Goal: Task Accomplishment & Management: Complete application form

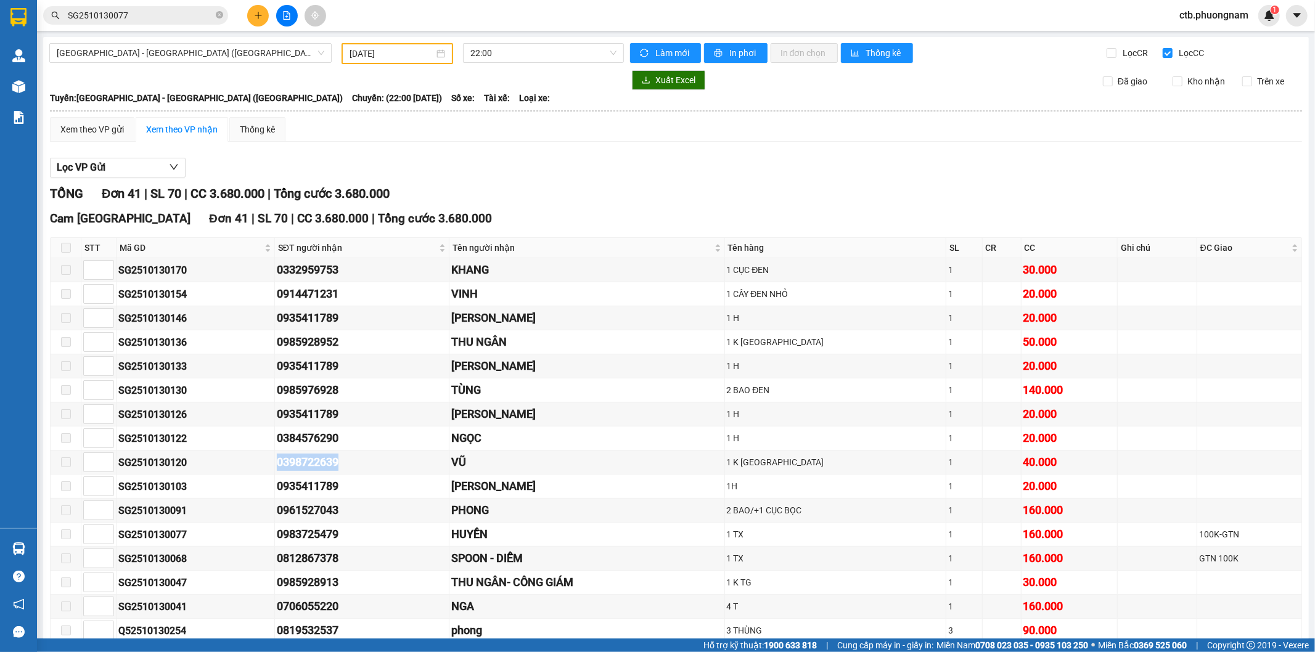
scroll to position [137, 0]
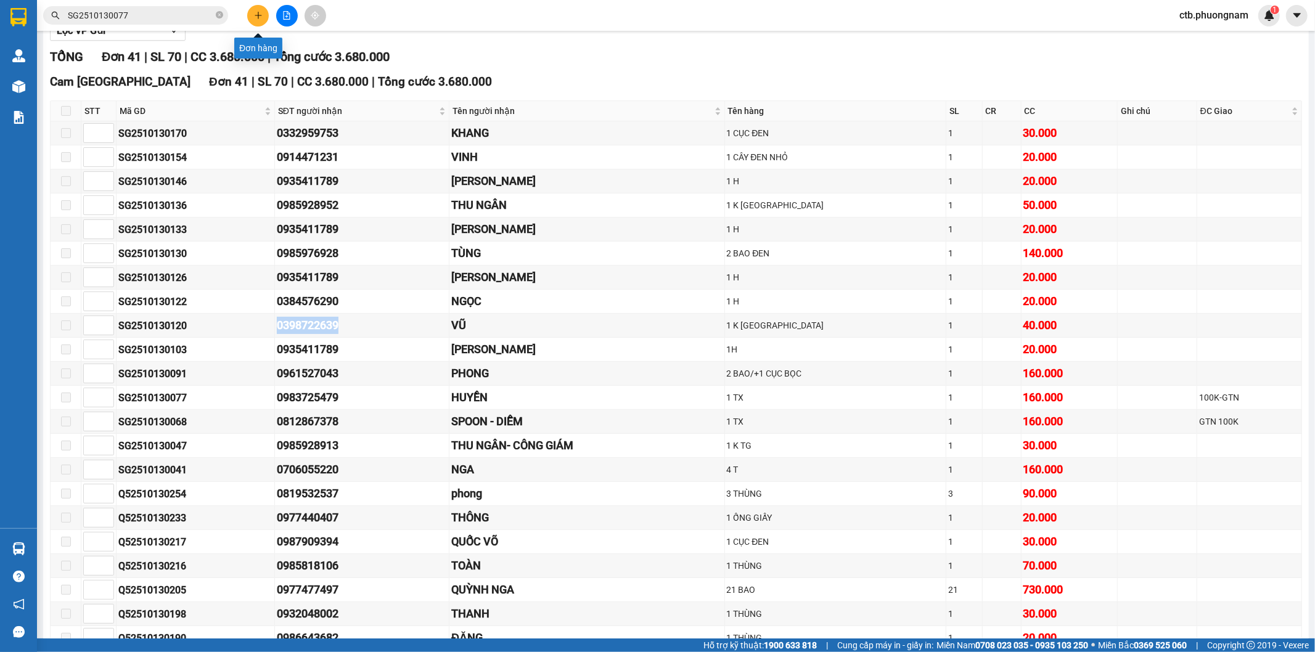
click at [261, 14] on icon "plus" at bounding box center [258, 15] width 9 height 9
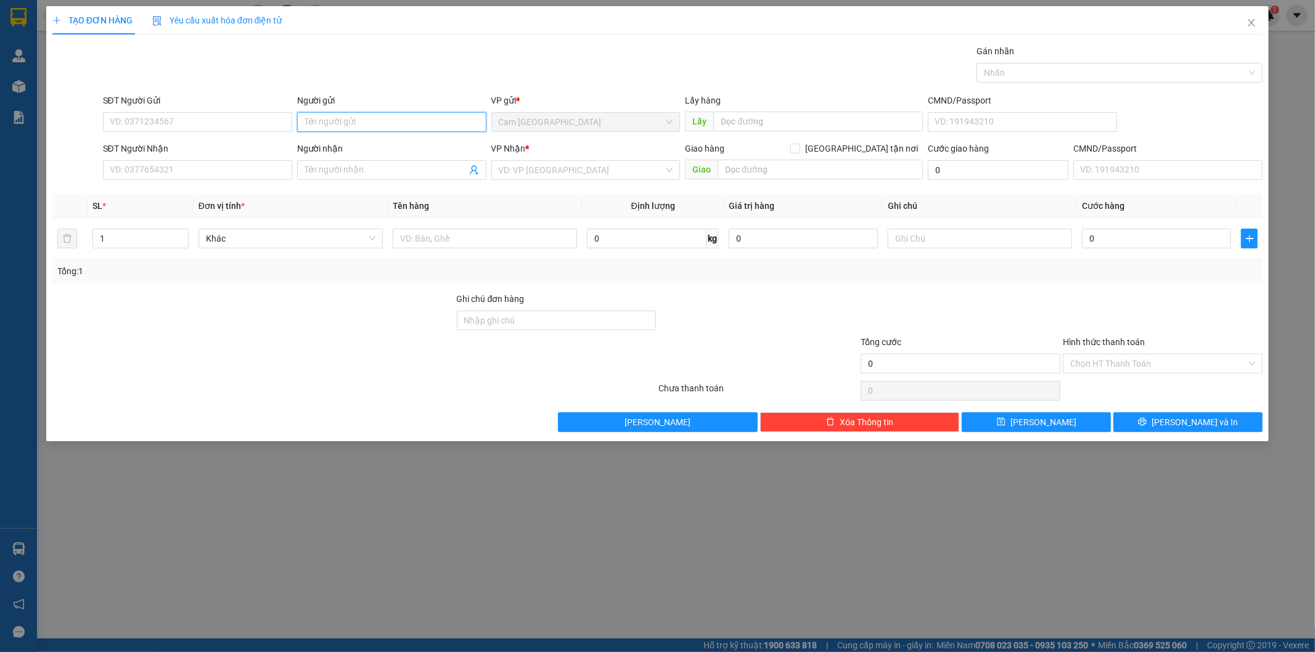
click at [364, 120] on input "Người gửi" at bounding box center [391, 122] width 189 height 20
type input "c"
type input "CHÚ XUÂN"
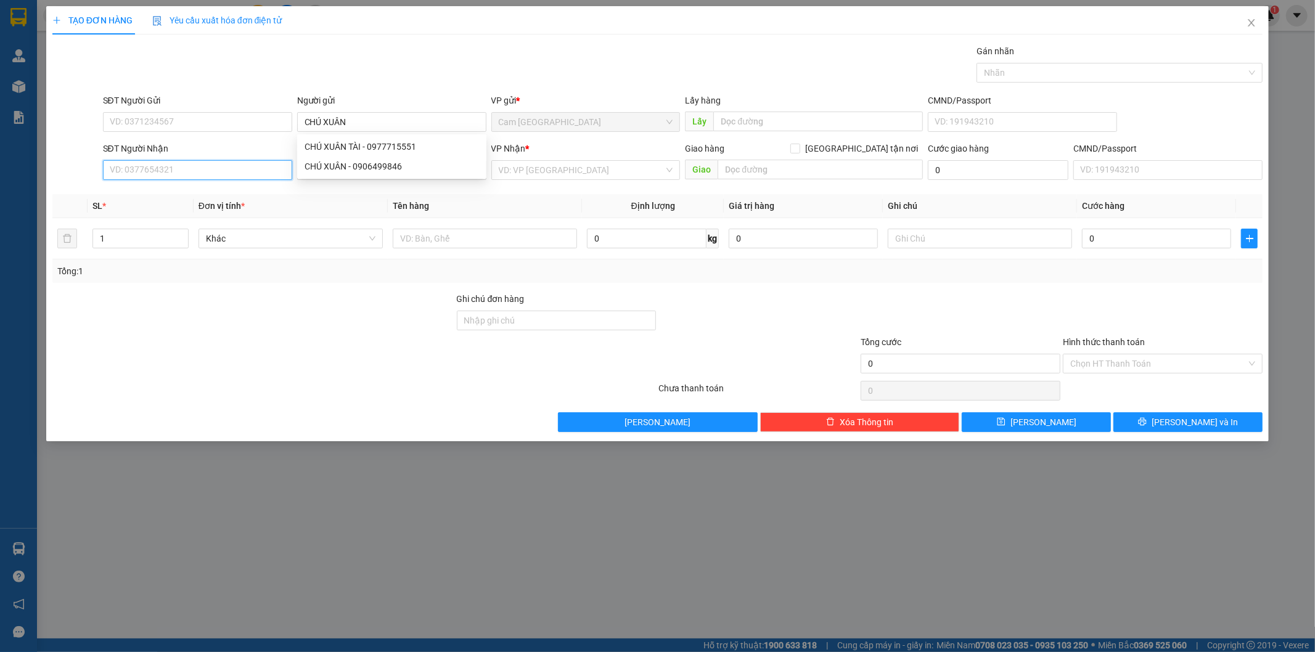
click at [244, 177] on input "SĐT Người Nhận" at bounding box center [197, 170] width 189 height 20
click at [222, 175] on input "0327445771" at bounding box center [197, 170] width 189 height 20
type input "0327445771"
click at [333, 169] on input "Người nhận" at bounding box center [386, 170] width 162 height 14
type input "DU-SCA"
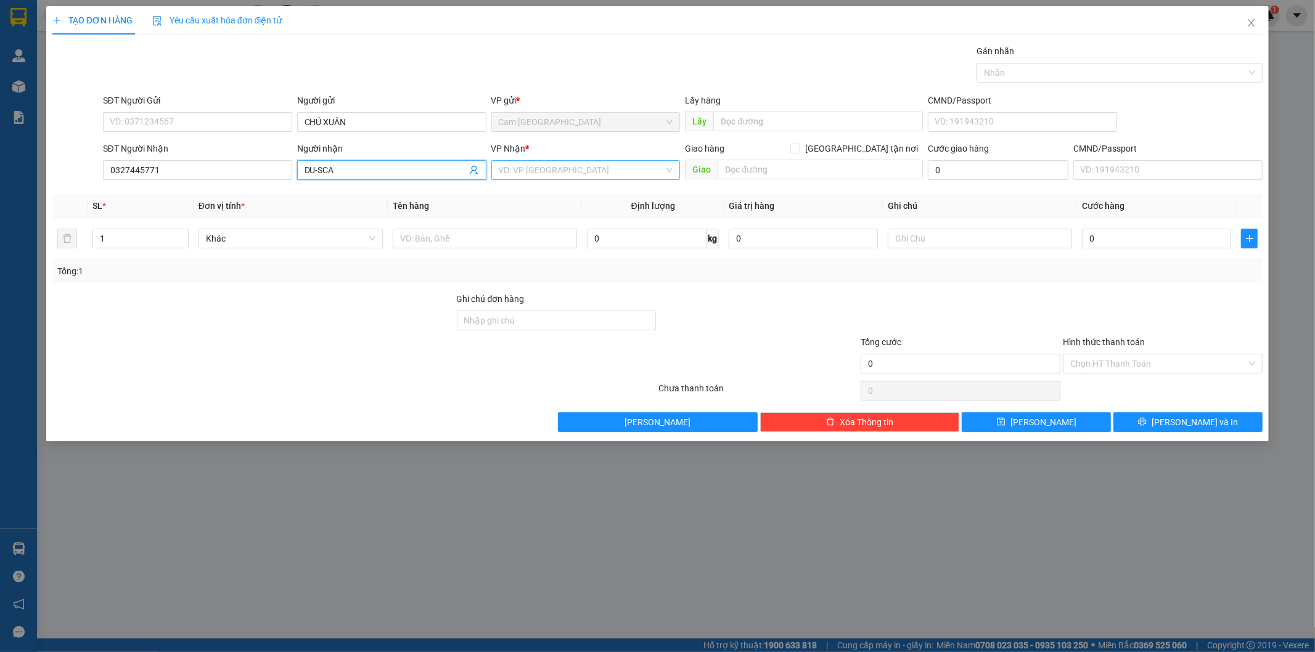
click at [545, 165] on input "search" at bounding box center [582, 170] width 166 height 18
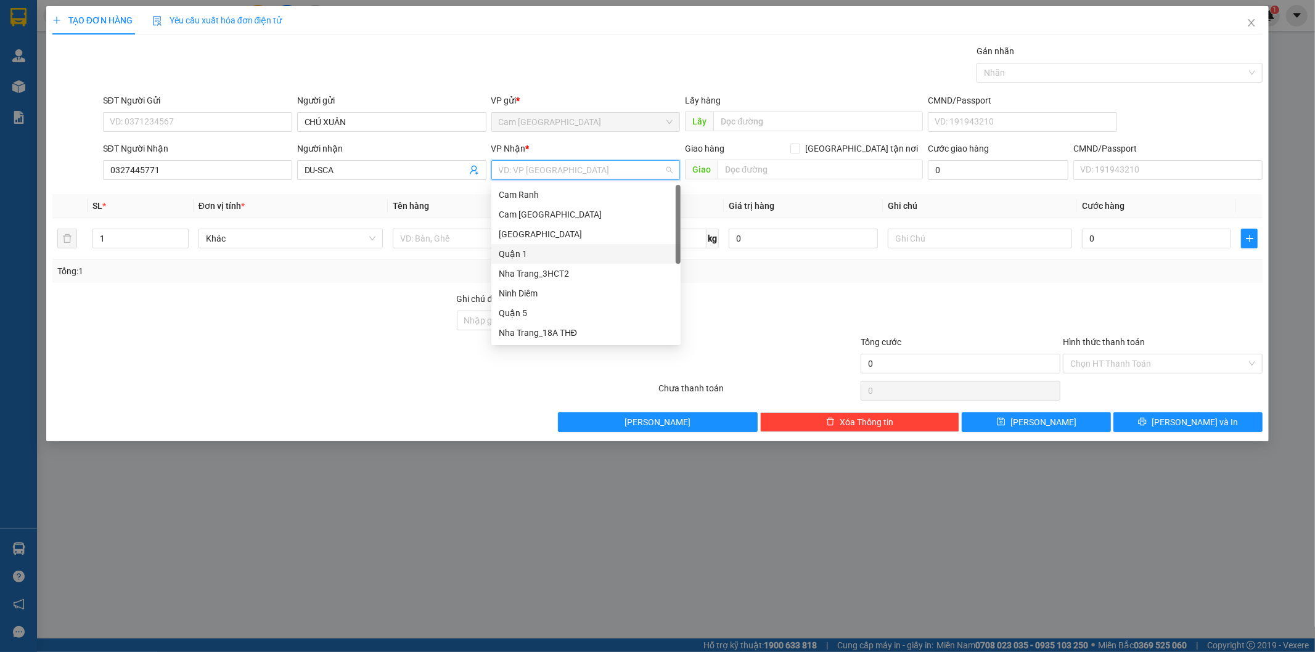
click at [552, 257] on div "Quận 1" at bounding box center [586, 254] width 174 height 14
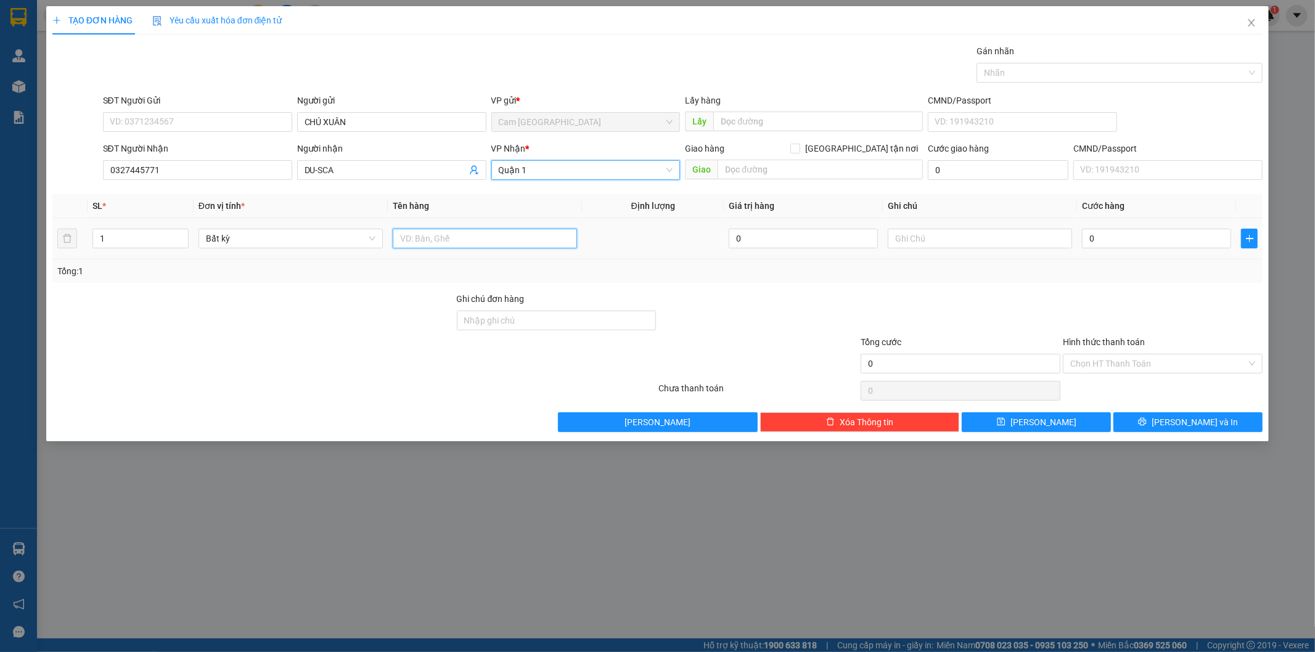
click at [476, 237] on input "text" at bounding box center [485, 239] width 184 height 20
type input "1 TẬP HS"
click at [1127, 237] on input "0" at bounding box center [1156, 239] width 149 height 20
type input "2"
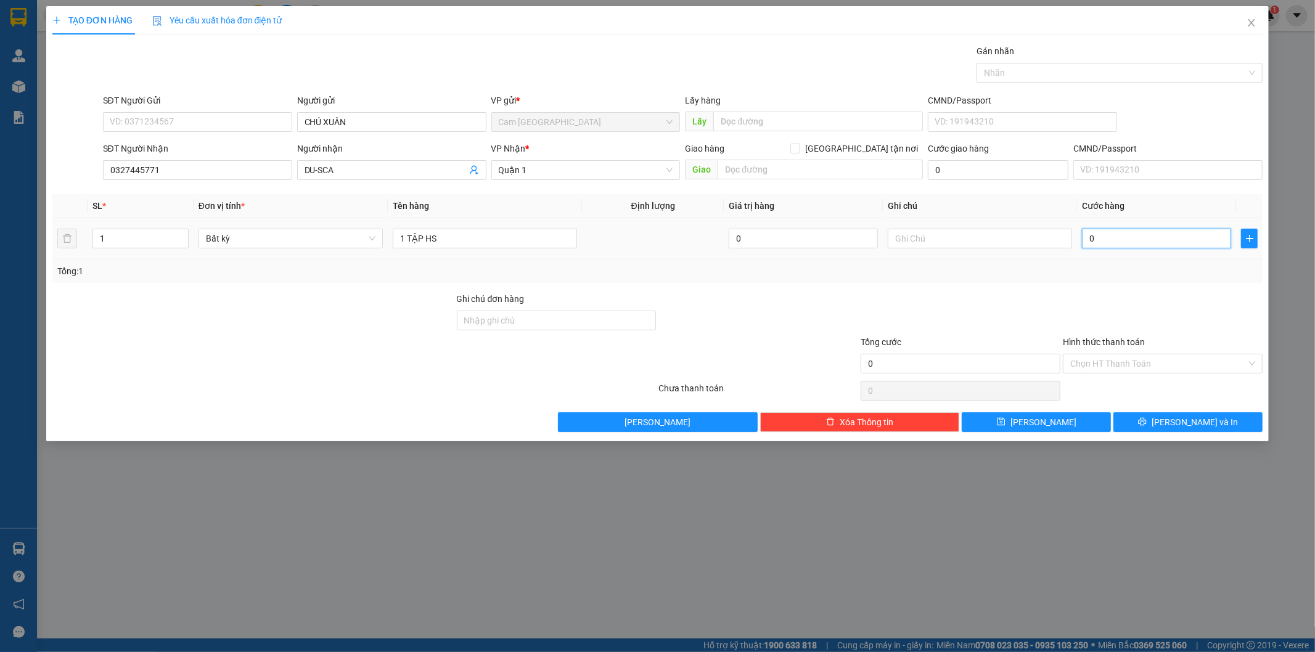
type input "2"
type input "20"
type input "200"
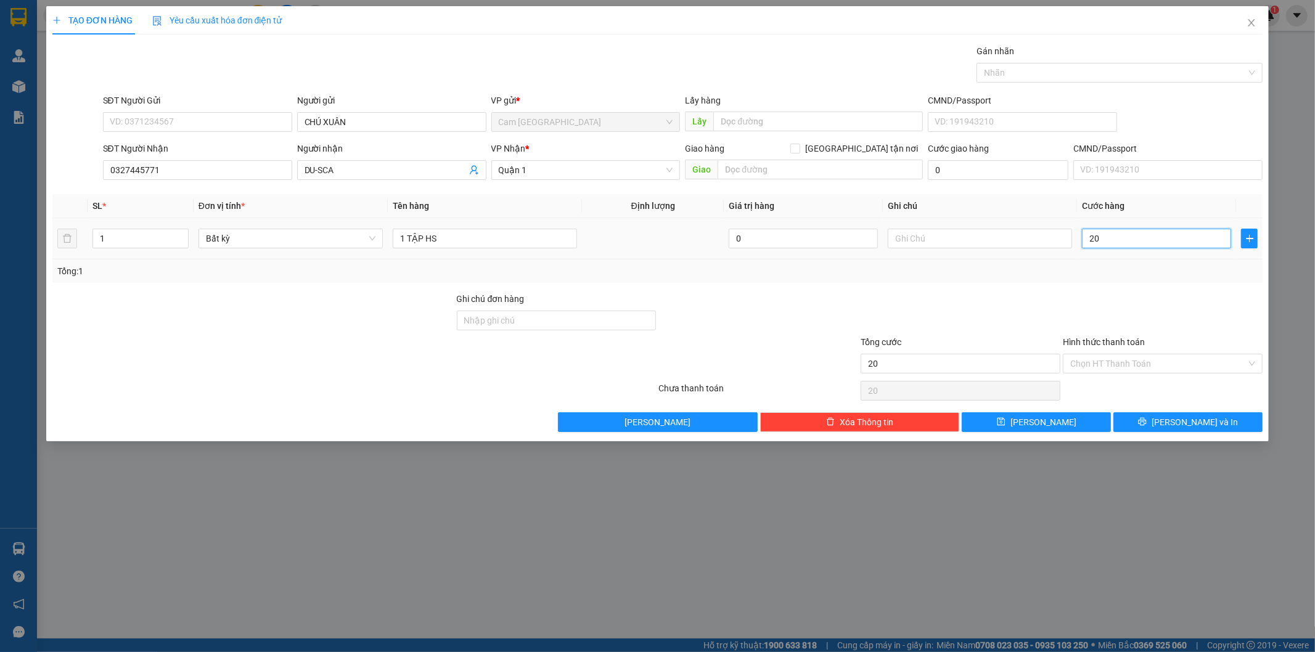
type input "200"
type input "2.000"
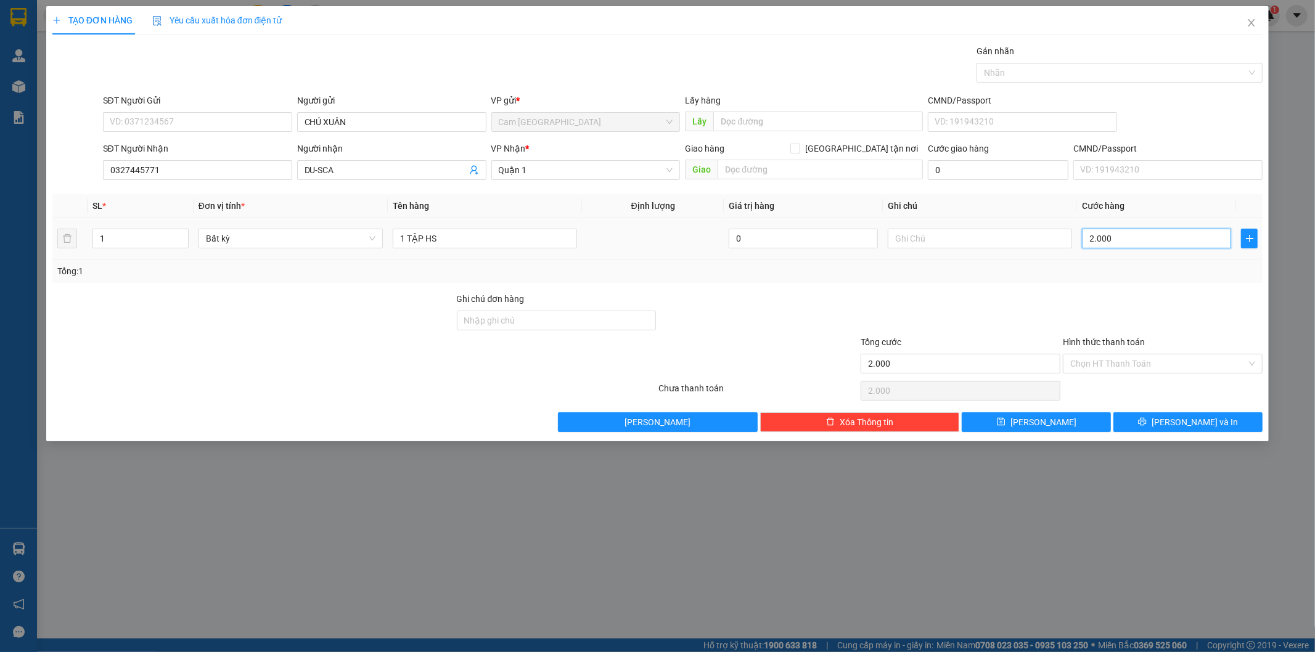
type input "20.000"
click at [1155, 361] on input "Hình thức thanh toán" at bounding box center [1158, 364] width 176 height 18
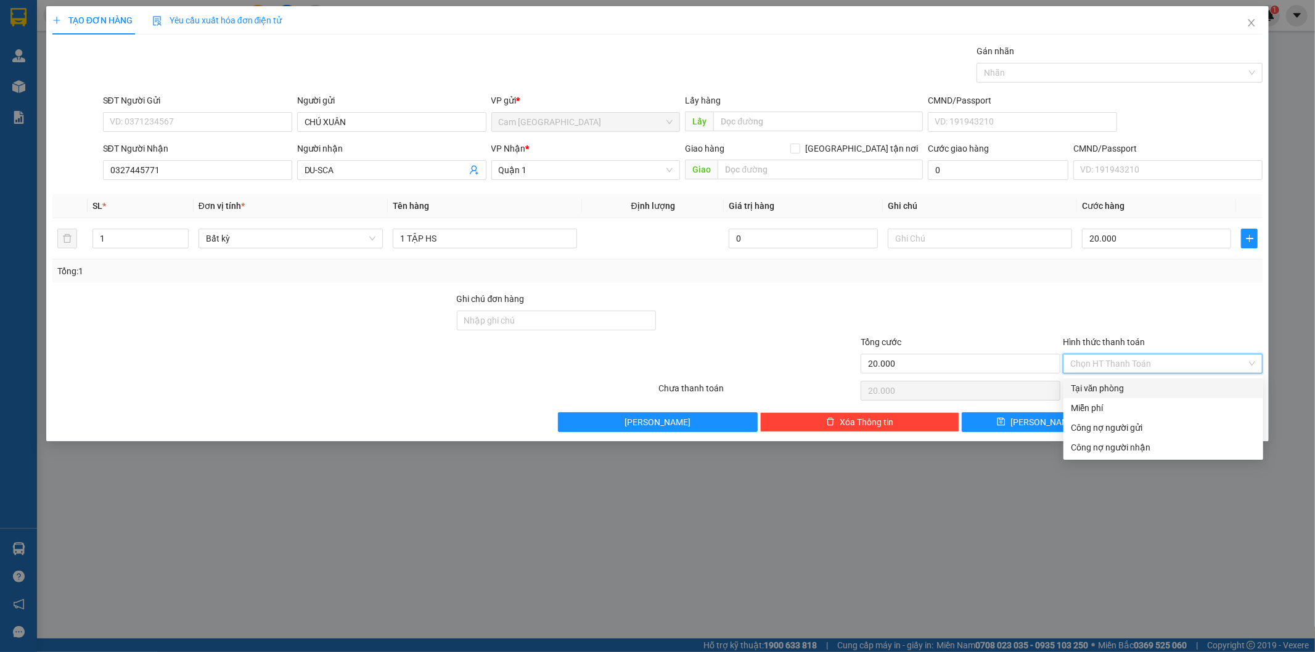
click at [1147, 393] on div "Tại văn phòng" at bounding box center [1163, 389] width 185 height 14
type input "0"
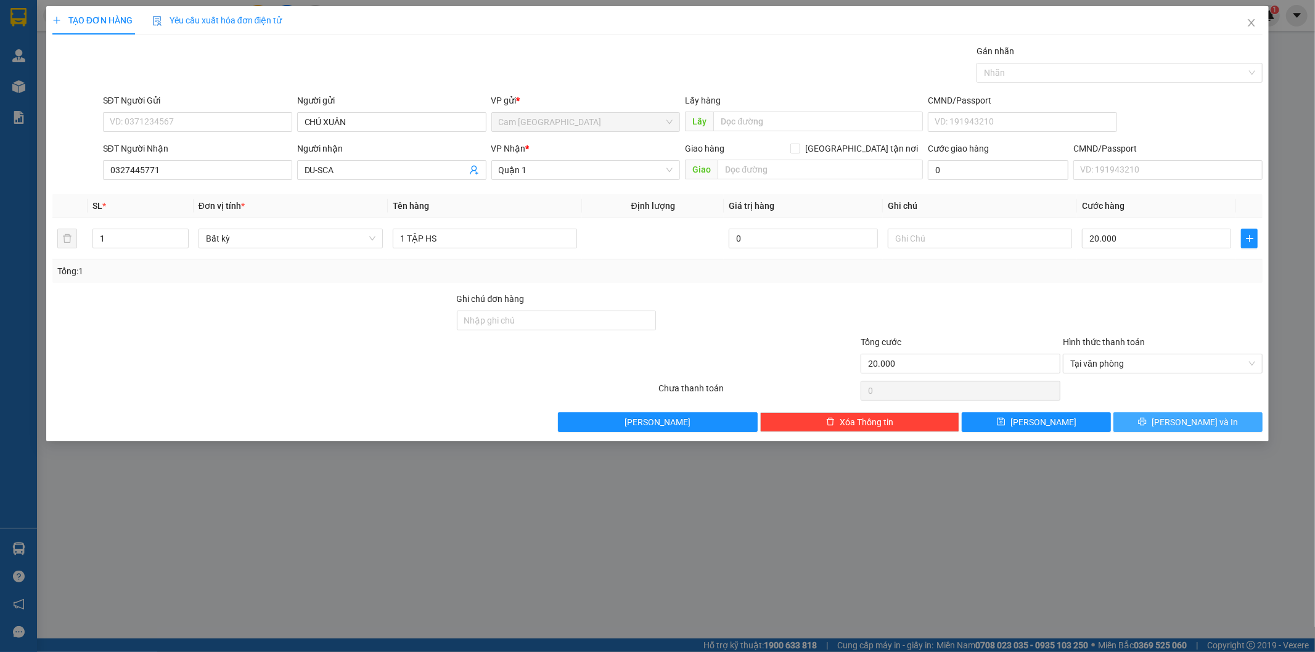
click at [1160, 416] on button "[PERSON_NAME] và In" at bounding box center [1188, 422] width 149 height 20
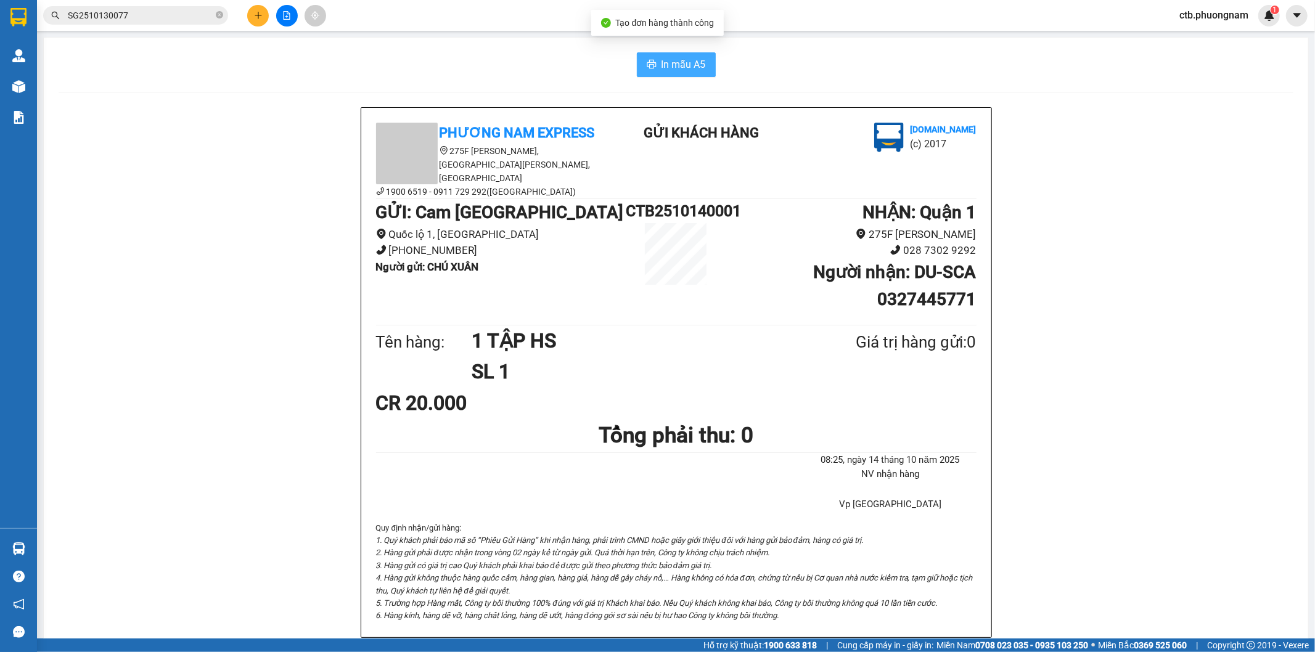
click at [660, 76] on button "In mẫu A5" at bounding box center [676, 64] width 79 height 25
click at [660, 72] on button "In mẫu A5" at bounding box center [676, 64] width 79 height 25
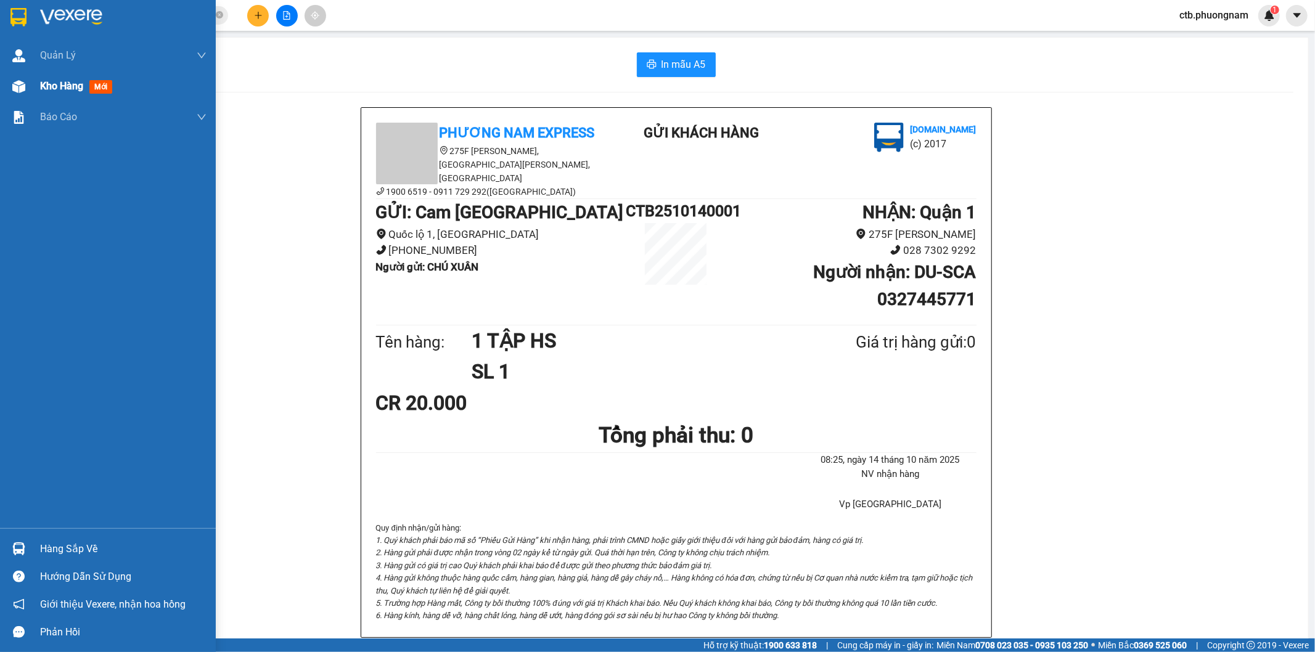
click at [22, 81] on img at bounding box center [18, 86] width 13 height 13
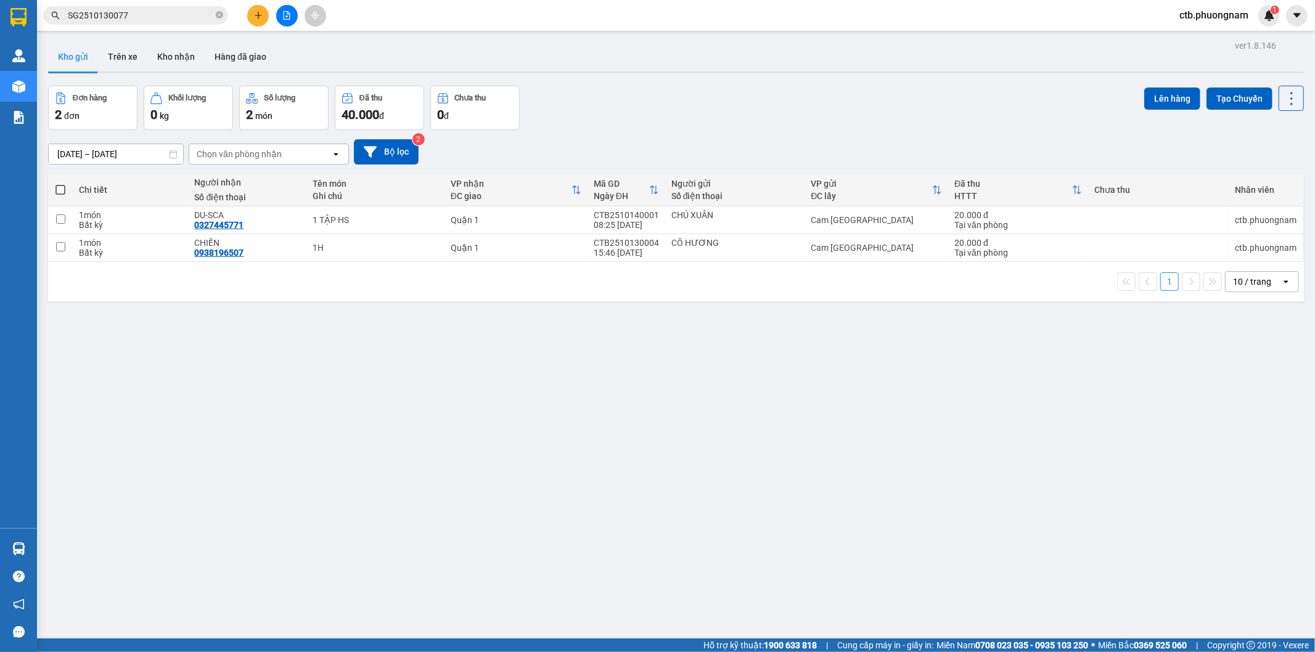
click at [275, 9] on div at bounding box center [286, 16] width 92 height 22
click at [285, 20] on button at bounding box center [287, 16] width 22 height 22
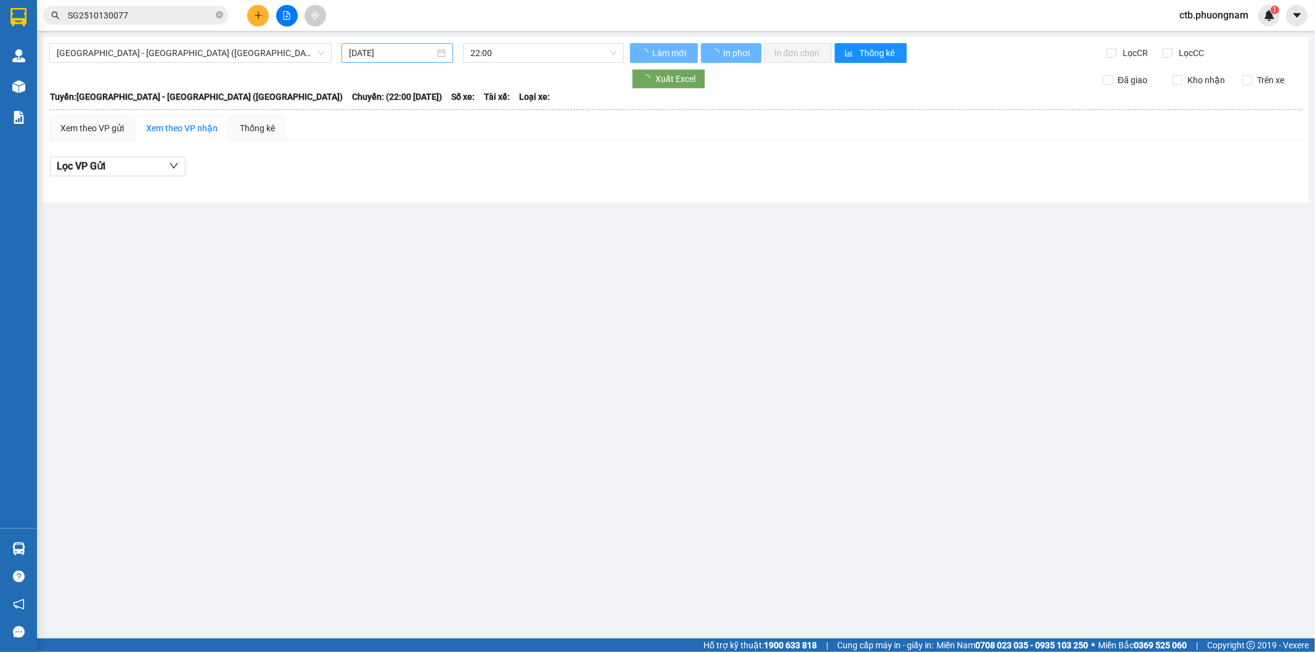
click at [417, 52] on input "[DATE]" at bounding box center [392, 53] width 86 height 14
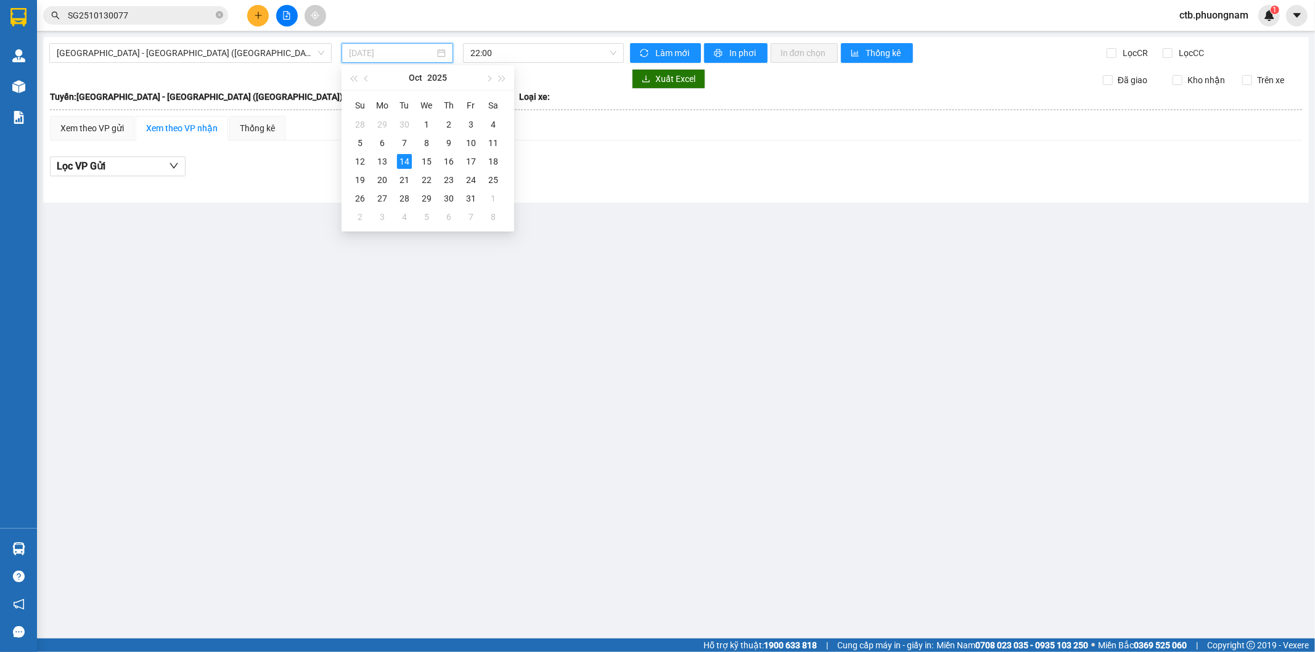
drag, startPoint x: 385, startPoint y: 162, endPoint x: 595, endPoint y: 213, distance: 216.4
click at [385, 162] on div "13" at bounding box center [382, 161] width 15 height 15
type input "[DATE]"
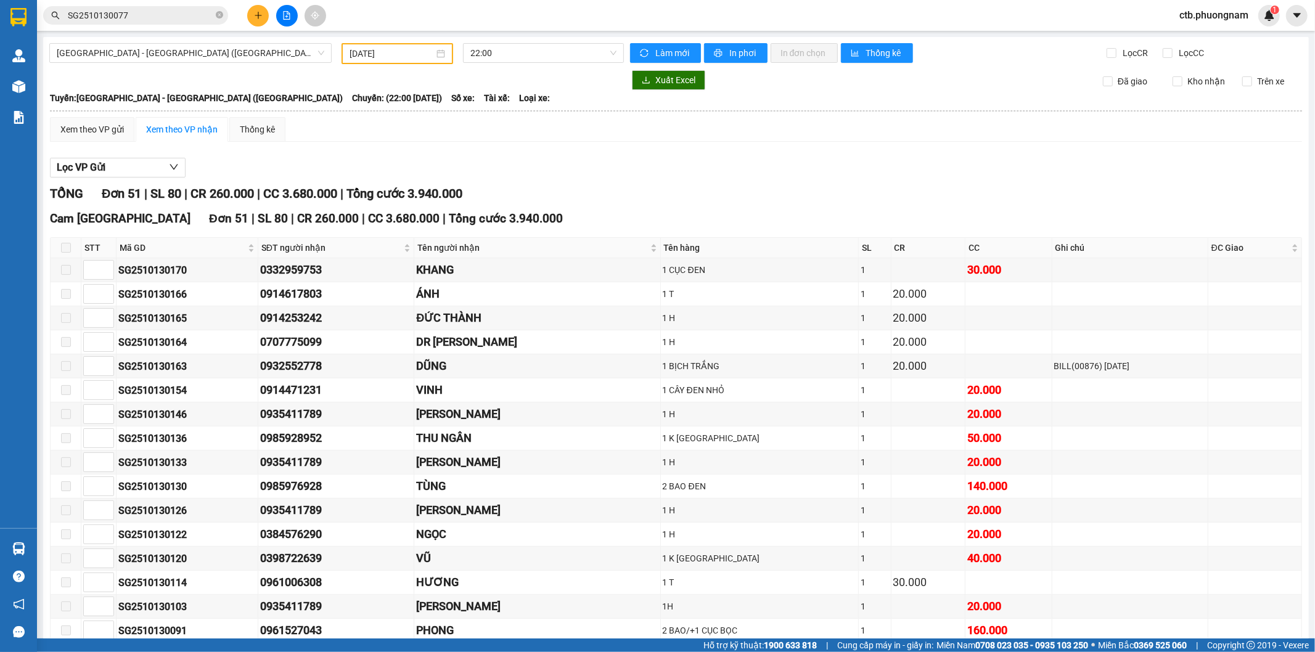
click at [282, 2] on div "Kết quả tìm kiếm ( 1 ) Bộ lọc Mã ĐH Trạng thái Món hàng Tổng cước Chưa cước Nhã…" at bounding box center [657, 15] width 1315 height 31
click at [780, 217] on div "Cam [GEOGRAPHIC_DATA] 51 | SL 80 | CR 260.000 | CC 3.680.000 | Tổng cước 3.940.…" at bounding box center [676, 219] width 1252 height 18
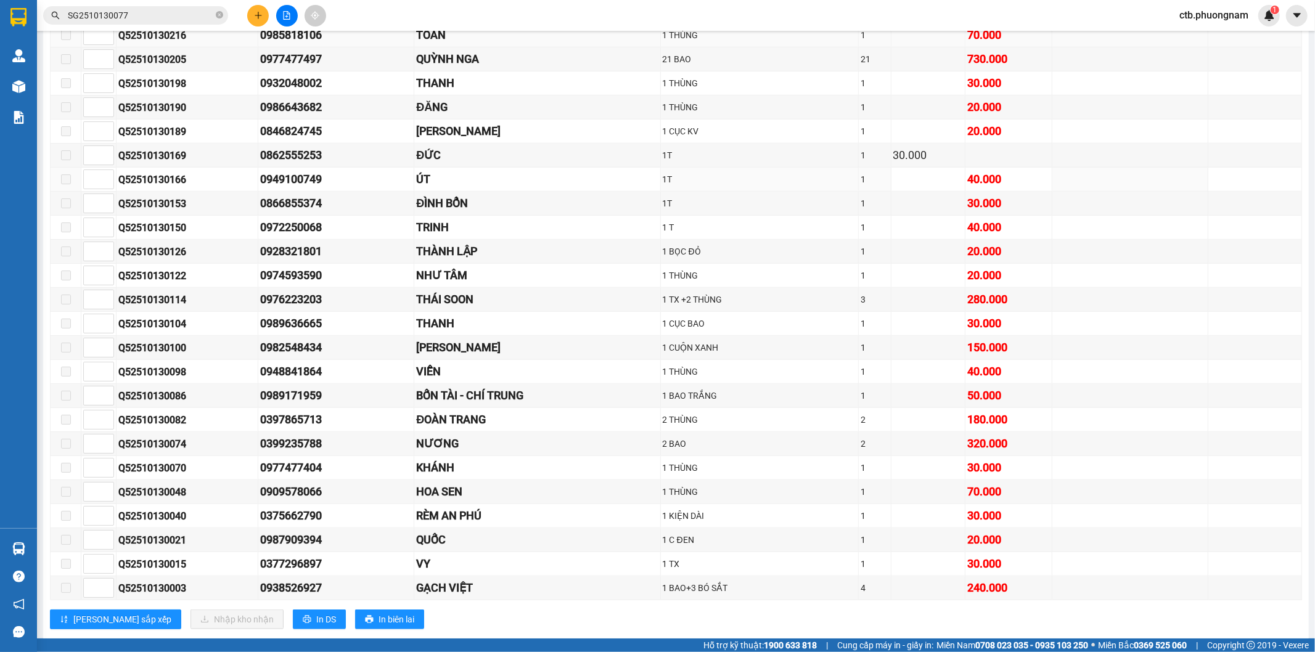
scroll to position [890, 0]
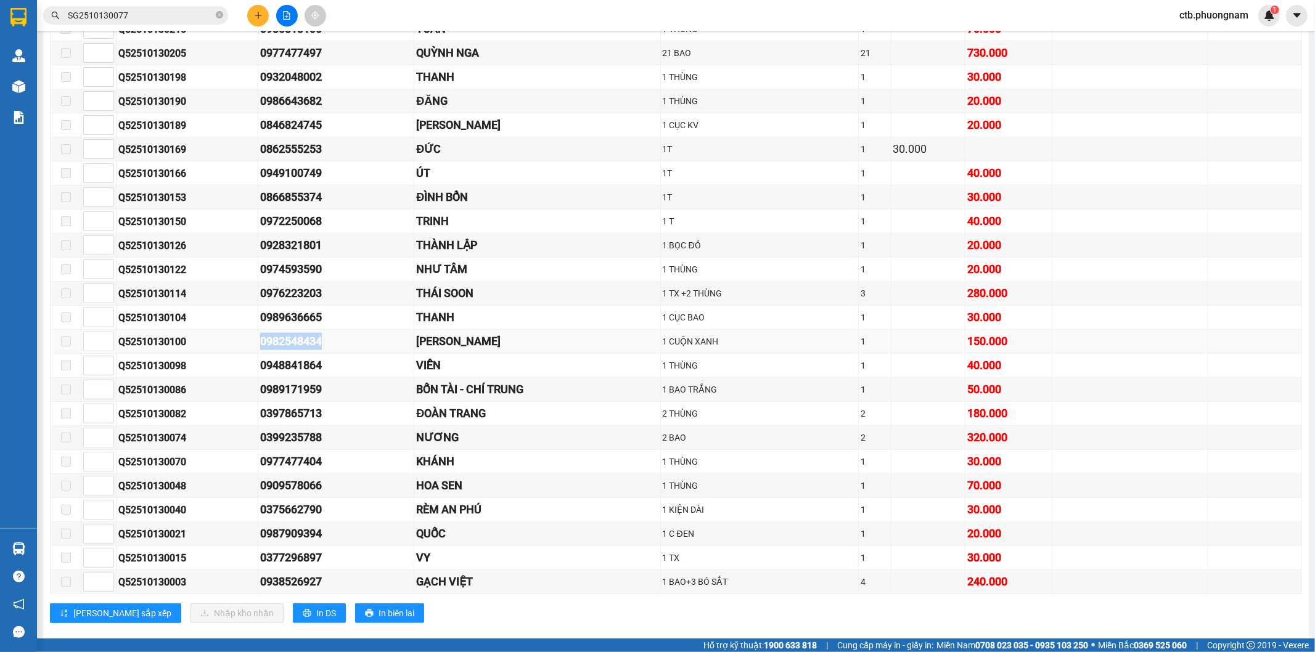
drag, startPoint x: 251, startPoint y: 351, endPoint x: 336, endPoint y: 349, distance: 85.1
click at [336, 349] on tr "Q52510130100 0982548434 TRANG - HẰNG 1 CUỘN XANH 1 150.000" at bounding box center [677, 342] width 1252 height 24
copy tr "0982548434"
drag, startPoint x: 118, startPoint y: 346, endPoint x: 199, endPoint y: 346, distance: 81.4
click at [199, 346] on div "Q52510130100" at bounding box center [186, 341] width 137 height 15
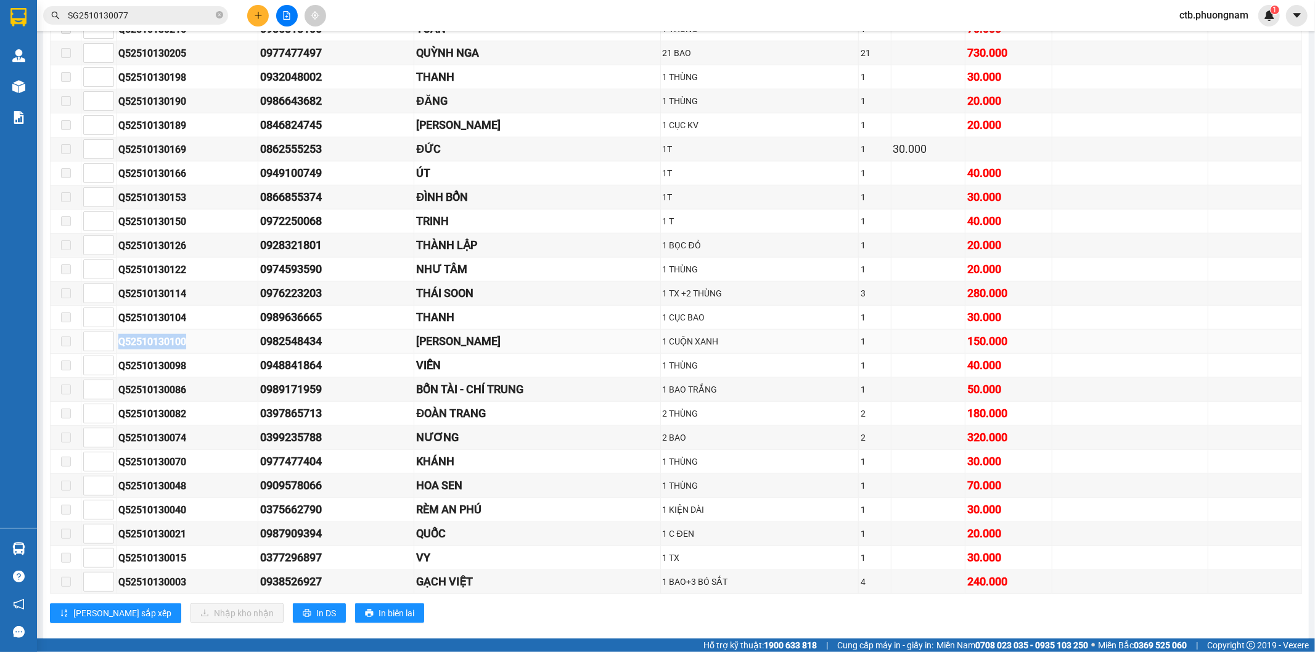
copy div "Q52510130100"
click at [161, 15] on input "SG2510130077" at bounding box center [141, 16] width 146 height 14
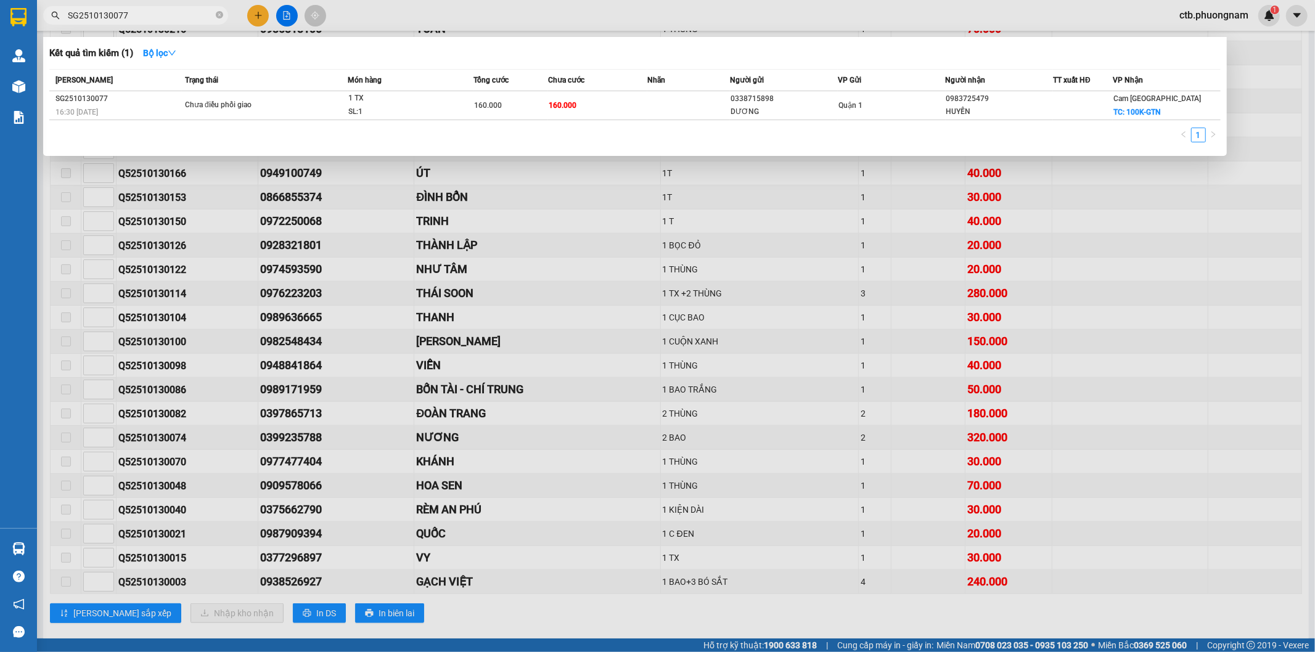
click at [161, 15] on input "SG2510130077" at bounding box center [141, 16] width 146 height 14
click at [331, 390] on div at bounding box center [657, 326] width 1315 height 652
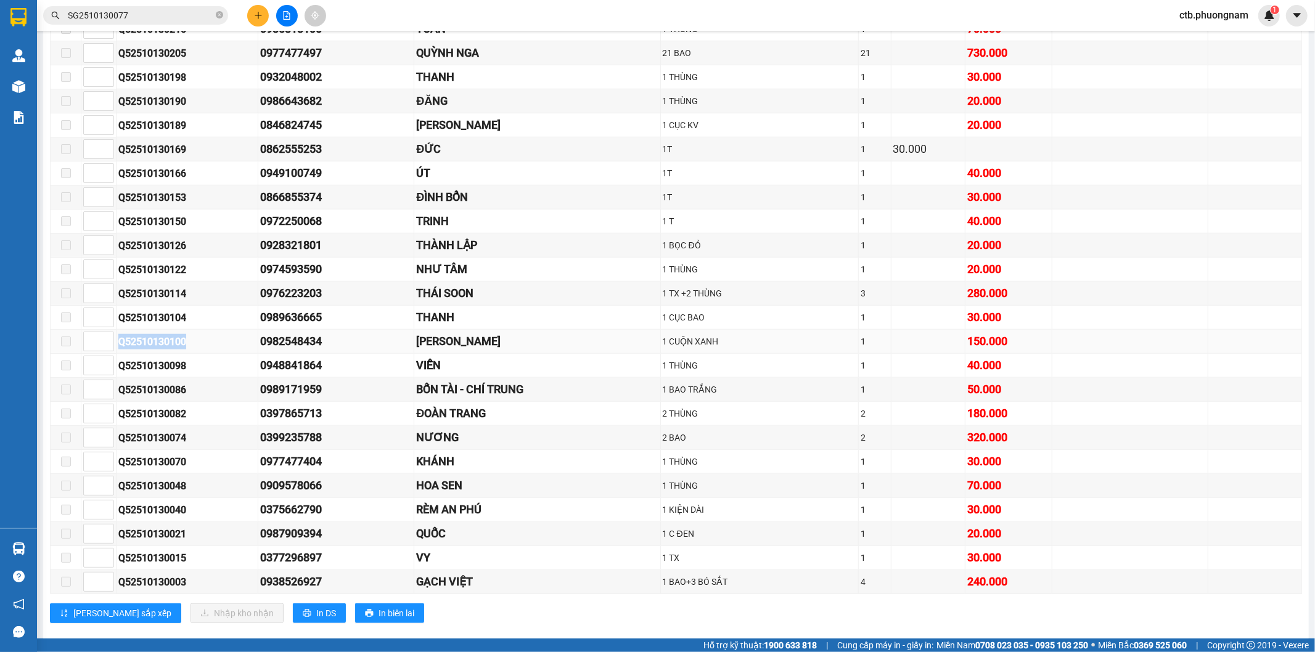
drag, startPoint x: 118, startPoint y: 348, endPoint x: 211, endPoint y: 343, distance: 92.6
click at [211, 343] on div "Q52510130100" at bounding box center [186, 341] width 137 height 15
copy div "Q52510130100"
click at [163, 14] on input "SG2510130077" at bounding box center [141, 16] width 146 height 14
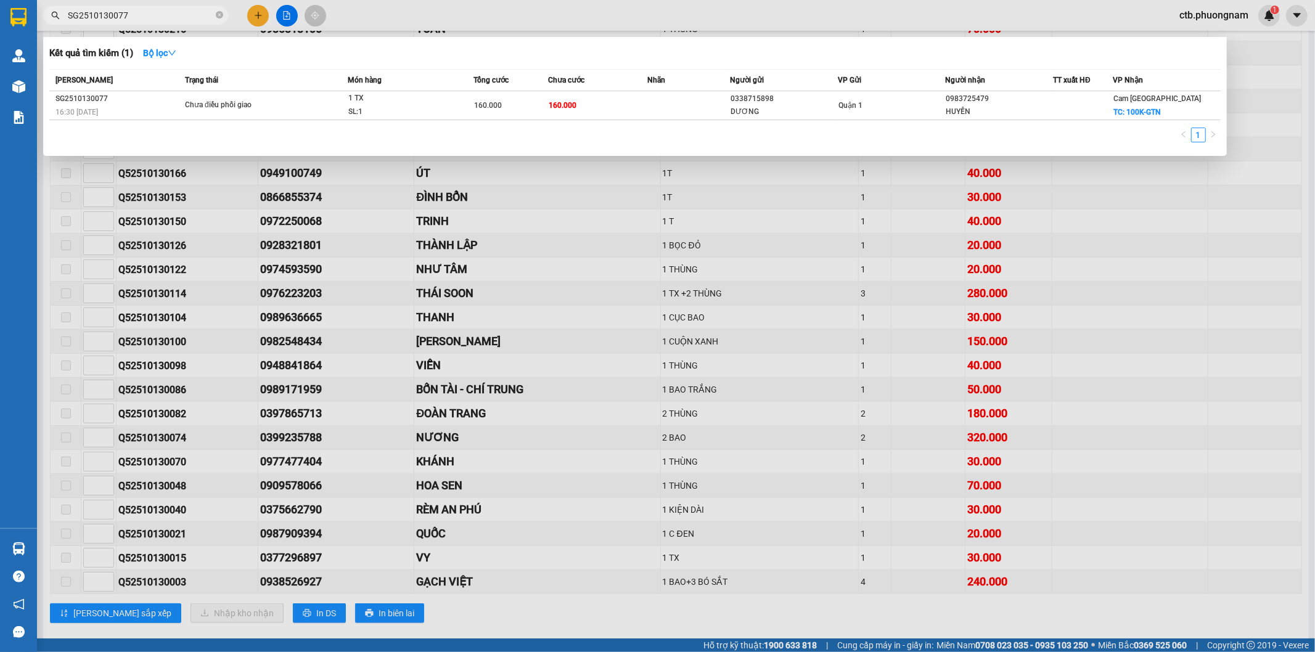
click at [163, 14] on input "SG2510130077" at bounding box center [141, 16] width 146 height 14
paste input "Q52510130100"
type input "Q52510130100"
click at [164, 94] on div "Q52510130100" at bounding box center [118, 98] width 126 height 13
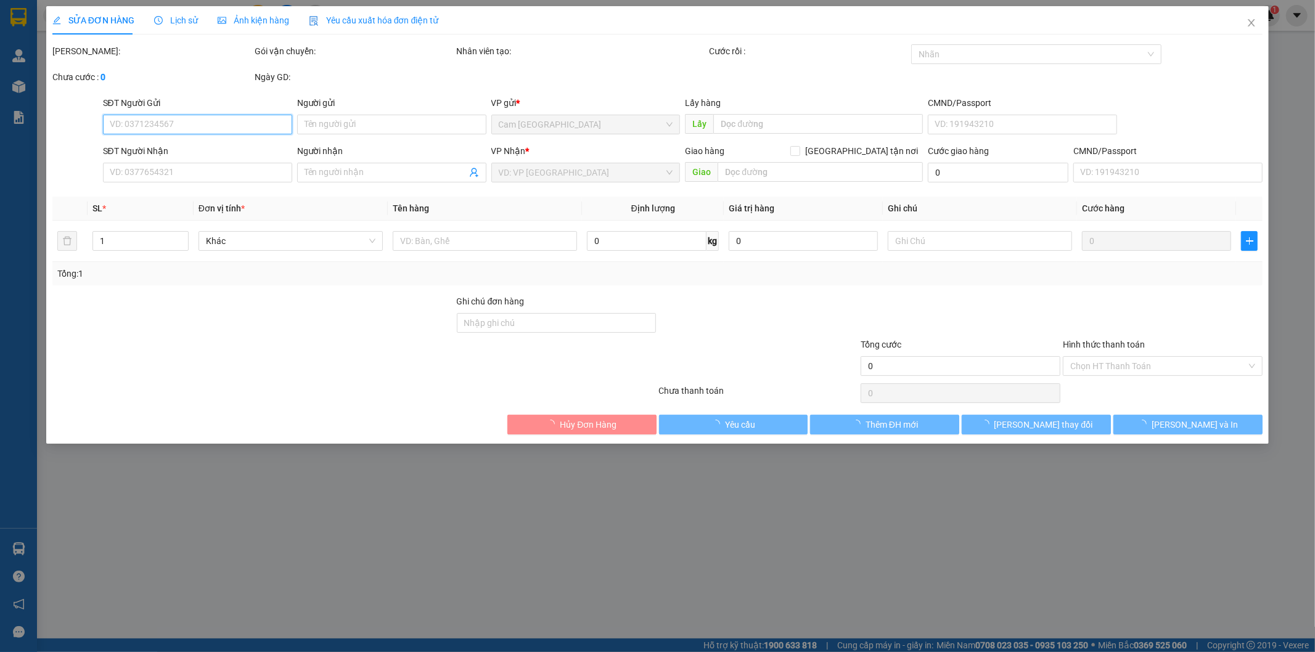
type input "0933375712"
type input "CAO TRƯỜNG KHA"
type input "0982548434"
type input "[PERSON_NAME]"
type input "150.000"
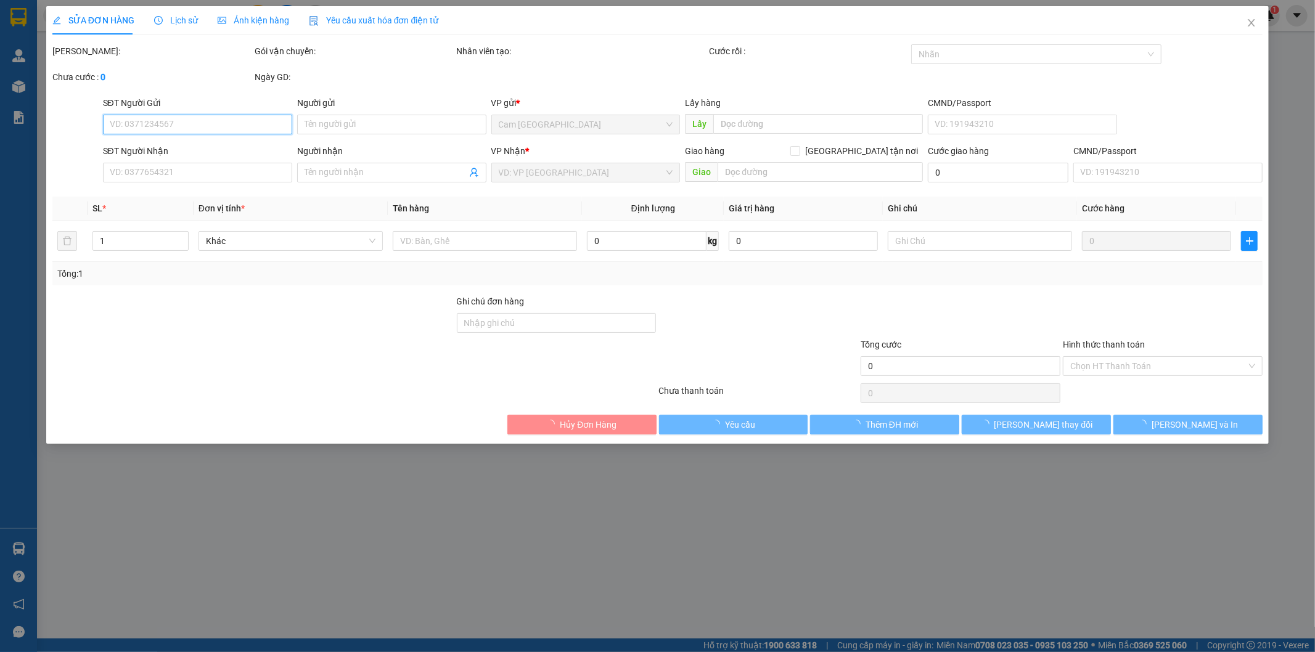
type input "150.000"
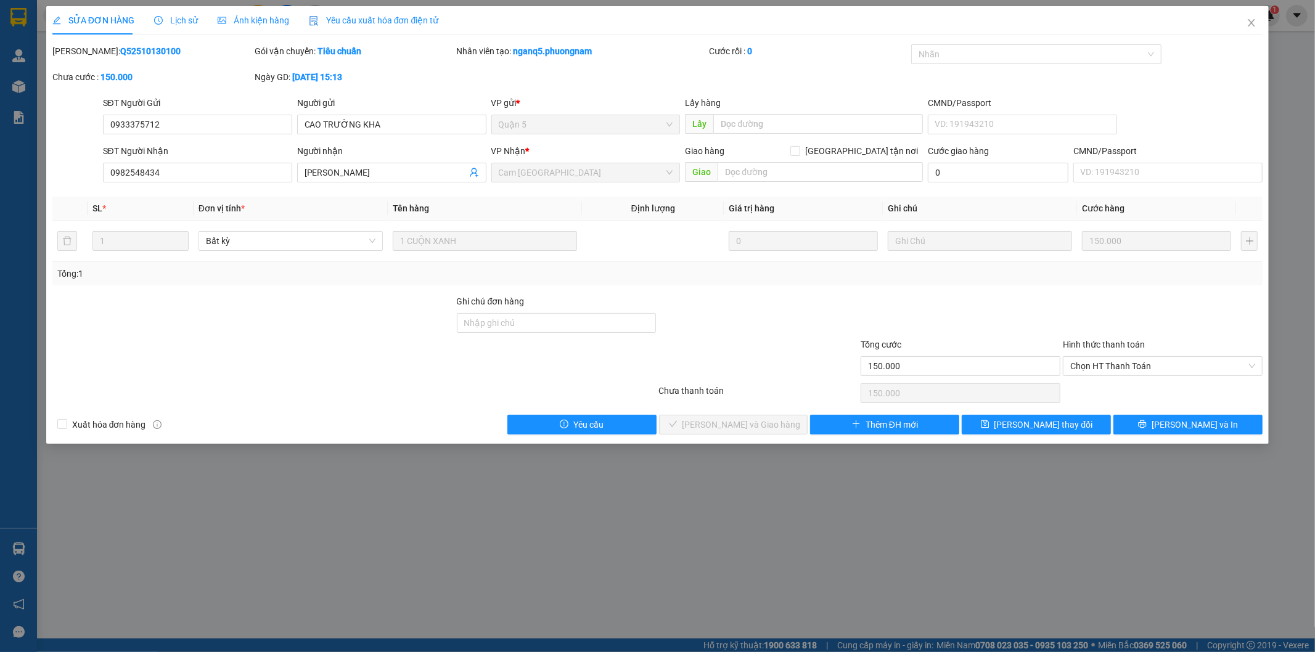
click at [379, 649] on div "SỬA ĐƠN HÀNG Lịch sử Ảnh kiện hàng Yêu cầu xuất hóa đơn điện tử Total Paid Fee …" at bounding box center [657, 326] width 1315 height 652
click at [1259, 20] on span "Close" at bounding box center [1251, 23] width 35 height 35
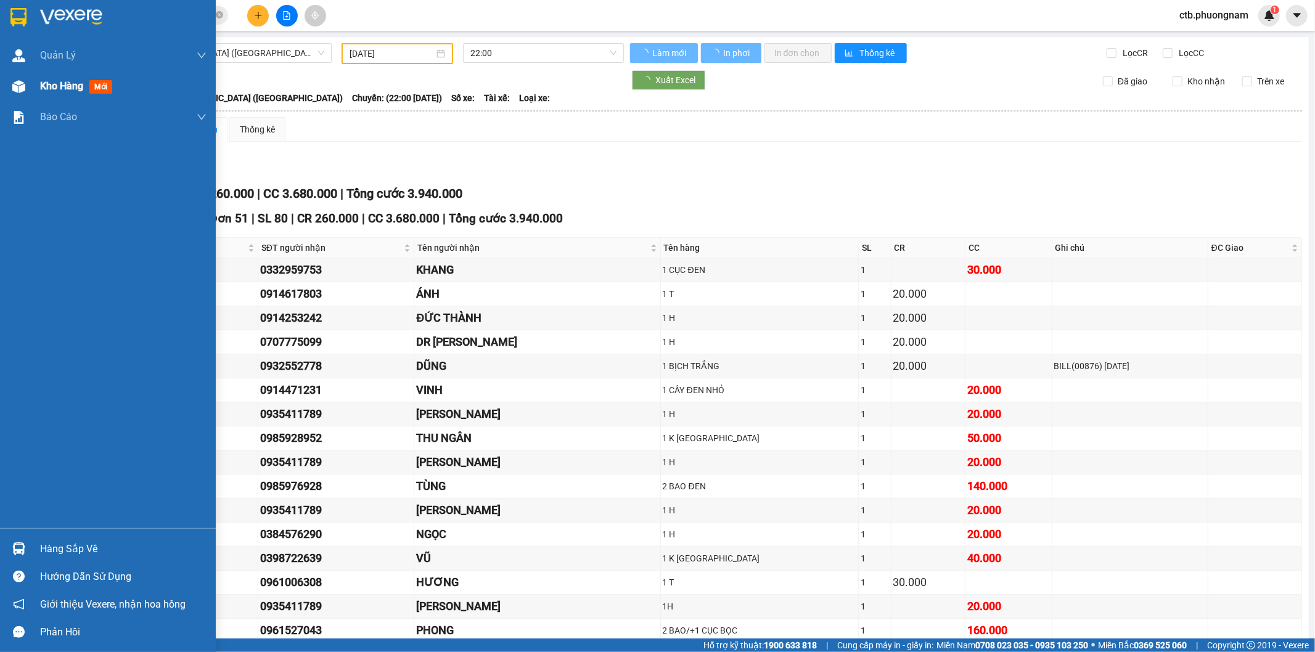
click at [36, 85] on div "Kho hàng mới" at bounding box center [108, 86] width 216 height 31
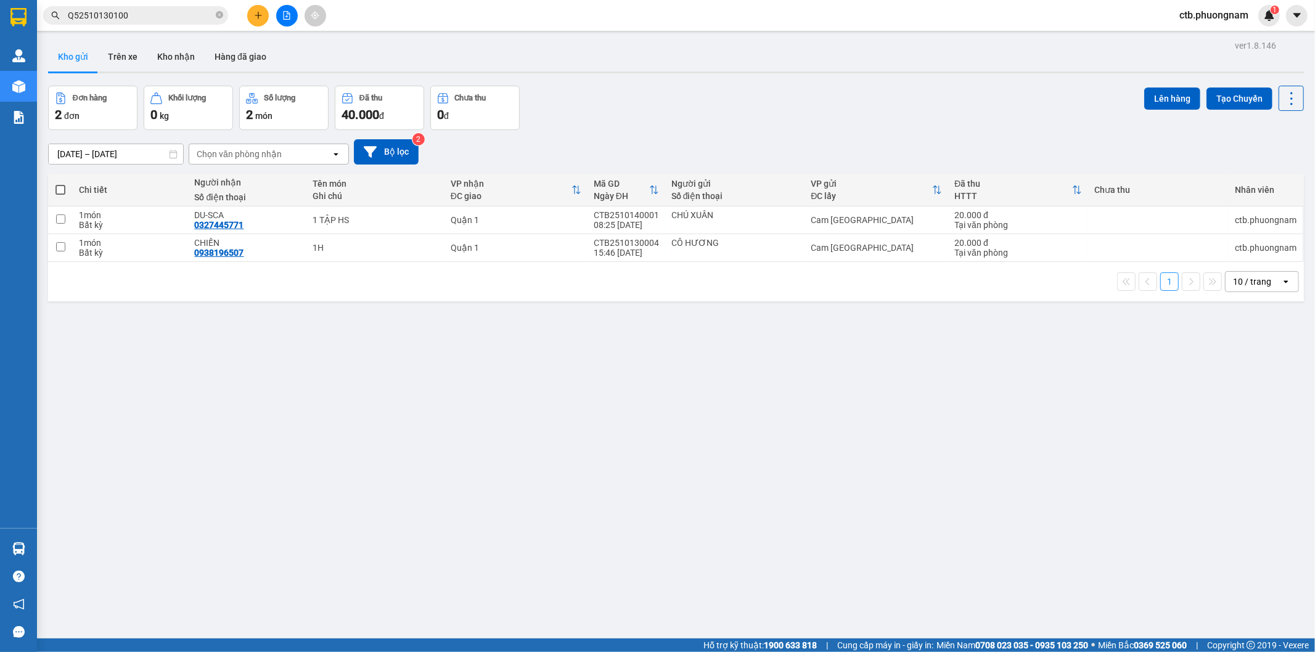
click at [427, 489] on div "ver 1.8.146 Kho gửi Trên xe Kho nhận Hàng đã giao Đơn hàng 2 đơn Khối lượng 0 k…" at bounding box center [676, 363] width 1266 height 652
click at [423, 470] on div "ver 1.8.146 Kho gửi Trên xe Kho nhận Hàng đã giao Đơn hàng 2 đơn Khối lượng 0 k…" at bounding box center [676, 363] width 1266 height 652
click at [254, 14] on icon "plus" at bounding box center [258, 15] width 9 height 9
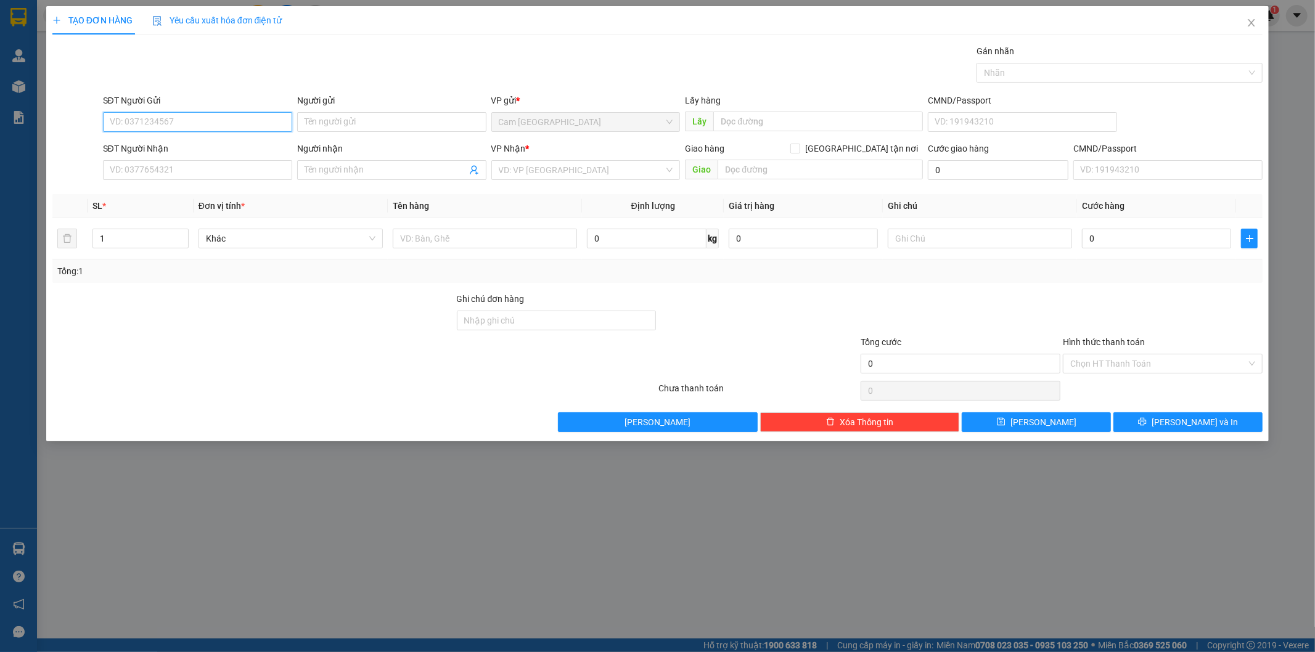
click at [261, 124] on input "SĐT Người Gửi" at bounding box center [197, 122] width 189 height 20
click at [328, 129] on input "Người gửi" at bounding box center [391, 122] width 189 height 20
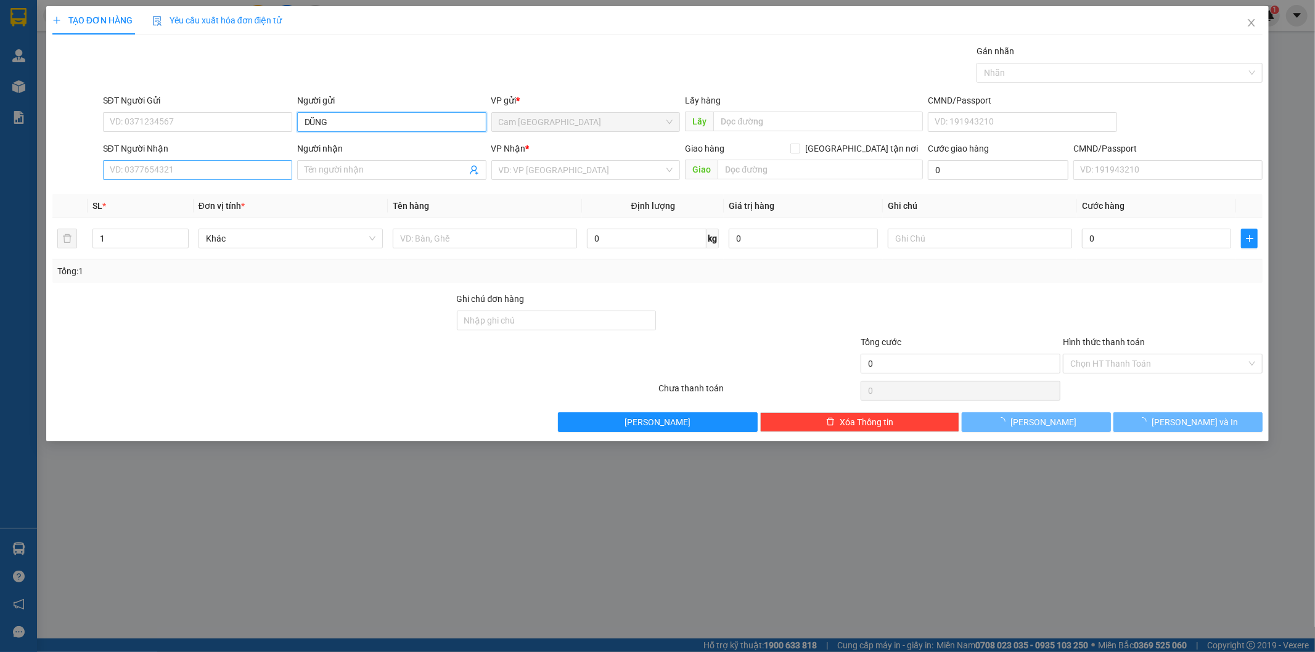
type input "DŨNG"
click at [175, 170] on input "SĐT Người Nhận" at bounding box center [197, 170] width 189 height 20
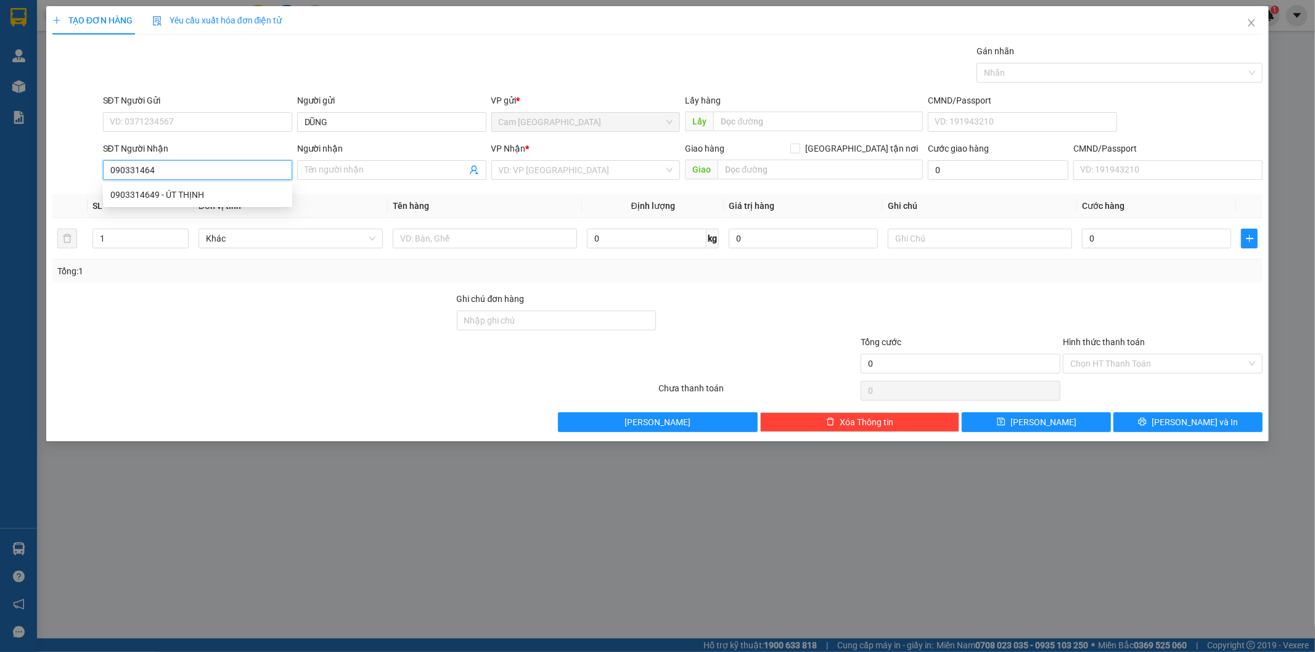
type input "0903314649"
click at [192, 199] on div "0903314649 - ÚT THỊNH" at bounding box center [197, 195] width 174 height 14
type input "ÚT THỊNH"
type input "0903314649"
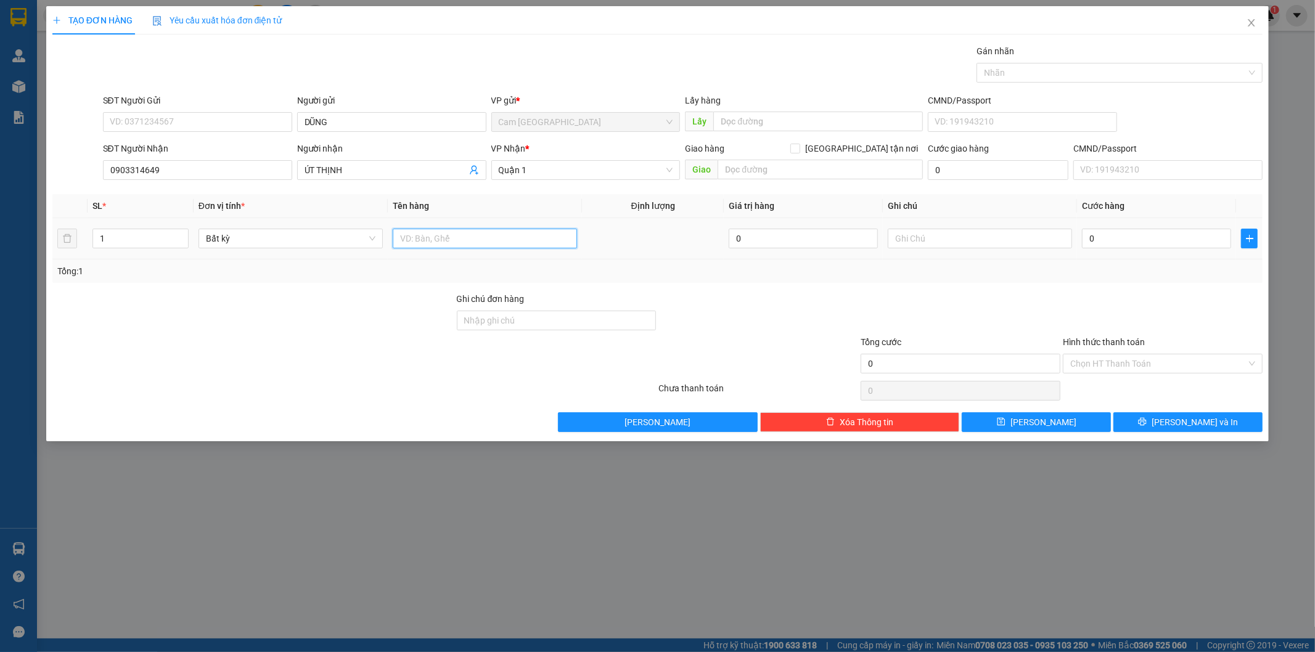
click at [427, 242] on input "text" at bounding box center [485, 239] width 184 height 20
type input "1TX"
click at [965, 234] on input "text" at bounding box center [980, 239] width 184 height 20
type input "38934"
click at [1135, 242] on input "0" at bounding box center [1156, 239] width 149 height 20
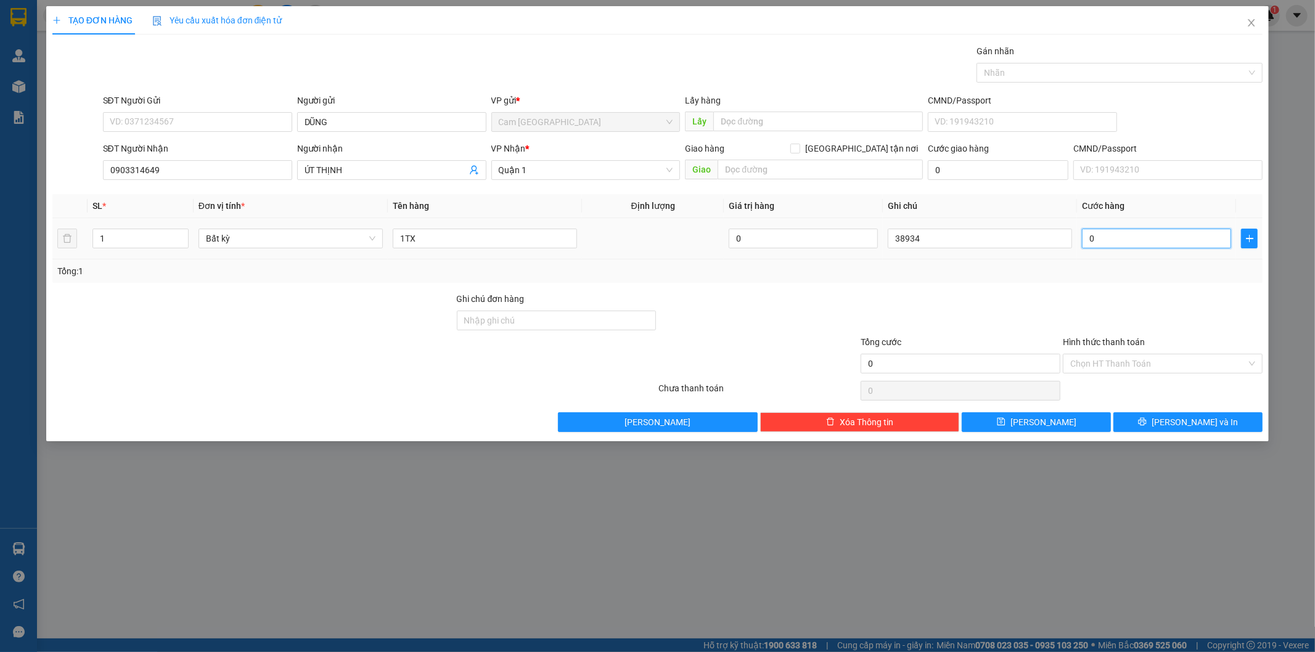
click at [1117, 237] on input "0" at bounding box center [1156, 239] width 149 height 20
click at [1114, 235] on input "0" at bounding box center [1156, 239] width 149 height 20
click at [1106, 236] on input "0" at bounding box center [1156, 239] width 149 height 20
click at [1110, 364] on input "Hình thức thanh toán" at bounding box center [1158, 364] width 176 height 18
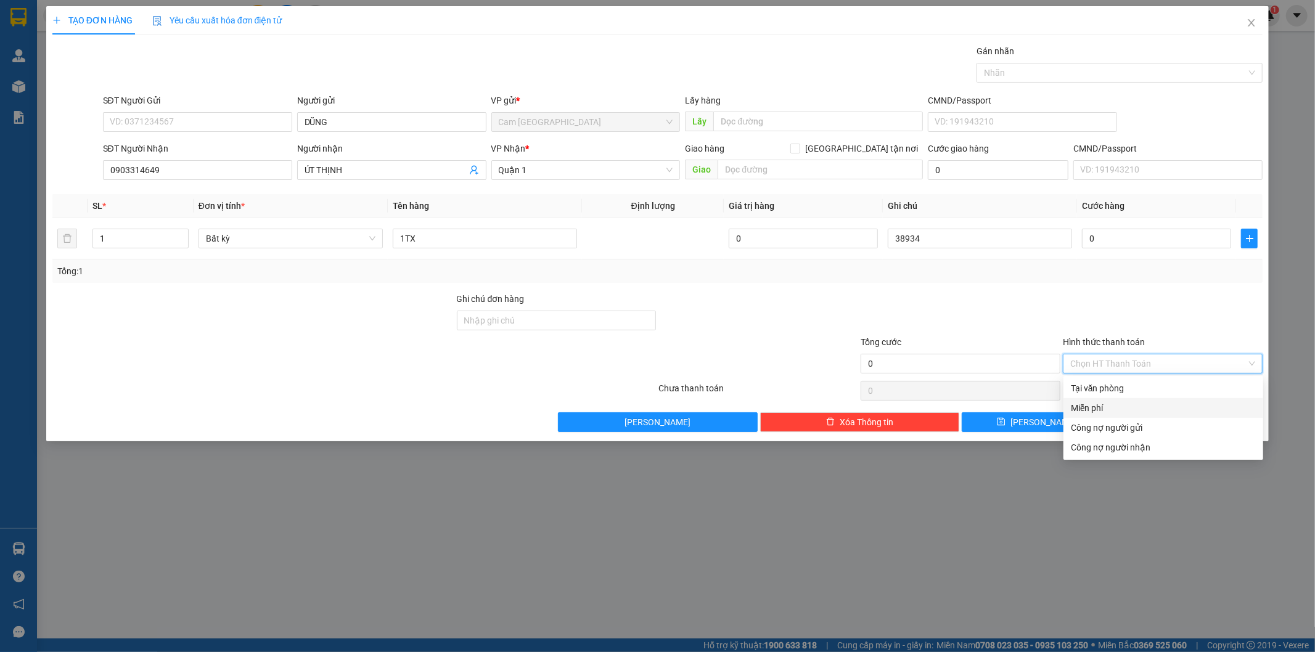
click at [1111, 408] on div "Miễn phí" at bounding box center [1163, 408] width 185 height 14
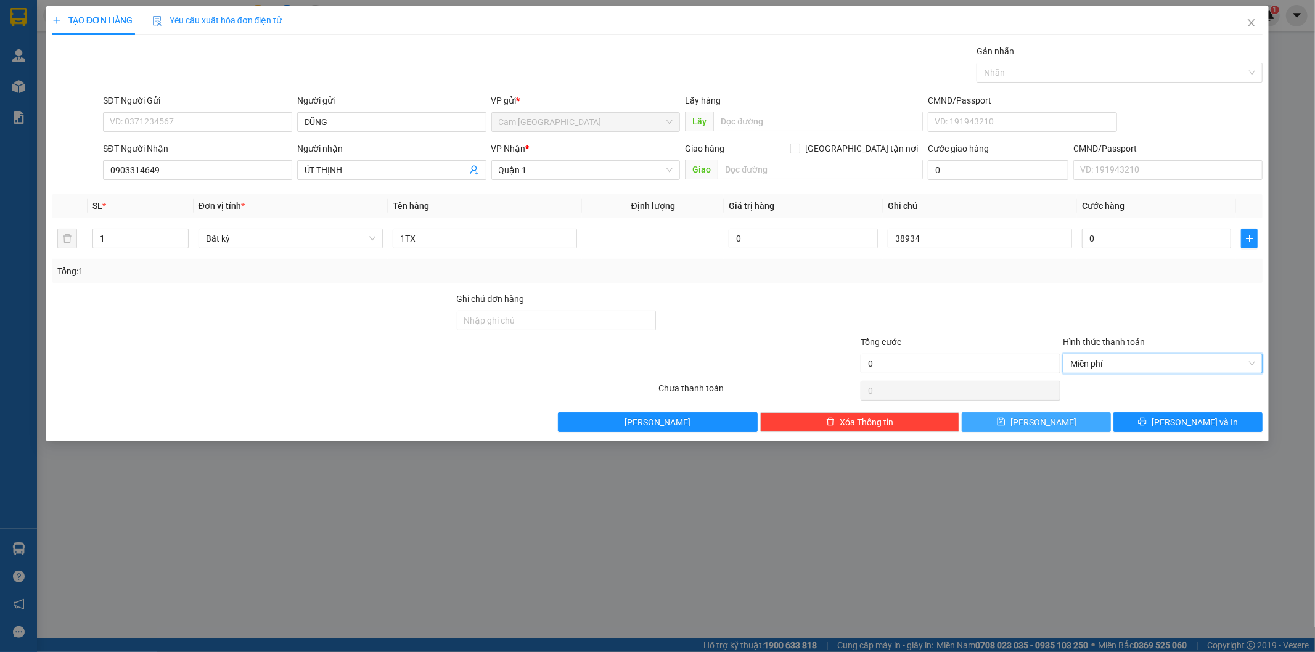
click at [1090, 422] on button "[PERSON_NAME]" at bounding box center [1036, 422] width 149 height 20
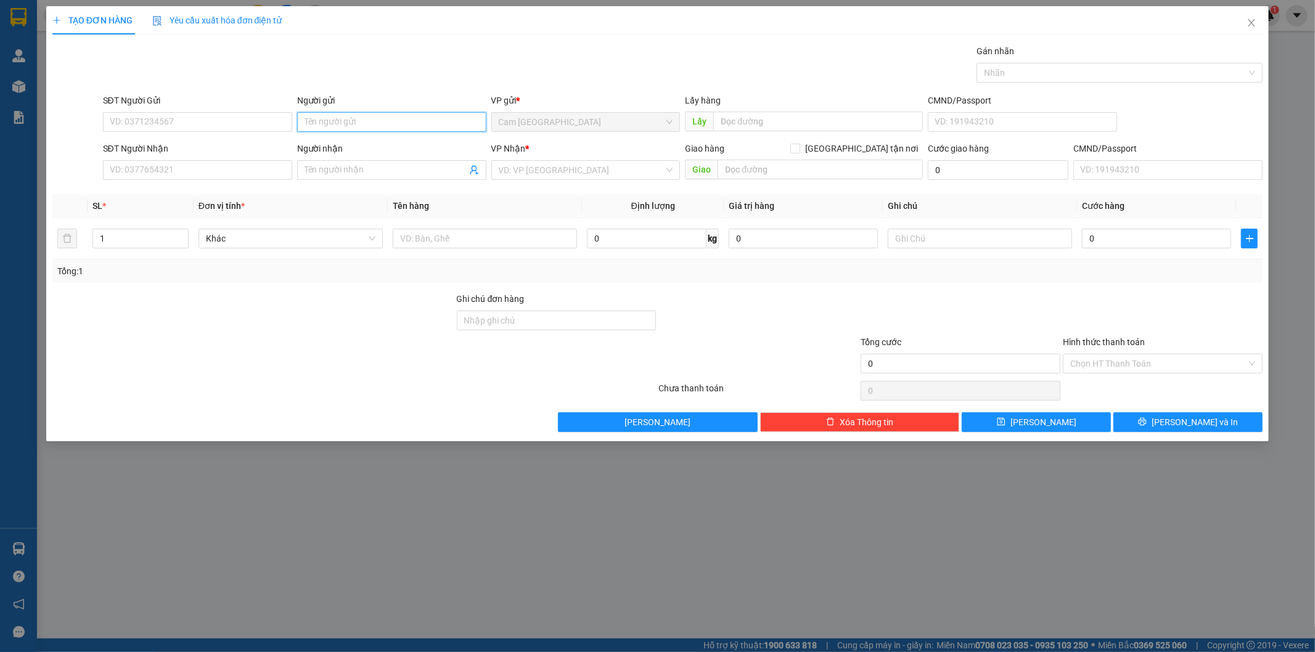
click at [318, 130] on input "Người gửi" at bounding box center [391, 122] width 189 height 20
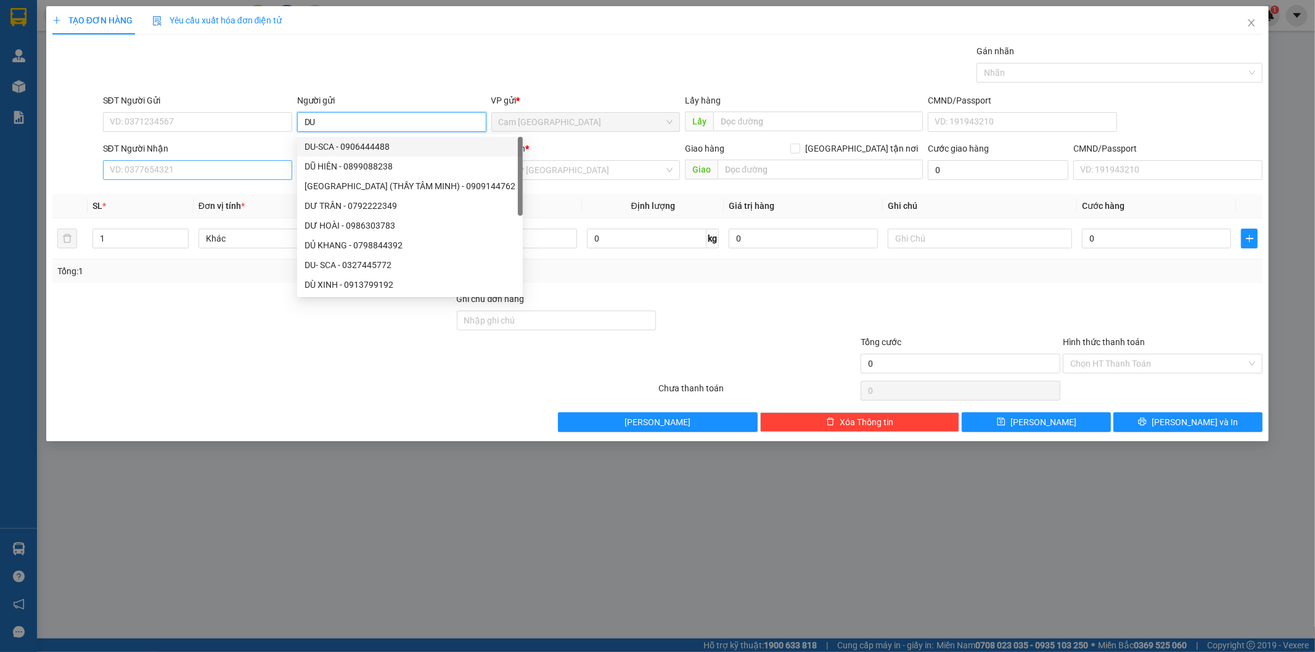
type input "DU"
click at [231, 175] on input "SĐT Người Nhận" at bounding box center [197, 170] width 189 height 20
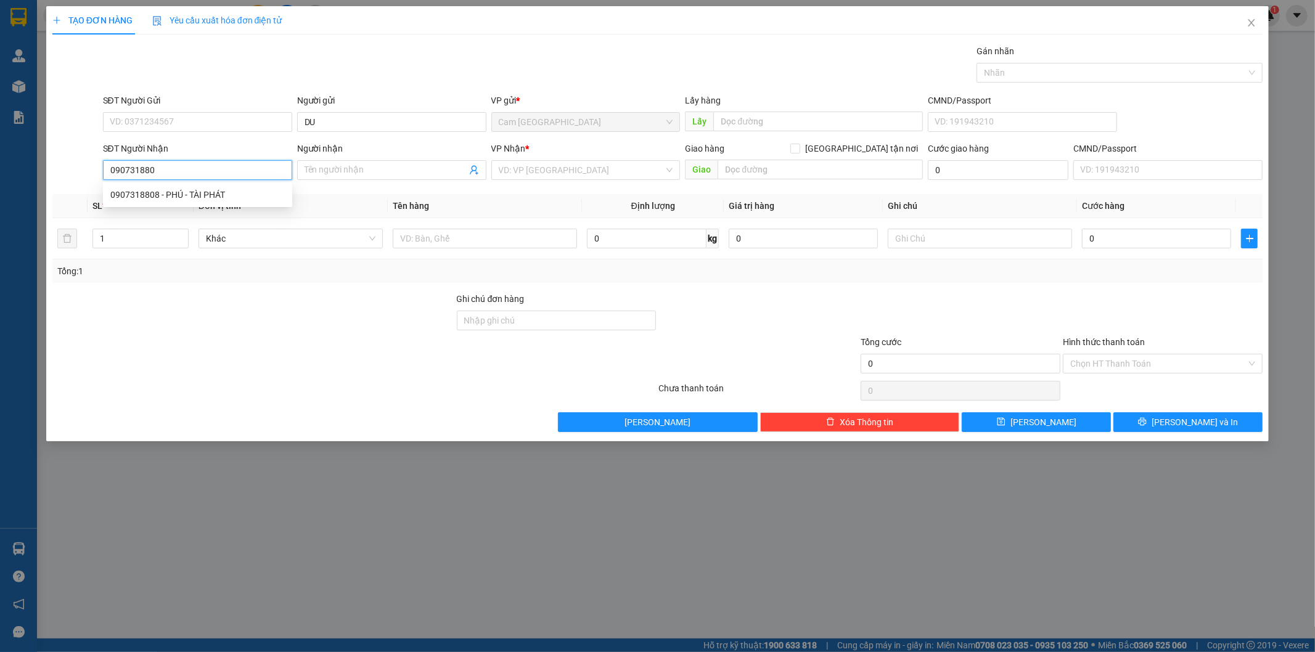
type input "0907318808"
click at [234, 189] on div "0907318808 - PHÚ - TÀI PHÁT" at bounding box center [197, 195] width 174 height 14
type input "PHÚ - TÀI PHÁT"
type input "0907318808"
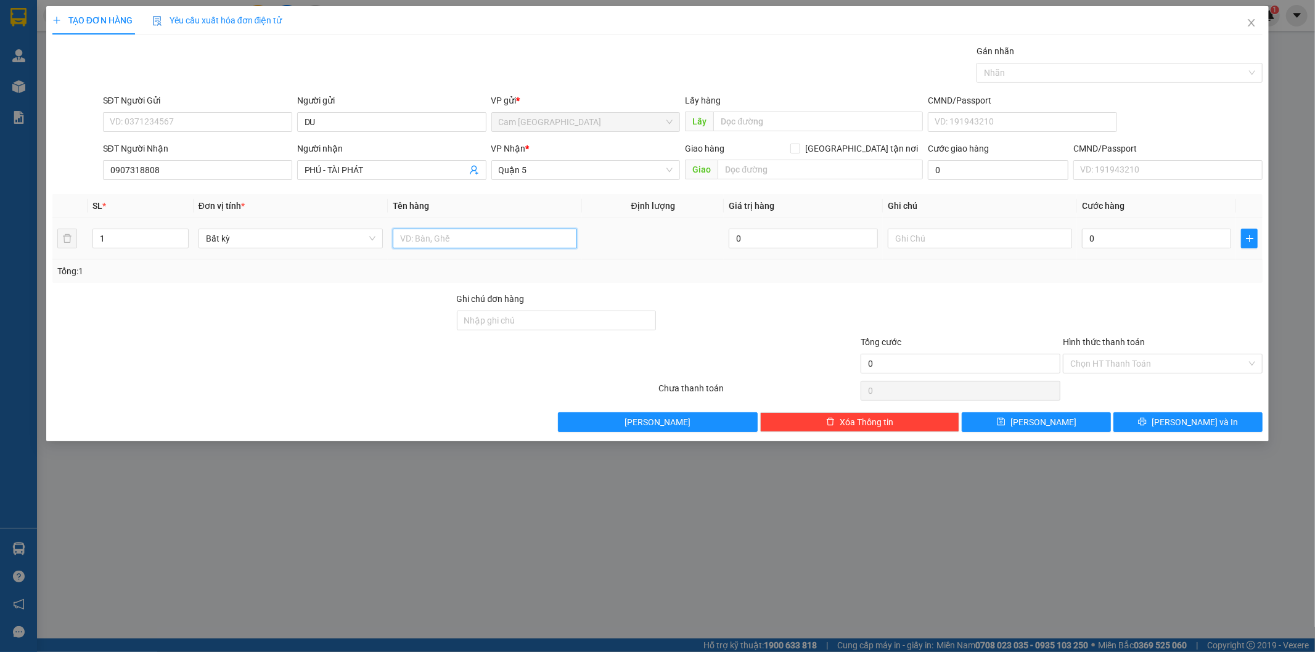
click at [459, 237] on input "text" at bounding box center [485, 239] width 184 height 20
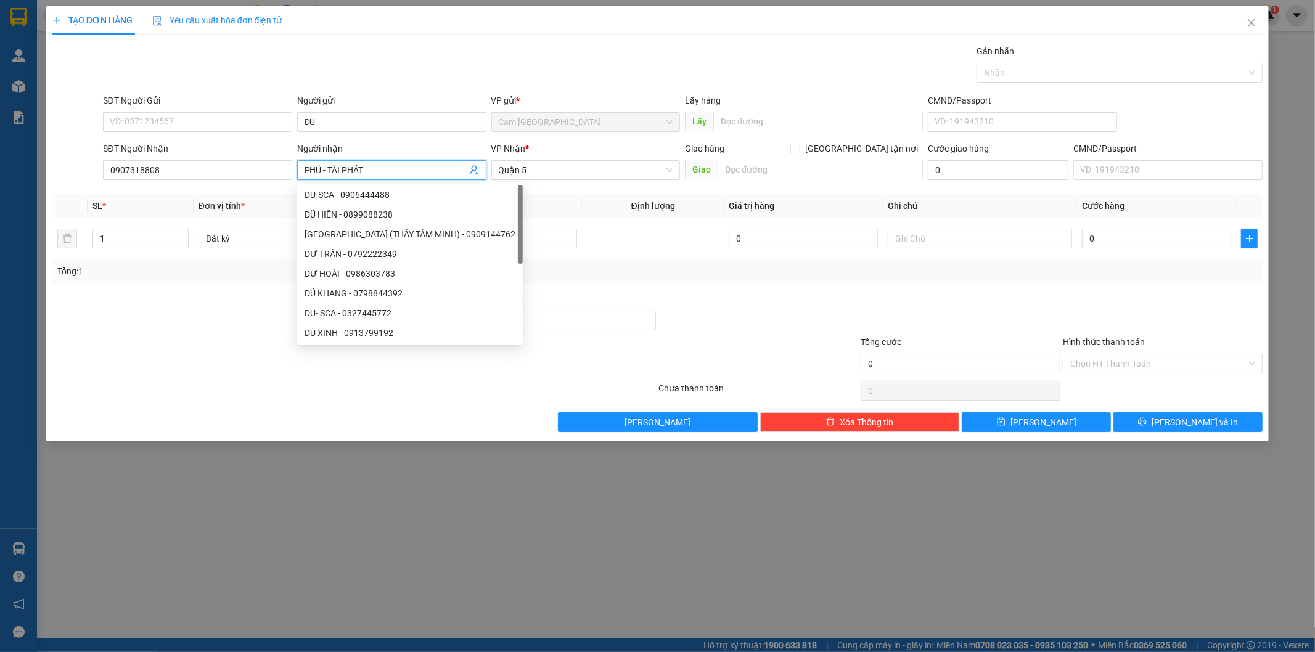
drag, startPoint x: 328, startPoint y: 167, endPoint x: 297, endPoint y: 168, distance: 30.9
click at [297, 168] on span "PHÚ - TÀI PHÁT" at bounding box center [391, 170] width 189 height 20
type input "TÀI PHÁT"
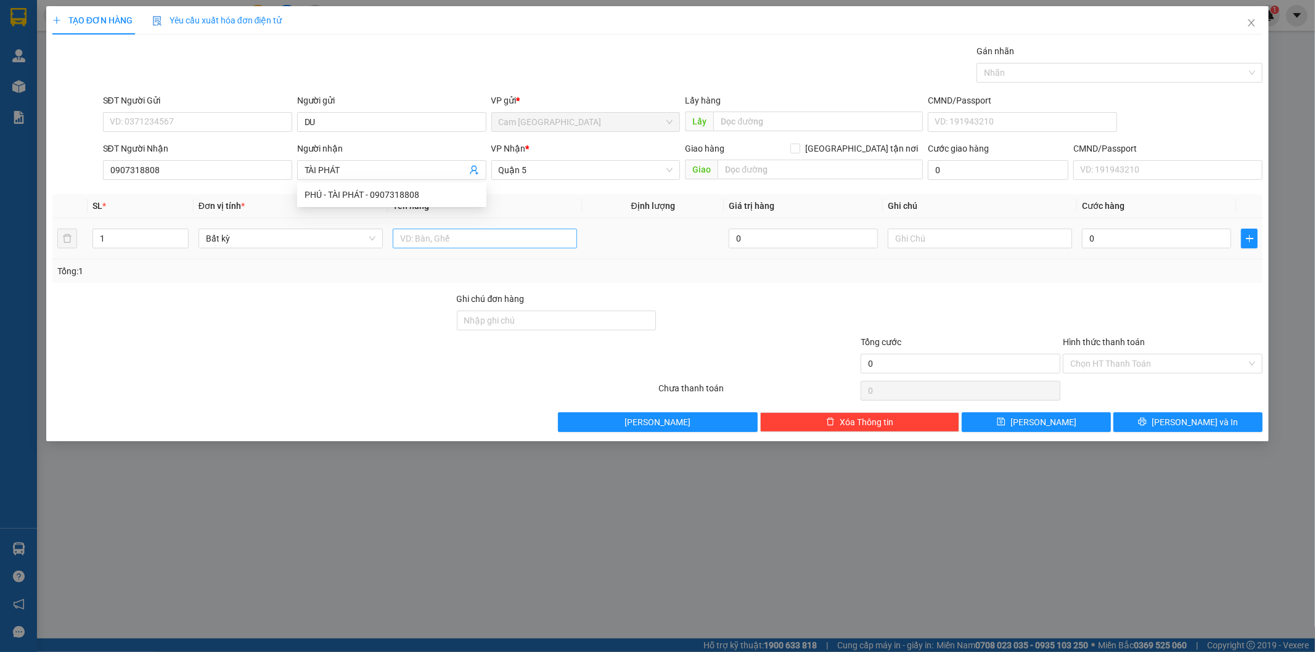
drag, startPoint x: 554, startPoint y: 227, endPoint x: 549, endPoint y: 240, distance: 14.2
click at [555, 230] on div at bounding box center [485, 238] width 184 height 25
click at [546, 240] on input "text" at bounding box center [485, 239] width 184 height 20
type input "1 GÓI ĐEN NHỎ"
click at [979, 244] on input "text" at bounding box center [980, 239] width 184 height 20
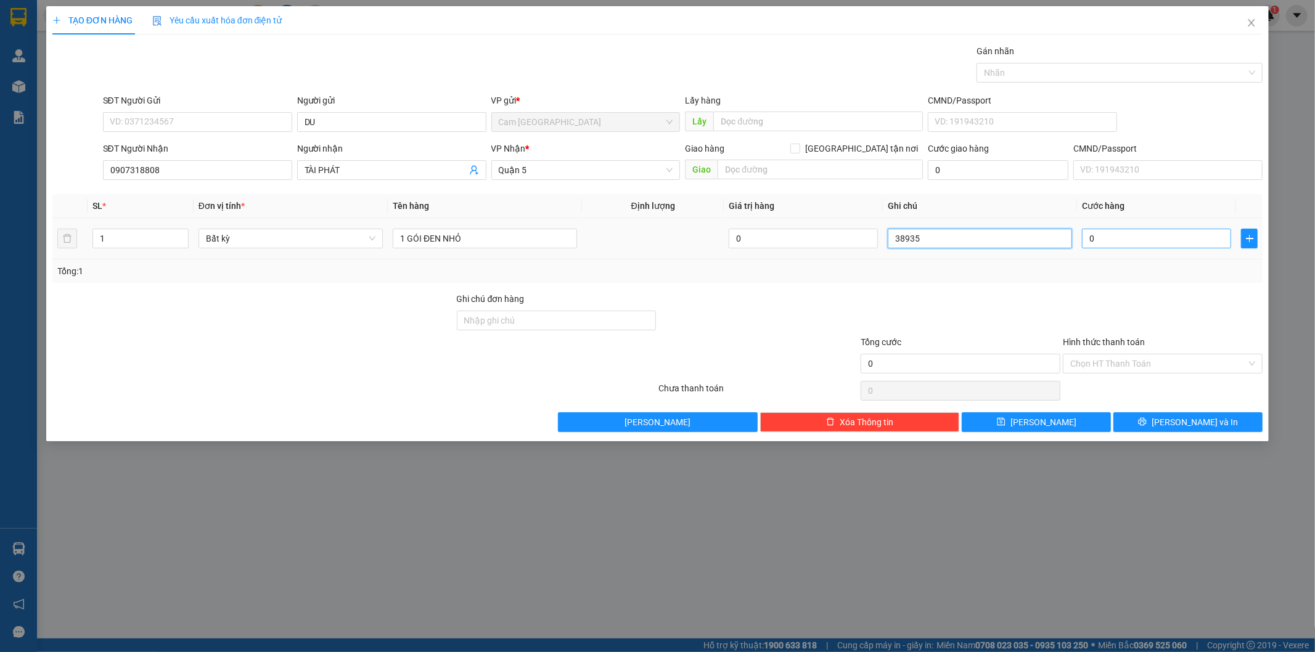
type input "38935"
click at [1110, 245] on input "0" at bounding box center [1156, 239] width 149 height 20
type input "2"
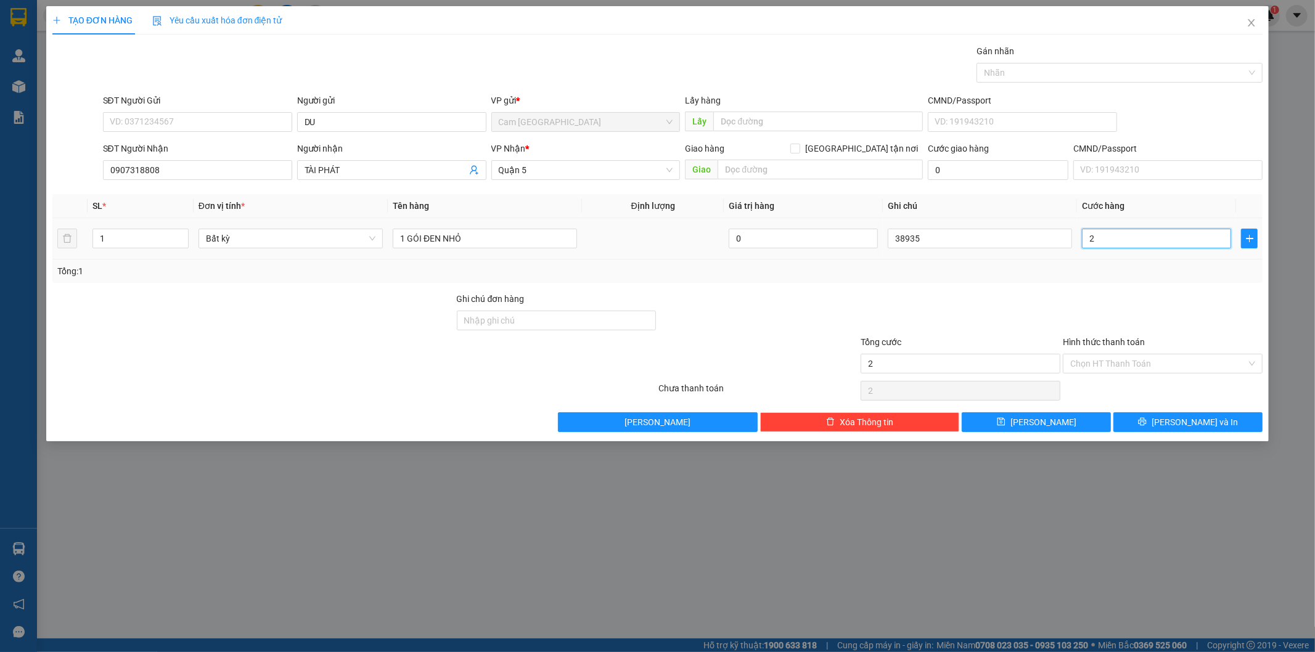
type input "20"
type input "200"
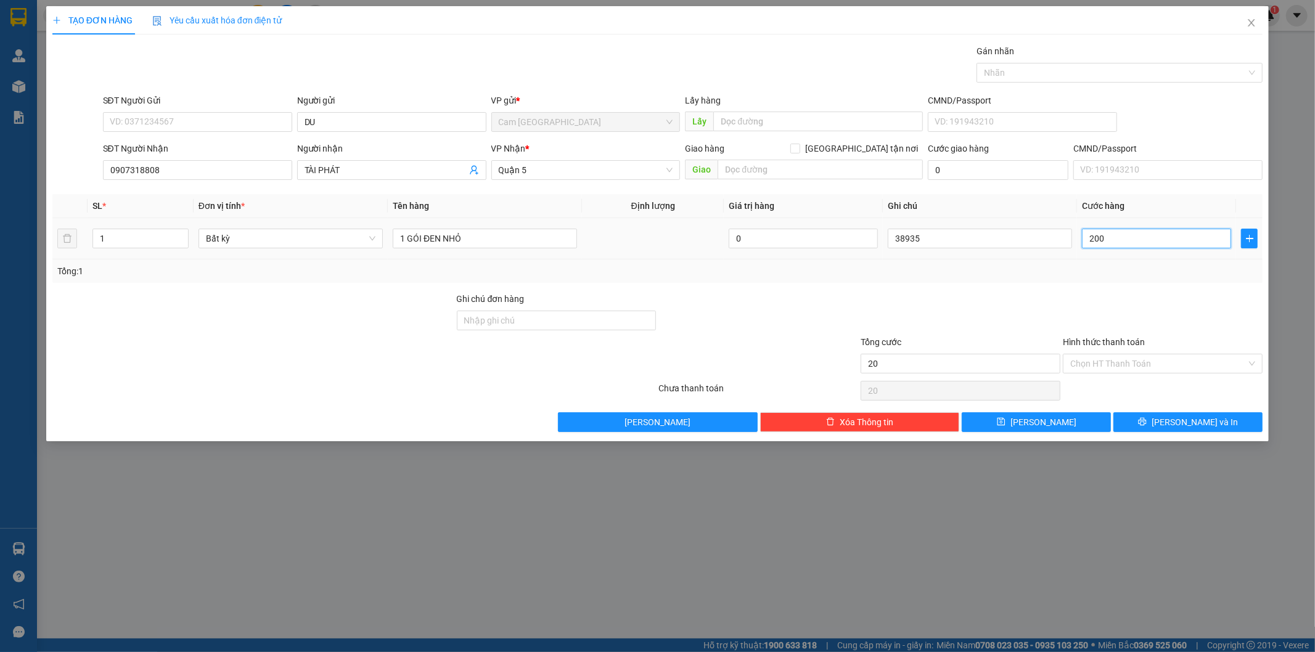
type input "200"
type input "2.000"
type input "20.000"
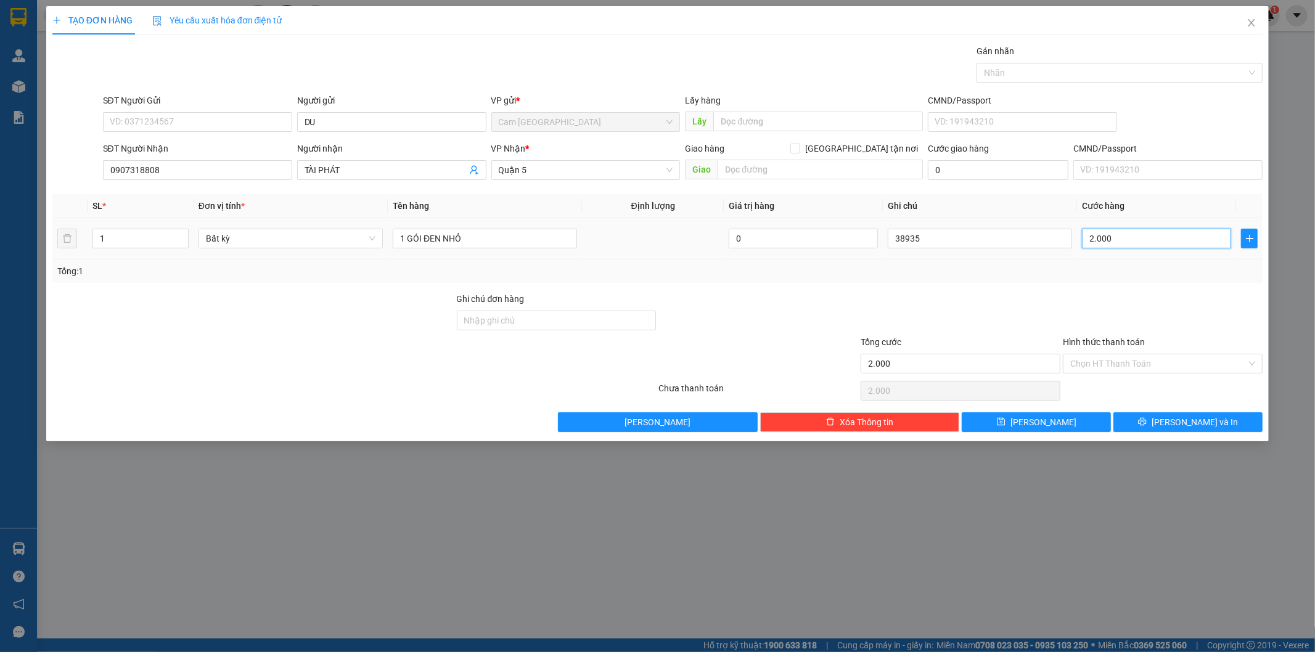
type input "20.000"
click at [1068, 361] on div "Chọn HT Thanh Toán" at bounding box center [1163, 364] width 200 height 20
type input "20.000"
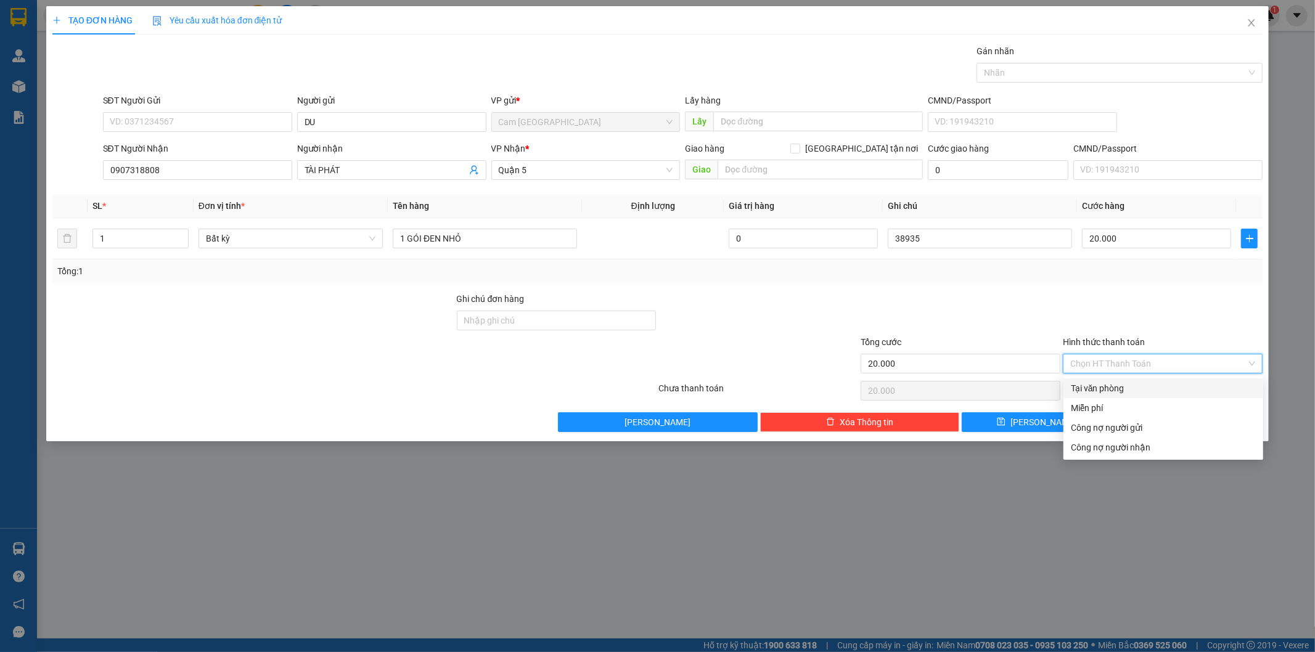
click at [1120, 382] on div "Tại văn phòng" at bounding box center [1163, 389] width 185 height 14
type input "0"
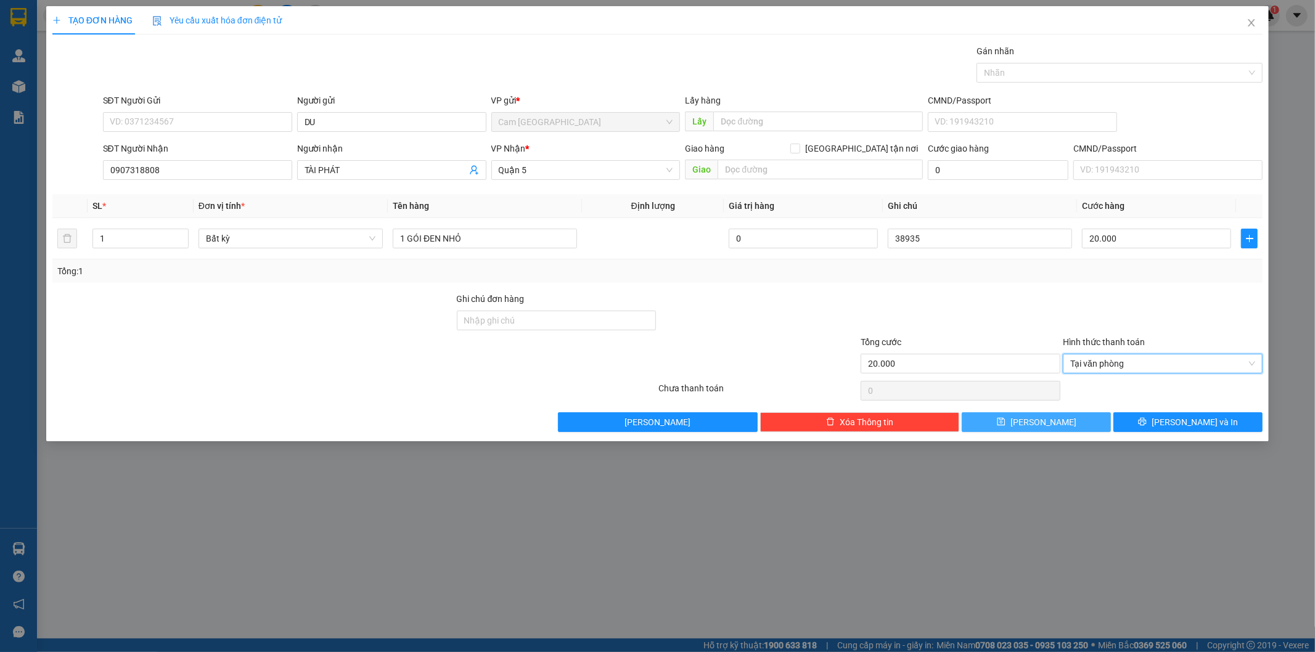
click at [1034, 422] on button "[PERSON_NAME]" at bounding box center [1036, 422] width 149 height 20
type input "0"
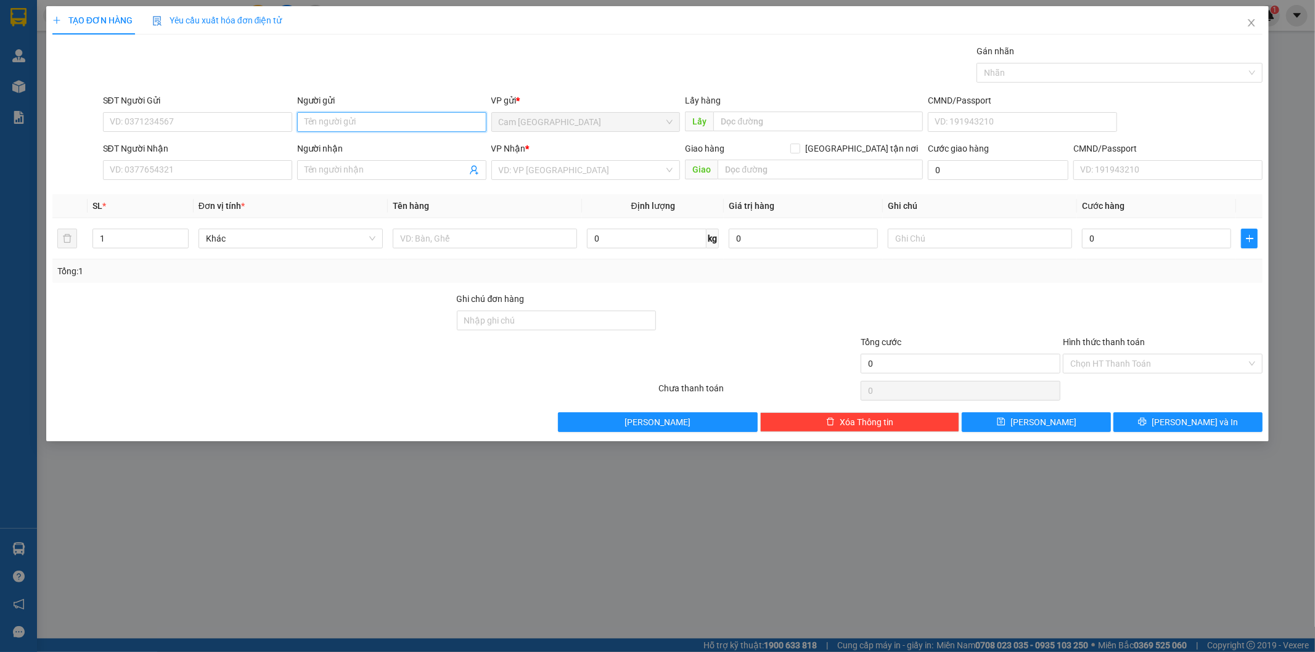
click at [440, 122] on input "Người gửi" at bounding box center [391, 122] width 189 height 20
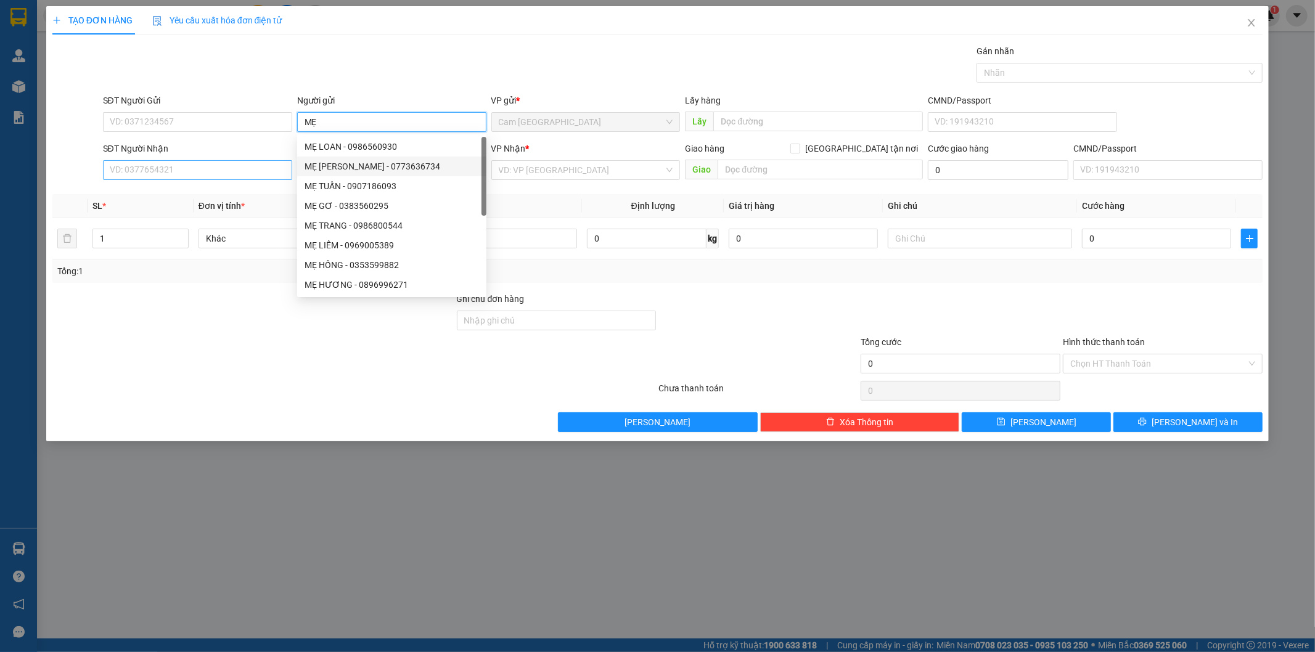
type input "MẸ"
click at [269, 162] on input "SĐT Người Nhận" at bounding box center [197, 170] width 189 height 20
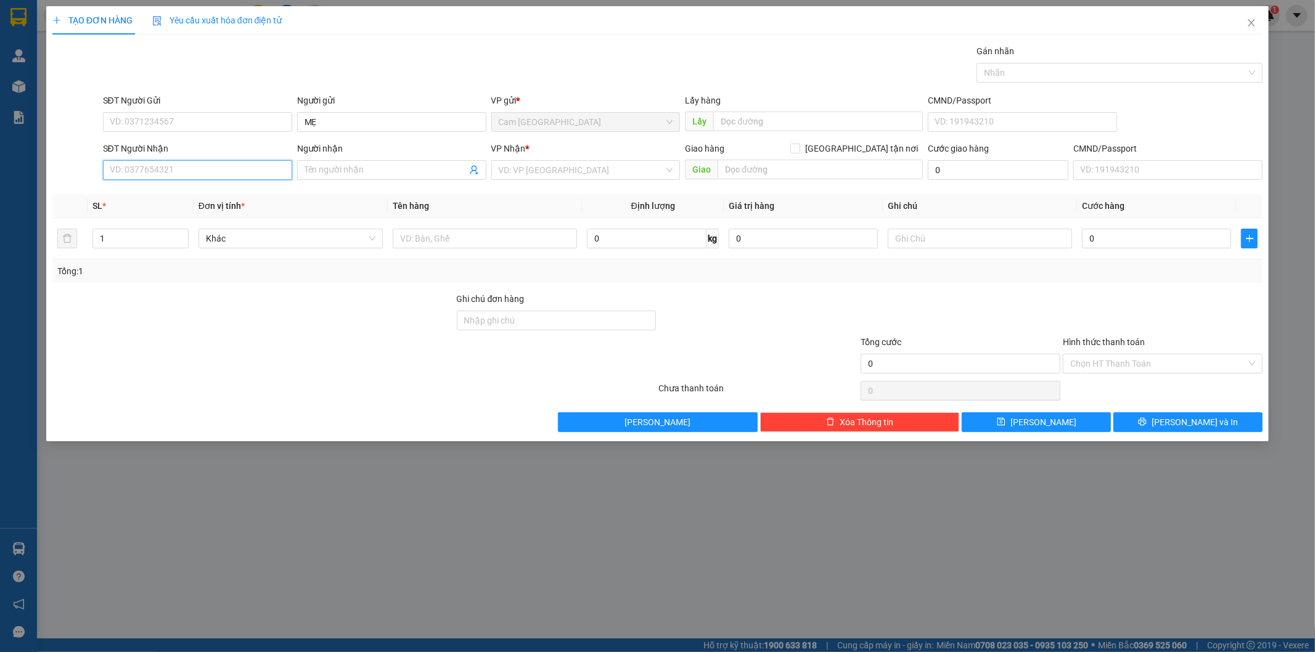
click at [277, 179] on input "SĐT Người Nhận" at bounding box center [197, 170] width 189 height 20
click at [278, 173] on input "SĐT Người Nhận" at bounding box center [197, 170] width 189 height 20
type input "0903314649"
click at [330, 170] on input "Người nhận" at bounding box center [386, 170] width 162 height 14
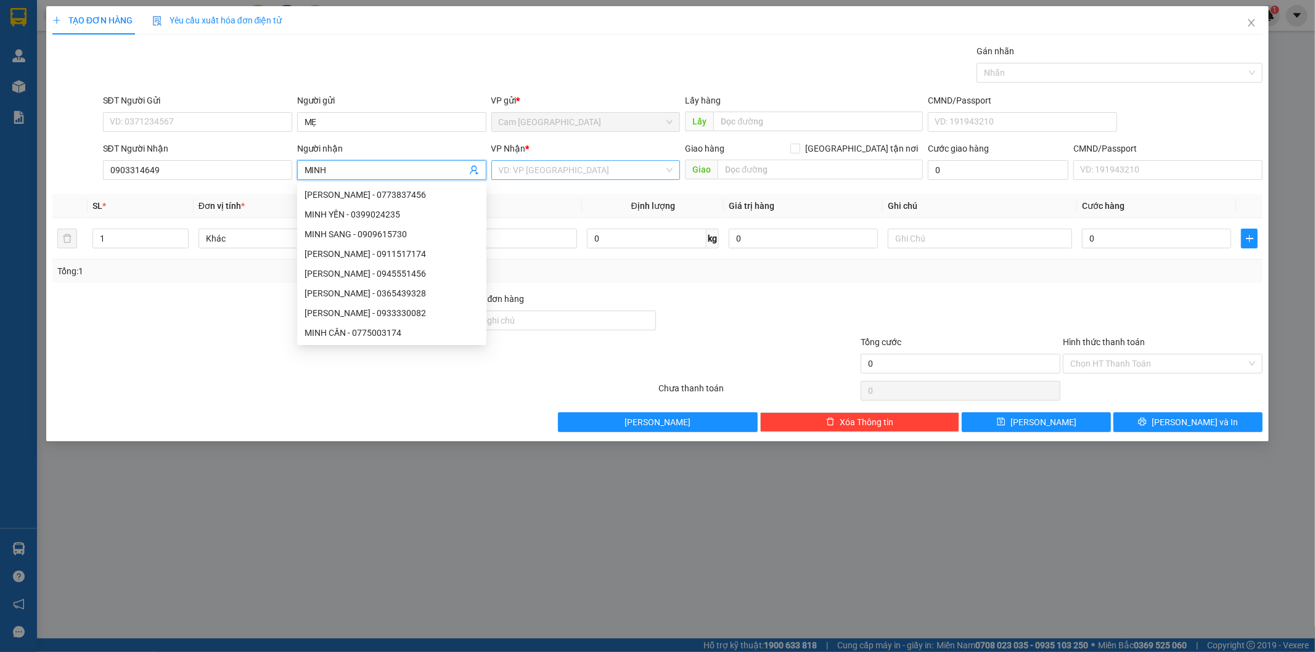
type input "MINH"
click at [512, 164] on input "search" at bounding box center [582, 170] width 166 height 18
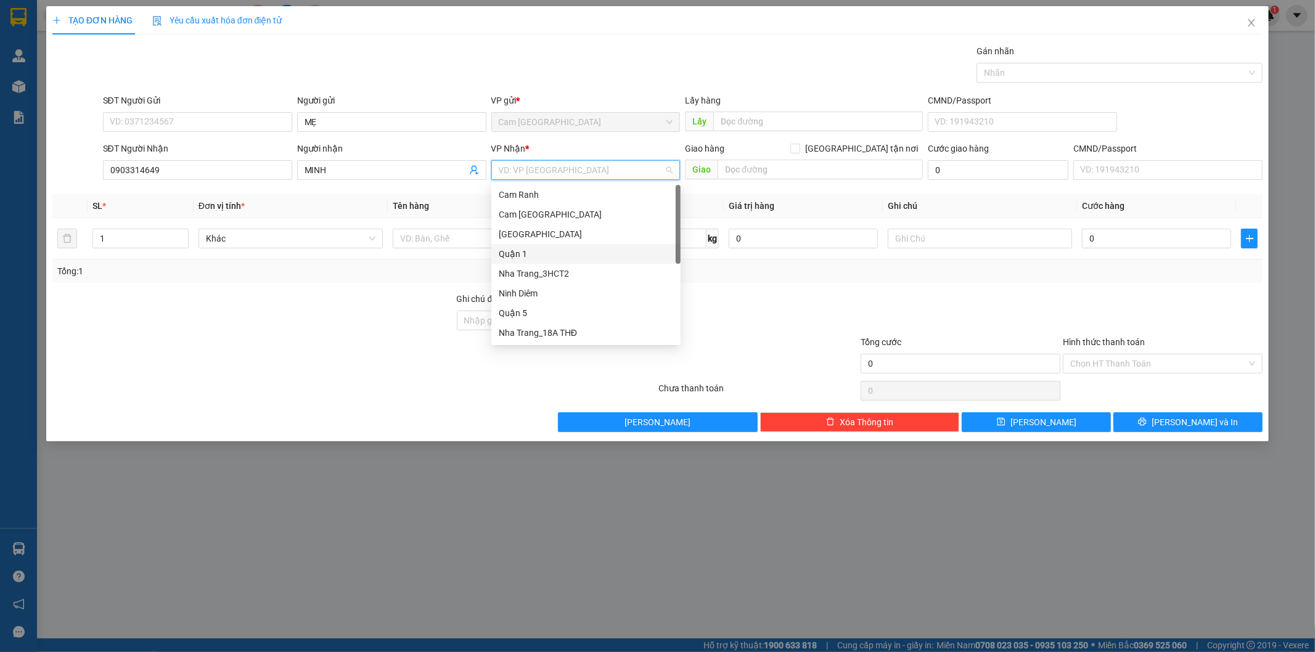
click at [522, 256] on div "Quận 1" at bounding box center [586, 254] width 174 height 14
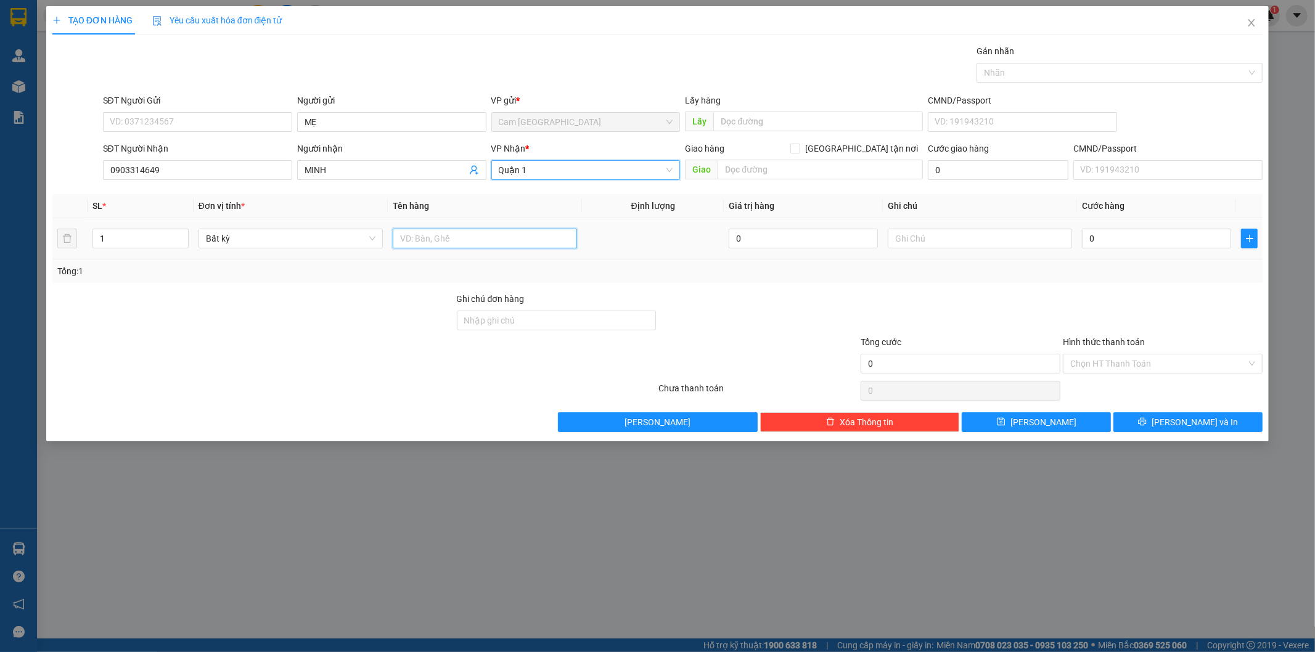
click at [466, 245] on input "text" at bounding box center [485, 239] width 184 height 20
type input "1TX NHỎ"
click at [1015, 236] on input "text" at bounding box center [980, 239] width 184 height 20
type input "38936"
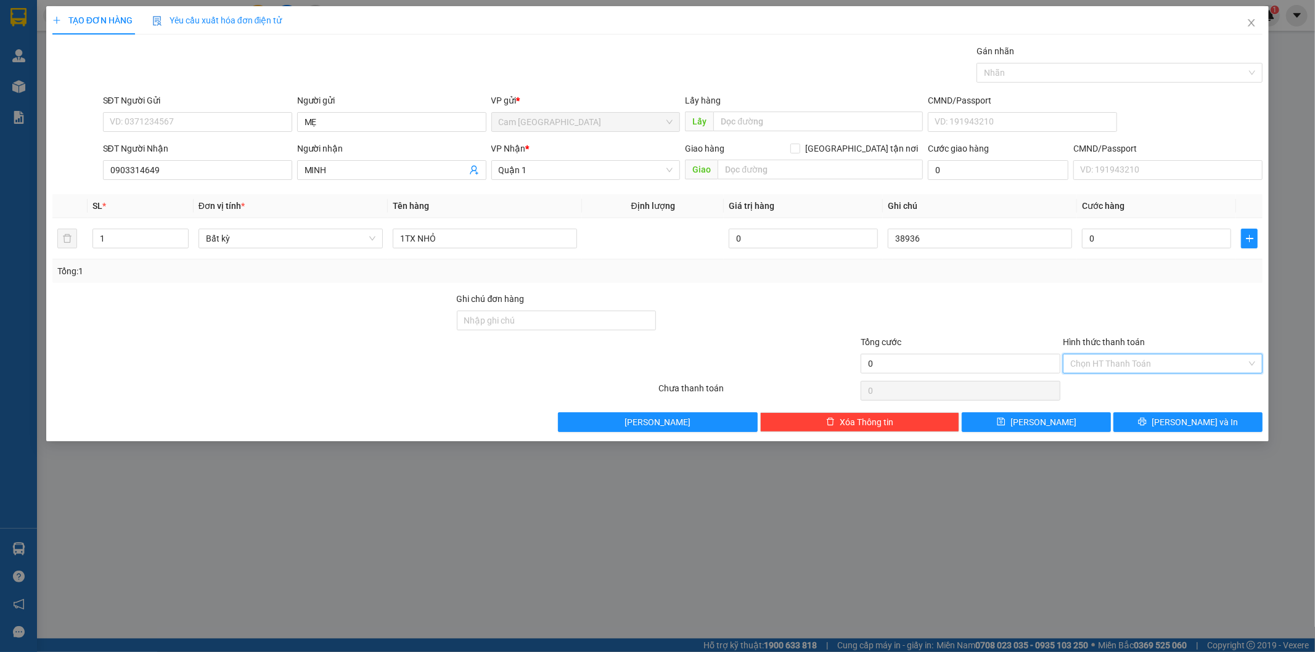
click at [1176, 360] on input "Hình thức thanh toán" at bounding box center [1158, 364] width 176 height 18
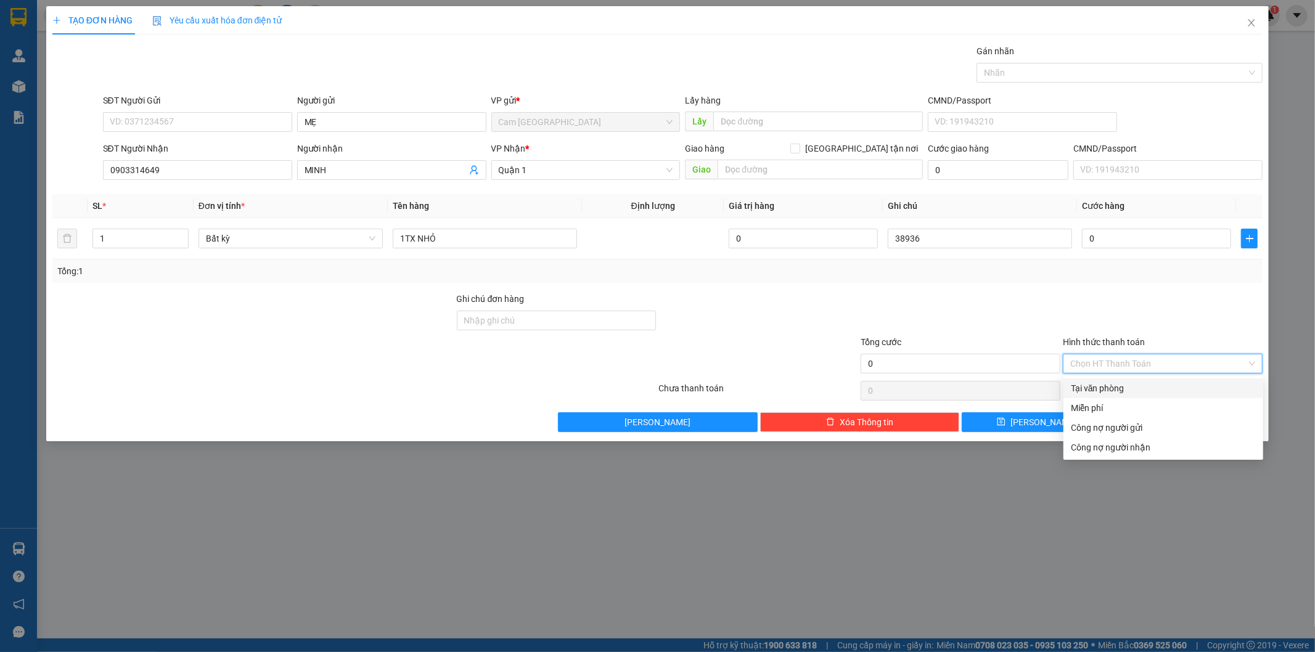
click at [1155, 388] on div "Tại văn phòng" at bounding box center [1163, 389] width 185 height 14
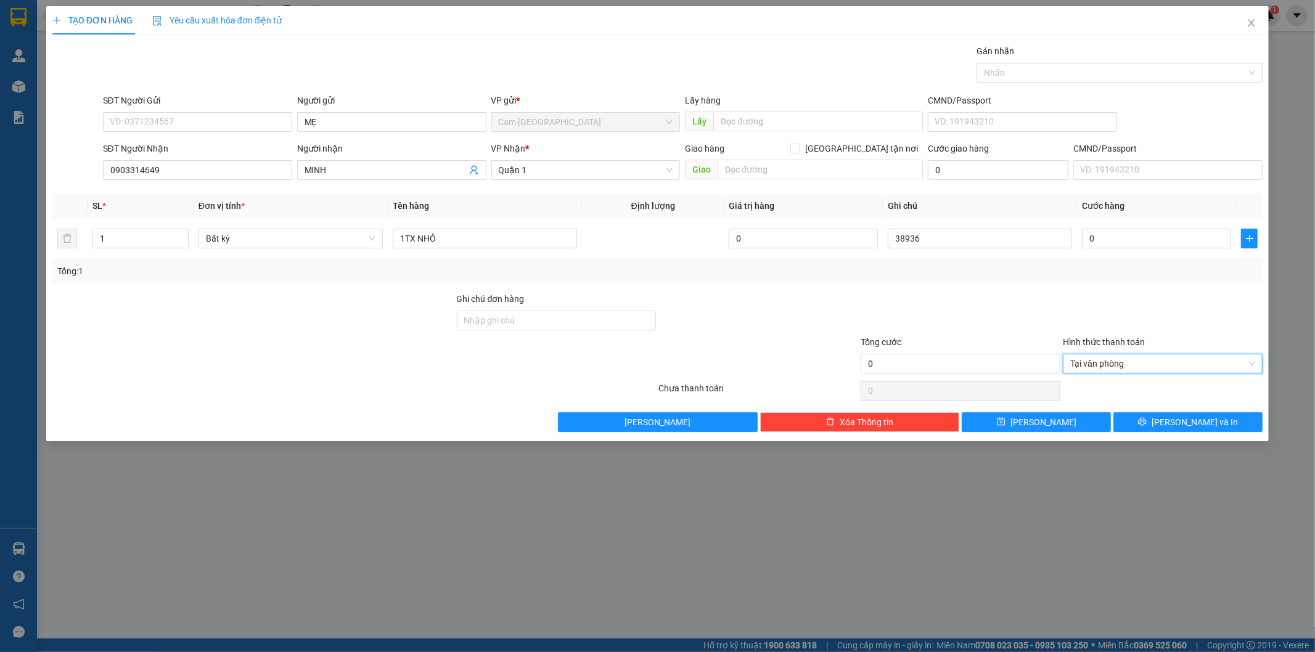
drag, startPoint x: 1091, startPoint y: 355, endPoint x: 1095, endPoint y: 379, distance: 23.7
click at [1093, 358] on span "Tại văn phòng" at bounding box center [1162, 364] width 185 height 18
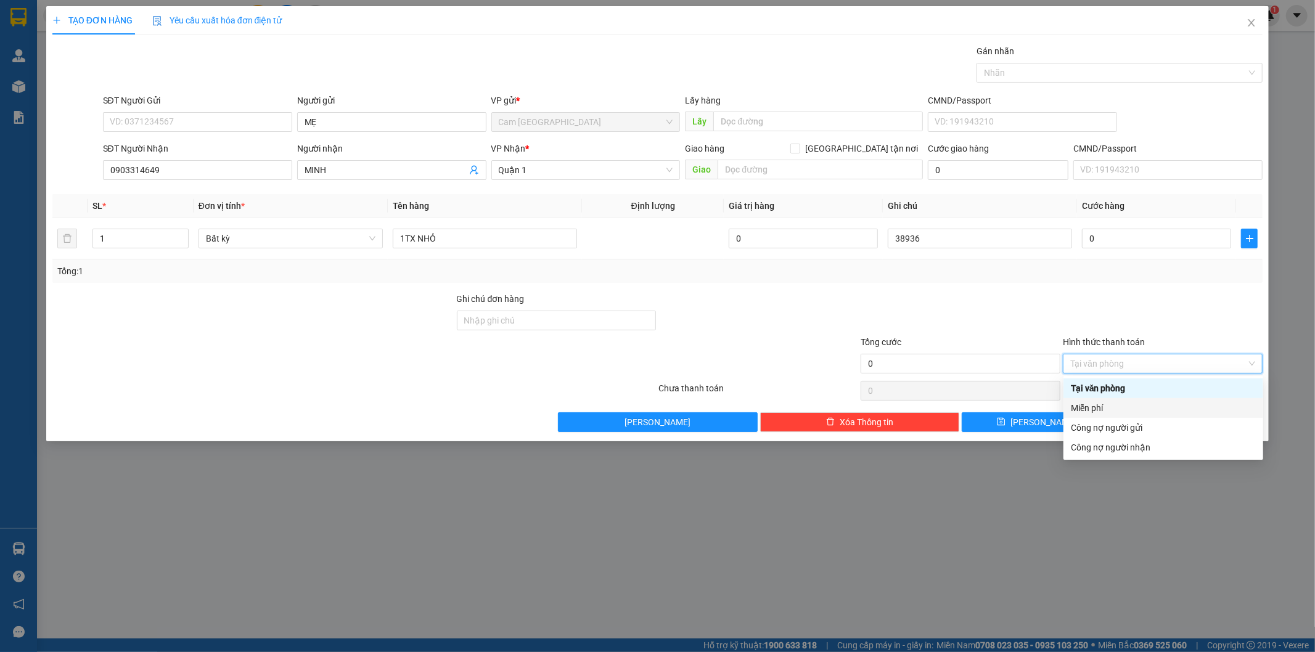
click at [1106, 414] on div "Miễn phí" at bounding box center [1163, 408] width 185 height 14
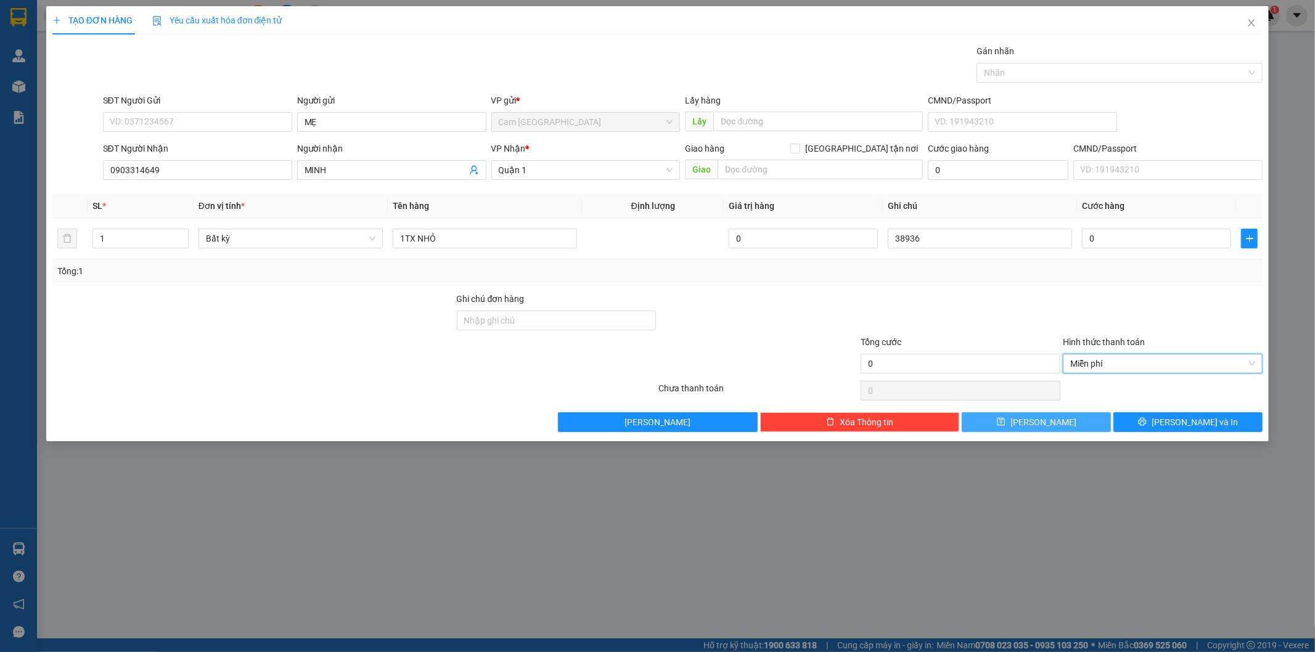
click at [1090, 420] on button "[PERSON_NAME]" at bounding box center [1036, 422] width 149 height 20
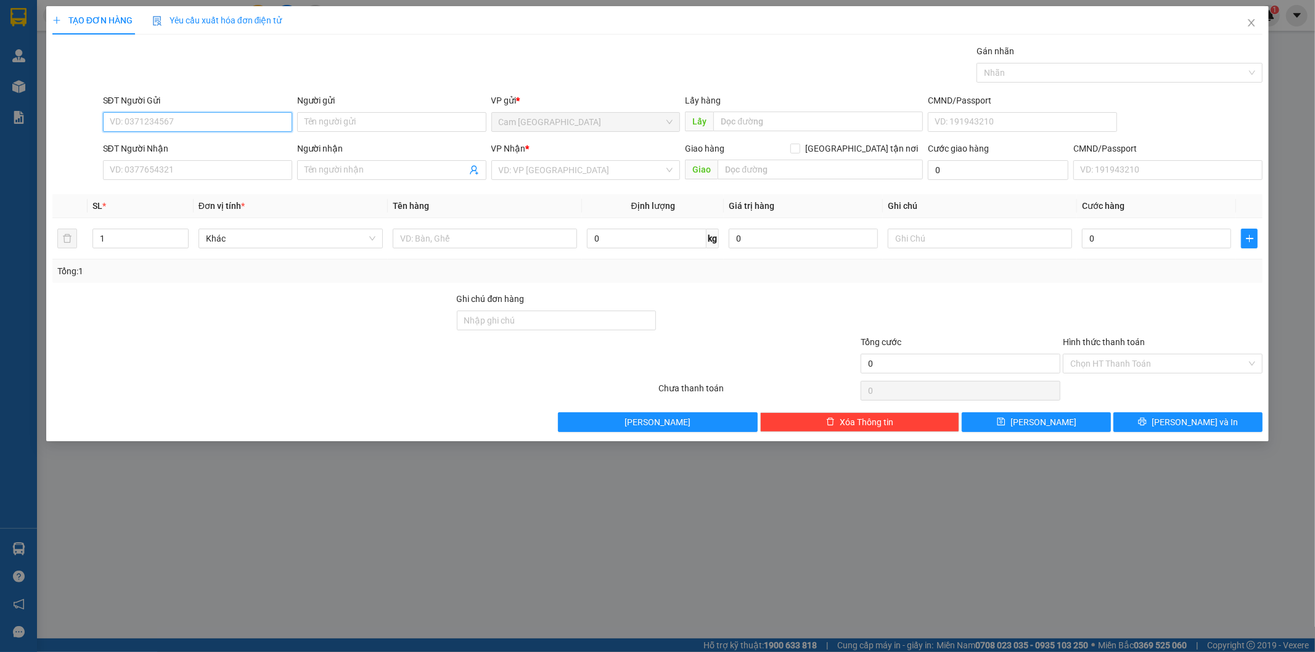
click at [250, 130] on input "SĐT Người Gửi" at bounding box center [197, 122] width 189 height 20
click at [271, 147] on div "0903787474" at bounding box center [197, 147] width 174 height 14
type input "0903787474"
type input "0987395979"
type input "NGUYÊN"
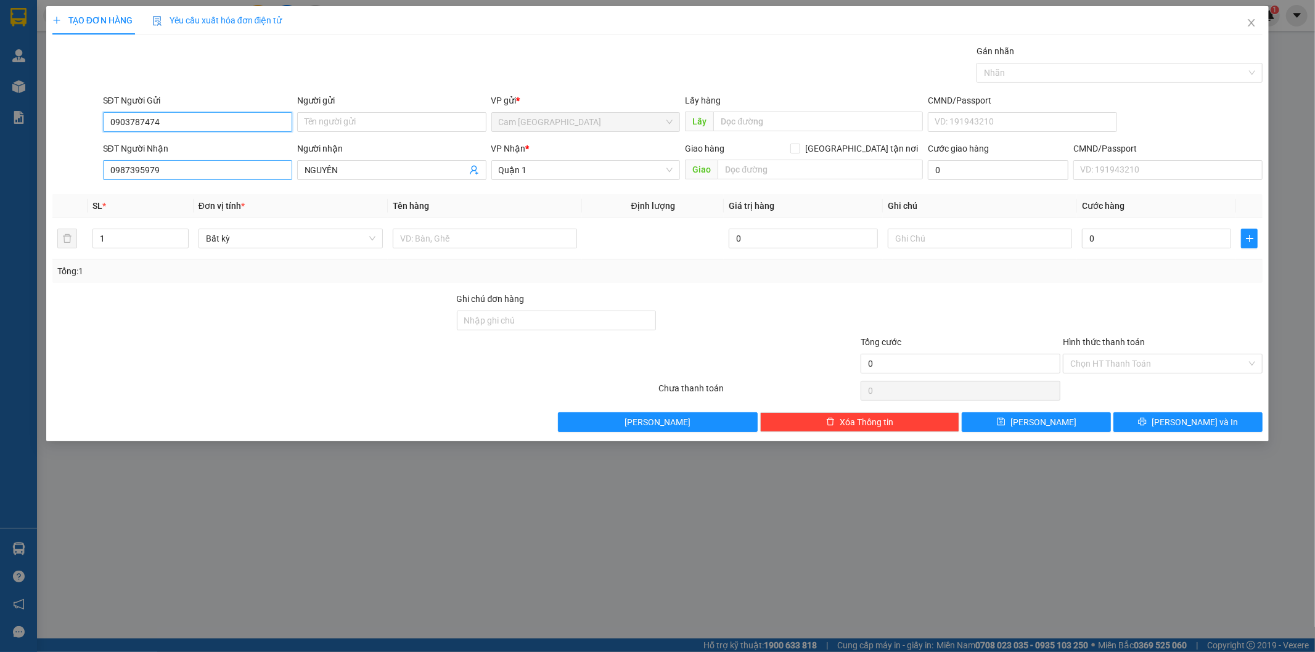
type input "0903787474"
drag, startPoint x: 183, startPoint y: 176, endPoint x: 76, endPoint y: 173, distance: 106.1
click at [3, 174] on div "TẠO ĐƠN HÀNG Yêu cầu xuất hóa đơn điện tử Transit Pickup Surcharge Ids Transit …" at bounding box center [657, 326] width 1315 height 652
type input "0906875036"
drag, startPoint x: 355, startPoint y: 171, endPoint x: 324, endPoint y: 169, distance: 31.5
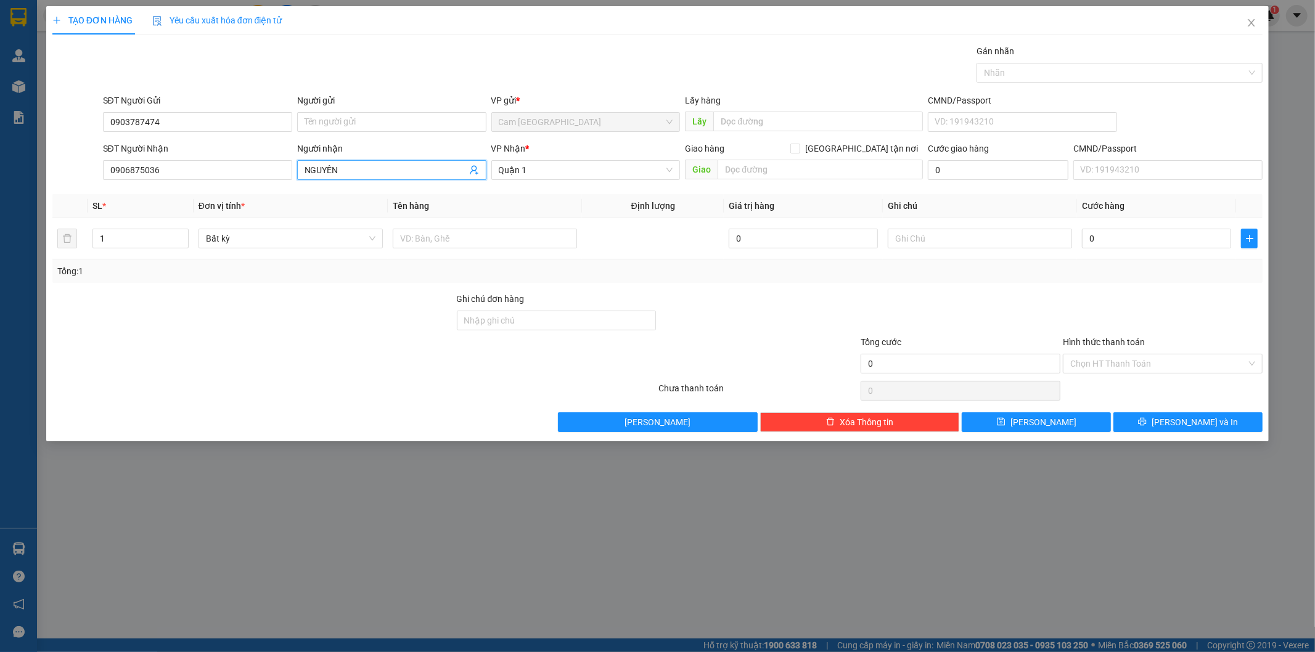
click at [237, 169] on div "SĐT Người Nhận 0906875036 Người nhận NGUYÊN NGUYÊN VP Nhận * Quận 1 Giao hàng […" at bounding box center [683, 163] width 1165 height 43
type input "CHÍN TỐT"
click at [452, 236] on input "text" at bounding box center [485, 239] width 184 height 20
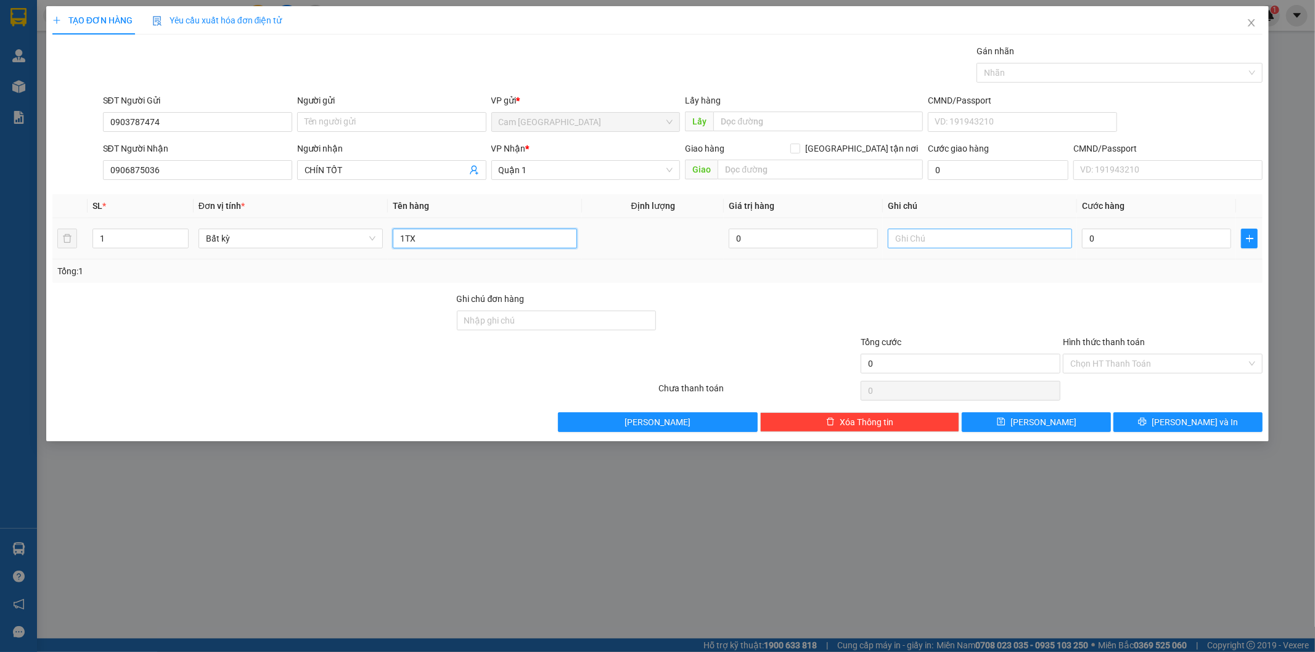
type input "1TX"
click at [921, 237] on input "text" at bounding box center [980, 239] width 184 height 20
type input "38937"
click at [1106, 231] on input "0" at bounding box center [1156, 239] width 149 height 20
type input "6"
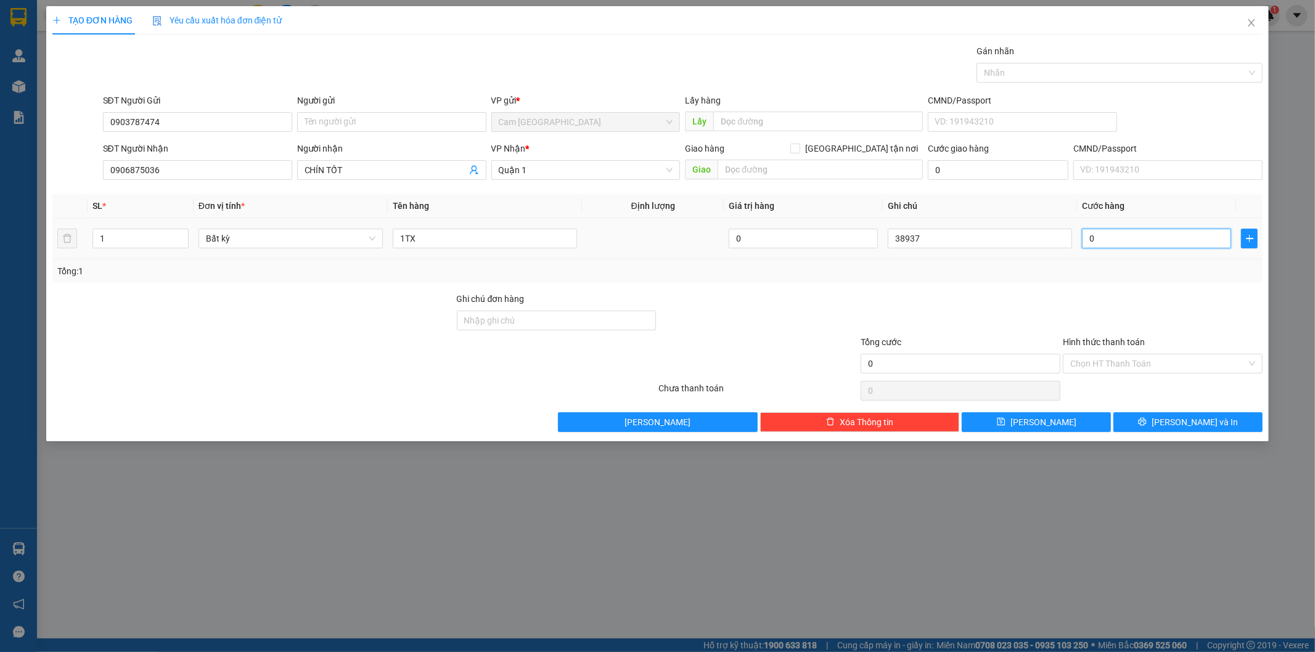
type input "6"
type input "60"
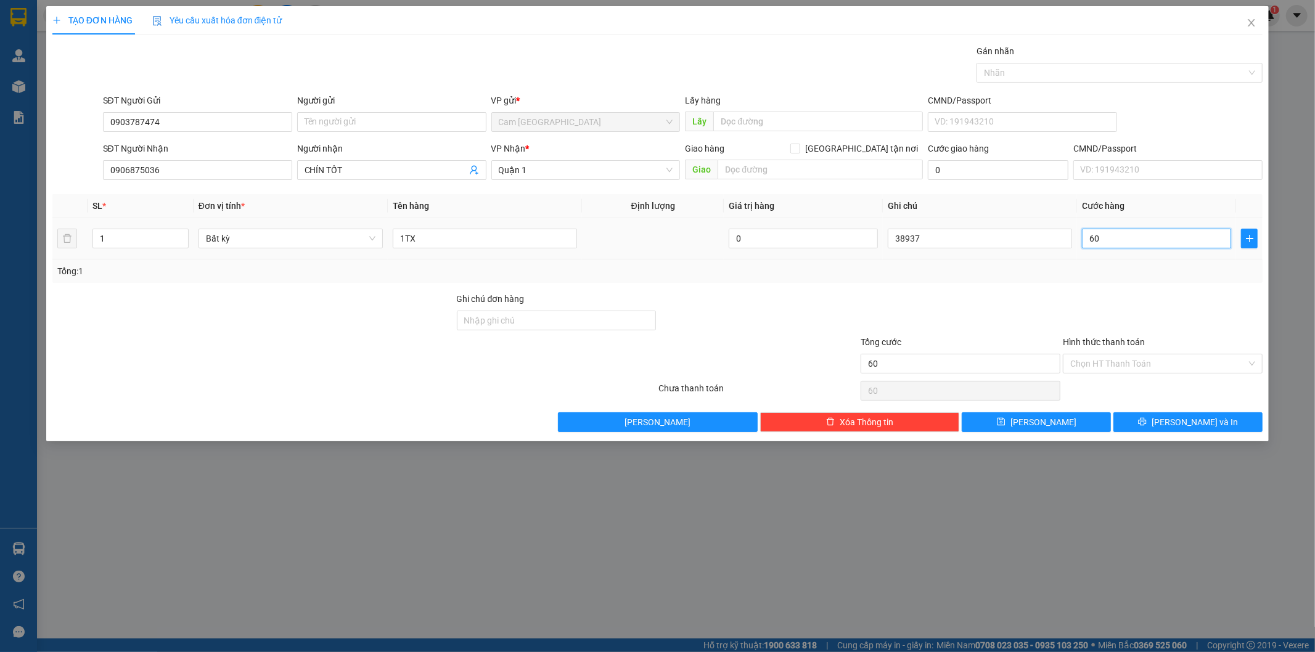
type input "600"
type input "6.000"
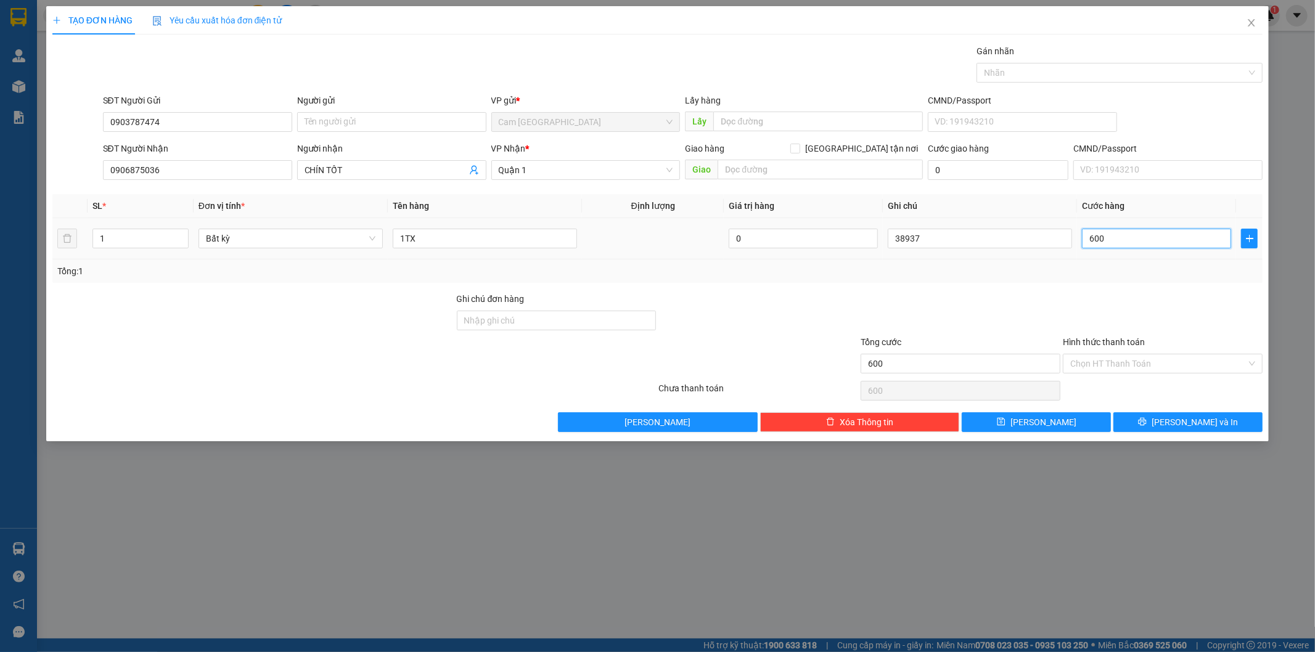
type input "6.000"
type input "60.000"
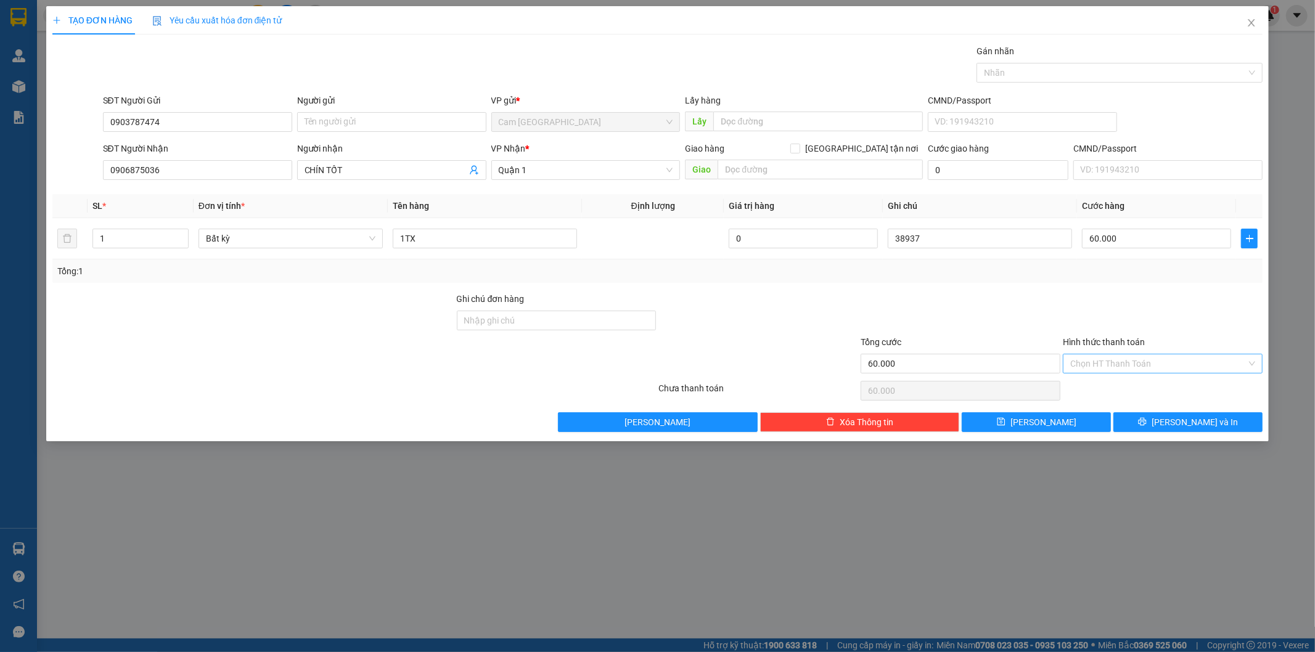
click at [1099, 365] on input "Hình thức thanh toán" at bounding box center [1158, 364] width 176 height 18
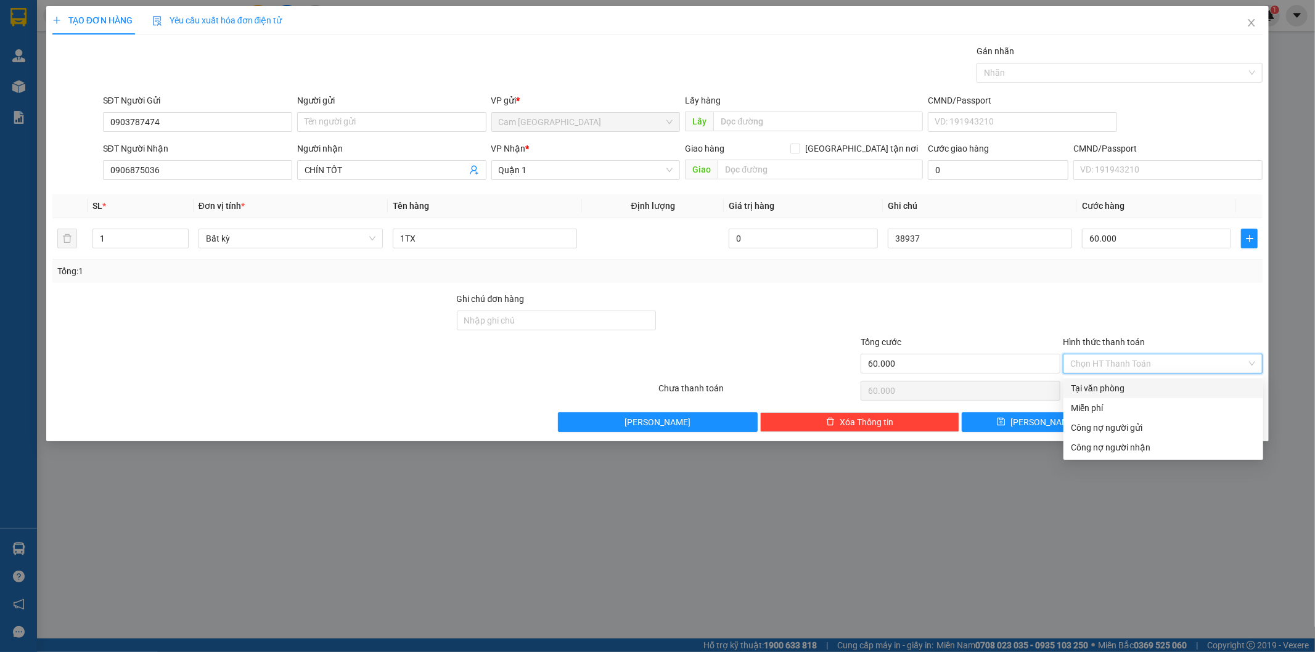
click at [1096, 382] on div "Tại văn phòng" at bounding box center [1163, 389] width 185 height 14
type input "0"
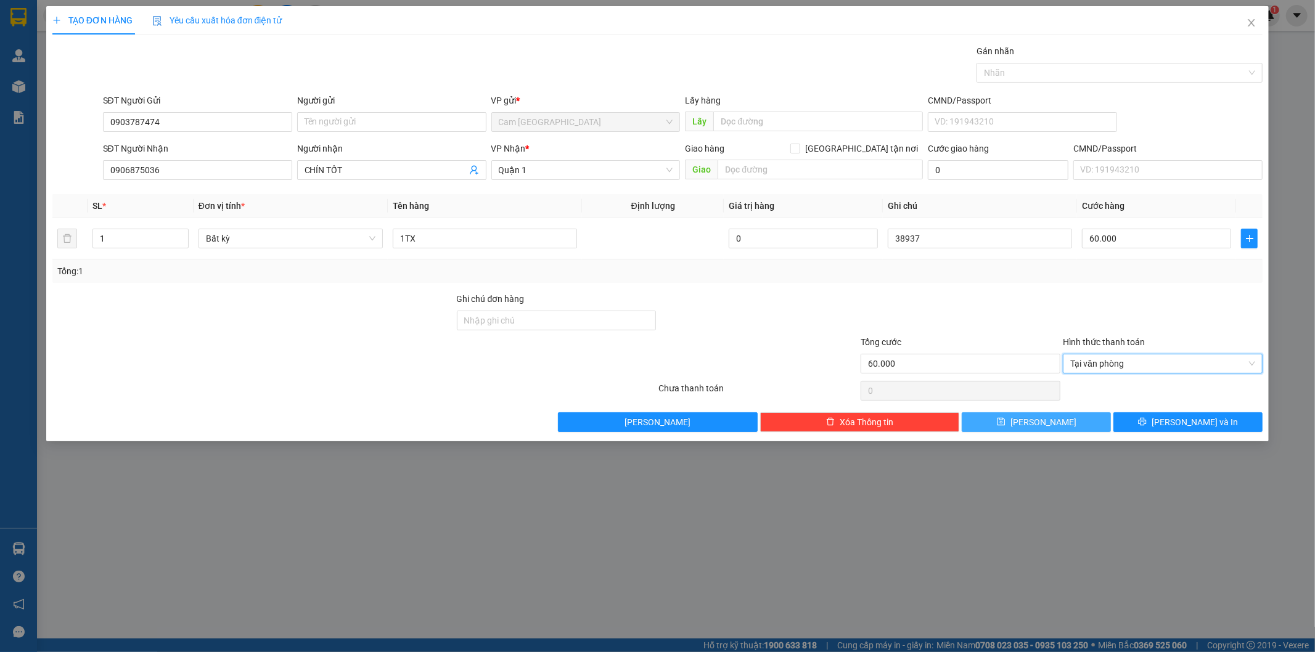
click at [1044, 416] on span "[PERSON_NAME]" at bounding box center [1044, 423] width 66 height 14
type input "0"
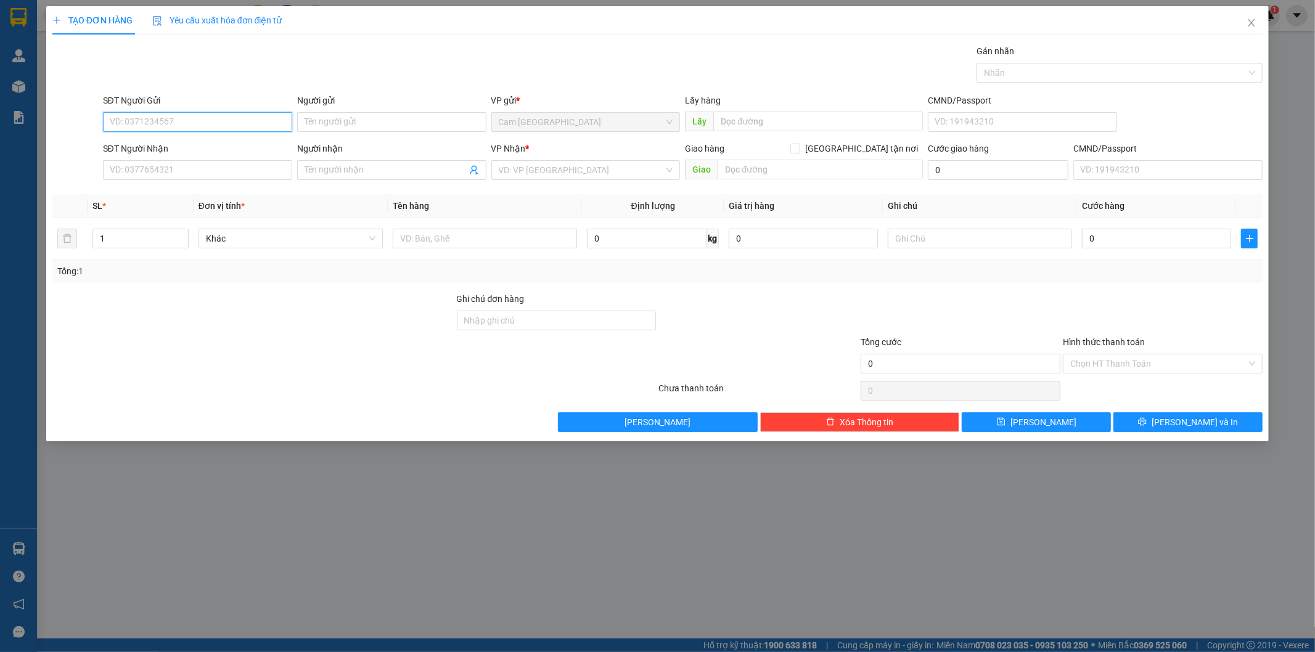
click at [284, 120] on input "SĐT Người Gửi" at bounding box center [197, 122] width 189 height 20
click at [146, 149] on div "0368280208 - SANG" at bounding box center [197, 147] width 174 height 14
type input "0368280208"
type input "SANG"
type input "0937866880"
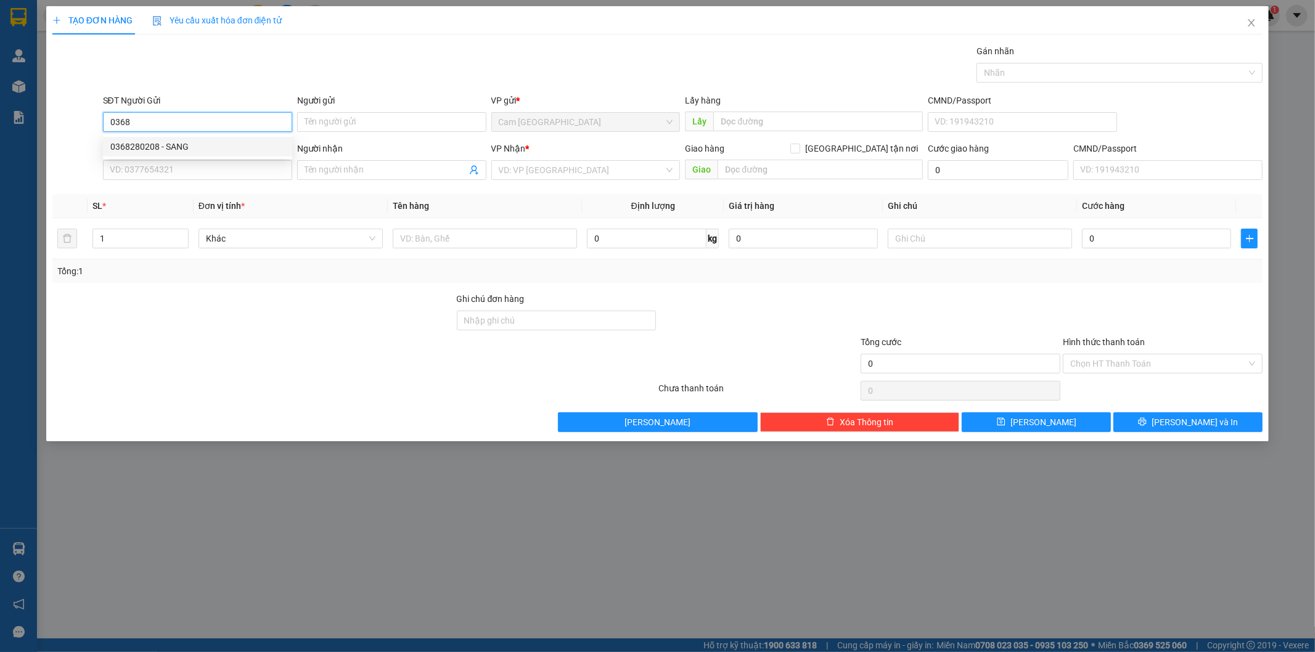
type input "TÙNG"
type input "0368280208"
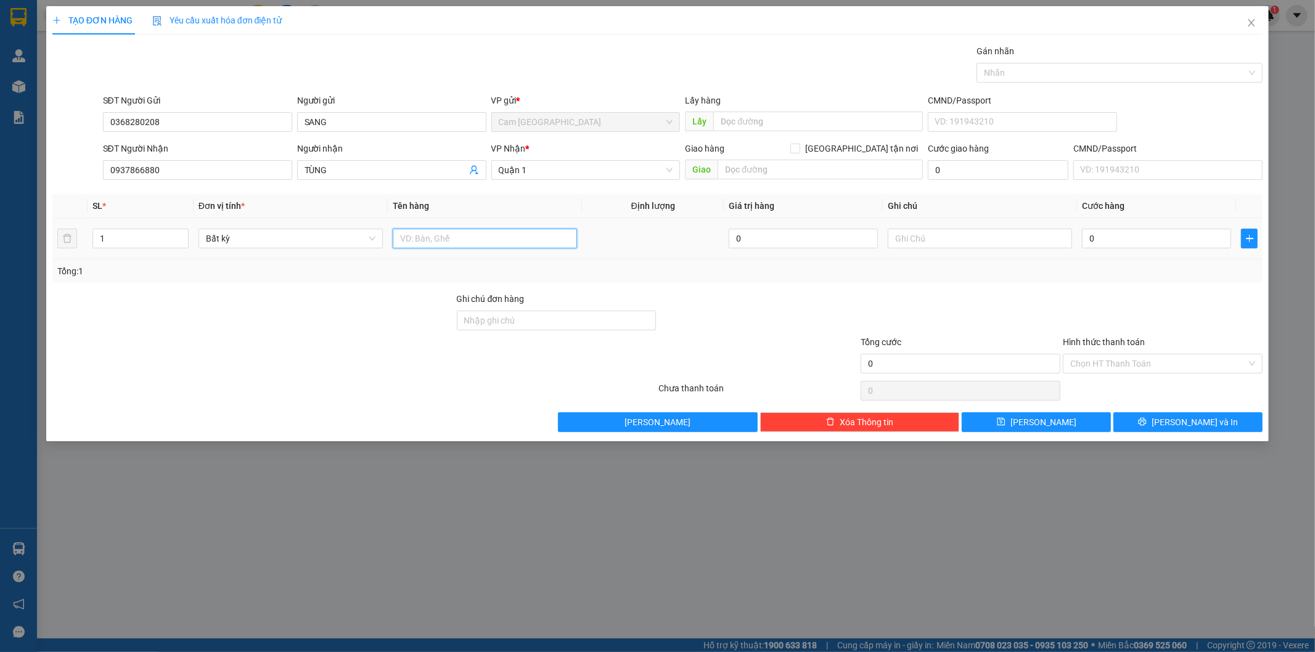
click at [465, 236] on input "text" at bounding box center [485, 239] width 184 height 20
type input "2T XANH"
click at [958, 236] on input "text" at bounding box center [980, 239] width 184 height 20
type input "38938"
click at [1089, 238] on input "0" at bounding box center [1156, 239] width 149 height 20
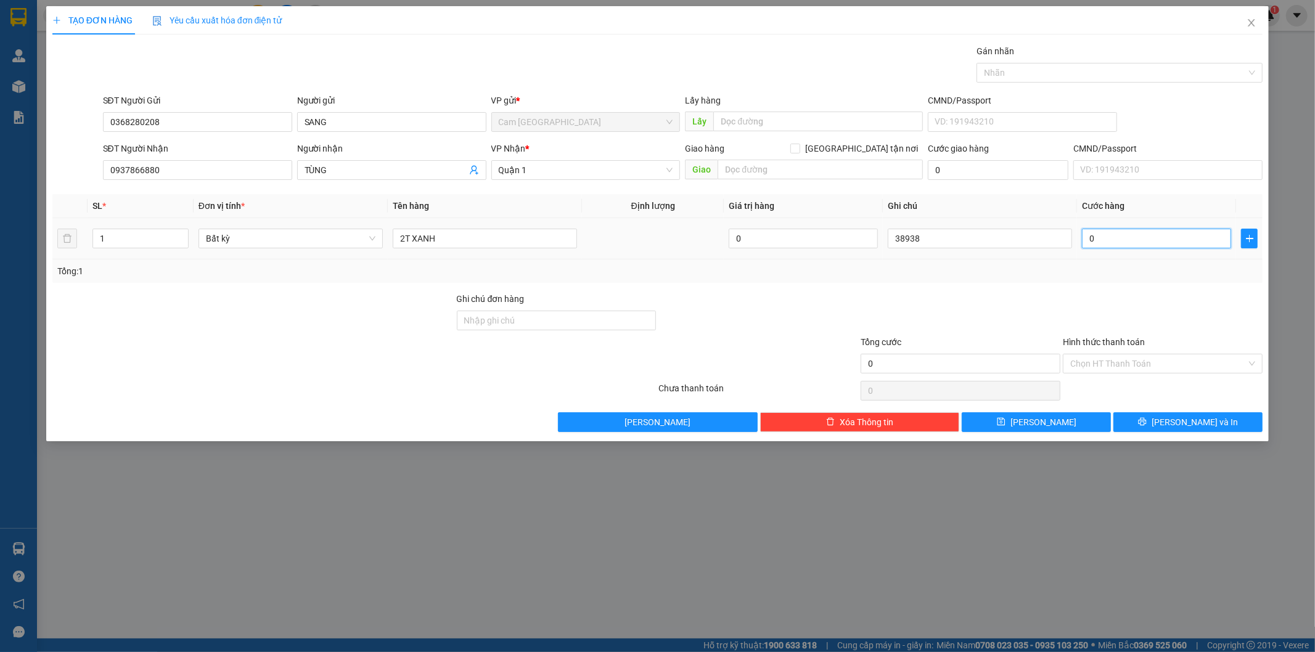
type input "1"
type input "12"
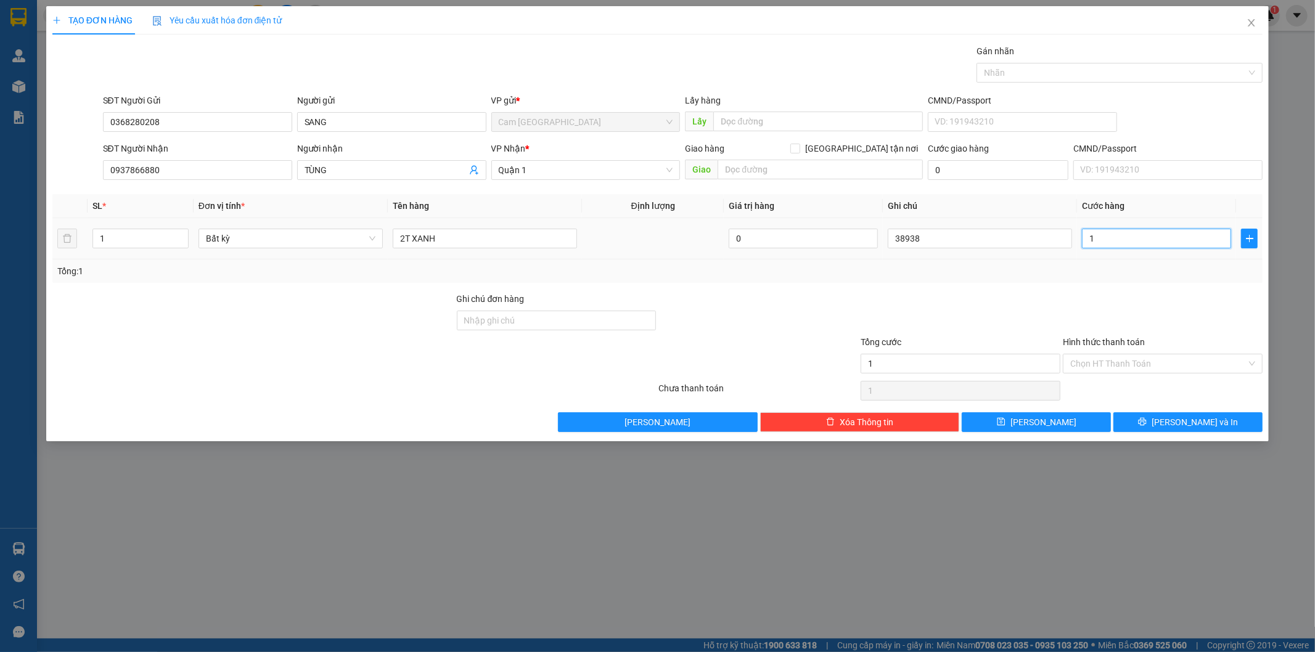
type input "12"
type input "120"
type input "1.200"
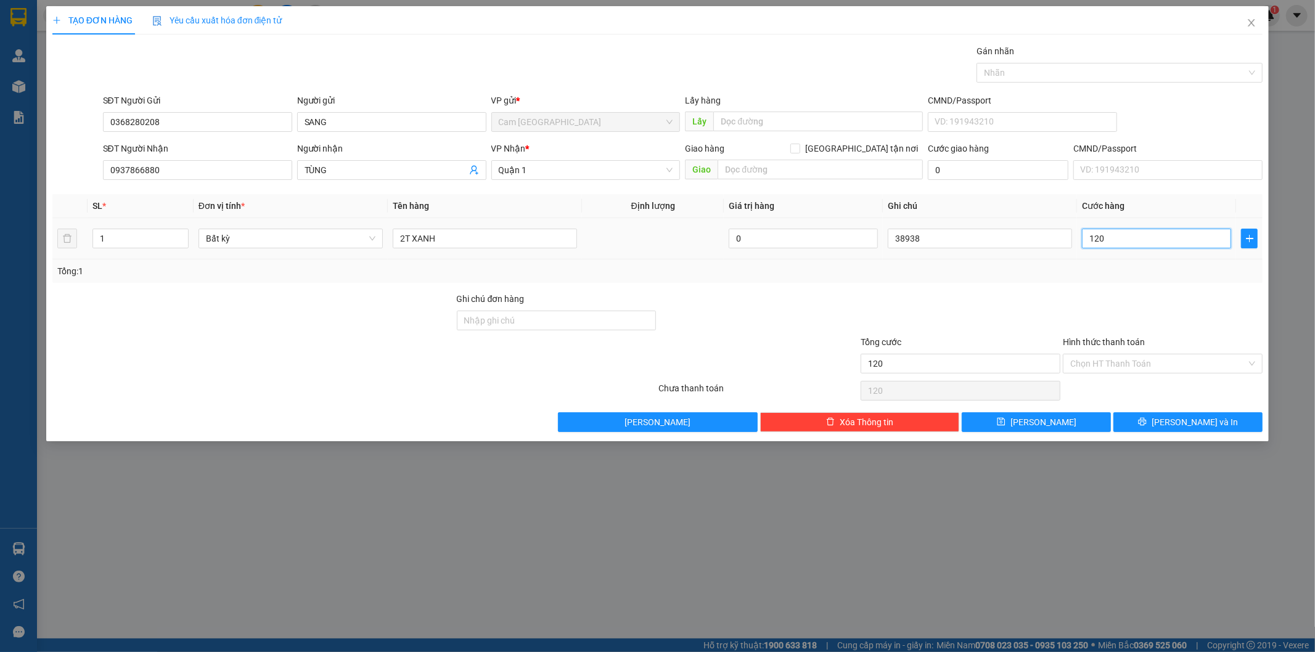
type input "1.200"
type input "12.000"
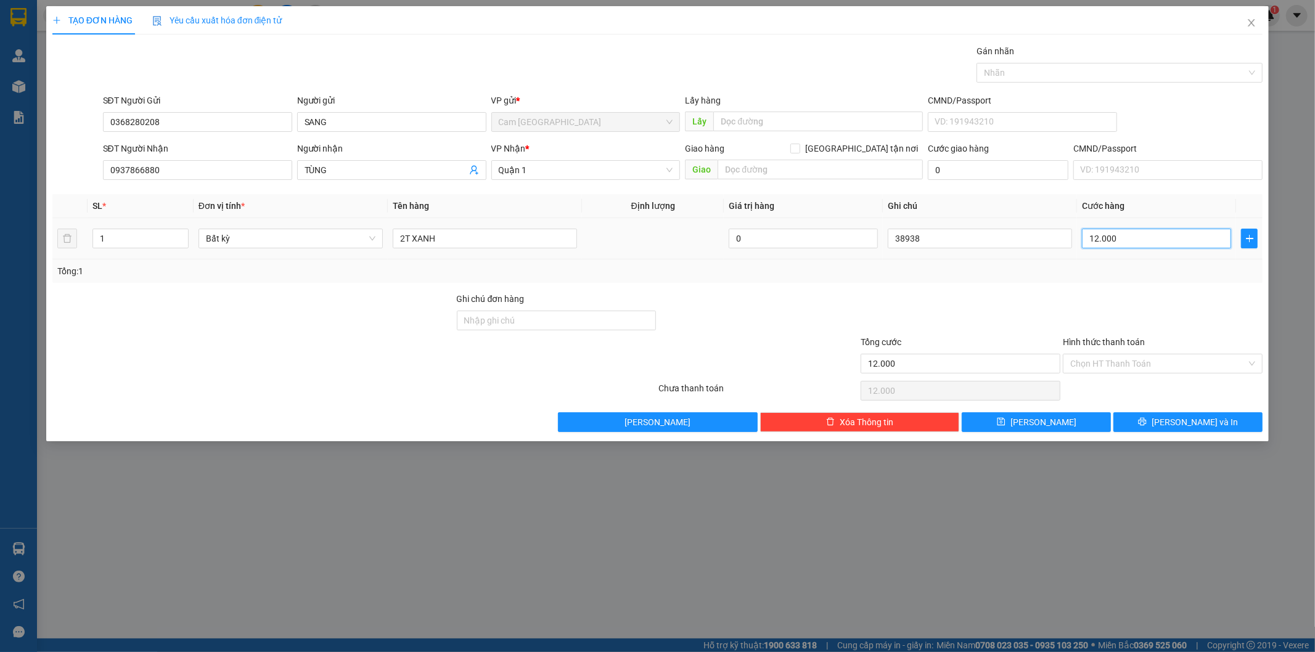
type input "120.000"
click at [1088, 359] on input "Hình thức thanh toán" at bounding box center [1158, 364] width 176 height 18
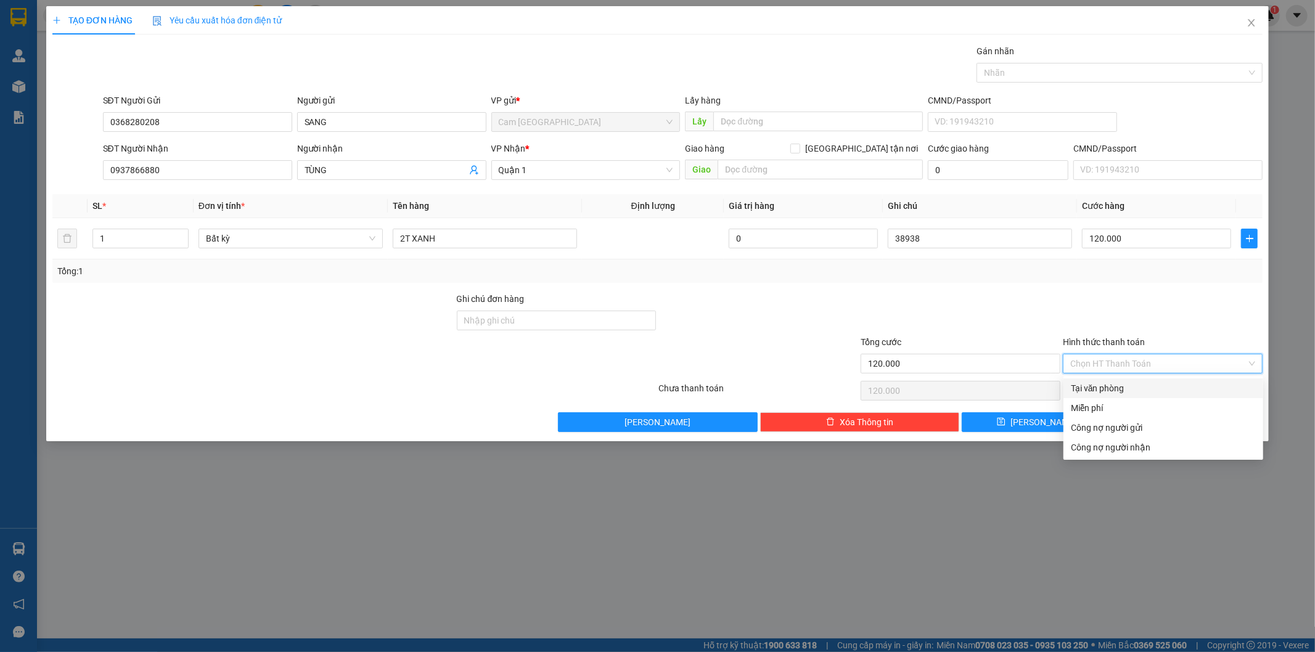
drag, startPoint x: 1105, startPoint y: 379, endPoint x: 1106, endPoint y: 391, distance: 12.3
click at [1106, 385] on div "Tại văn phòng" at bounding box center [1164, 389] width 200 height 20
type input "0"
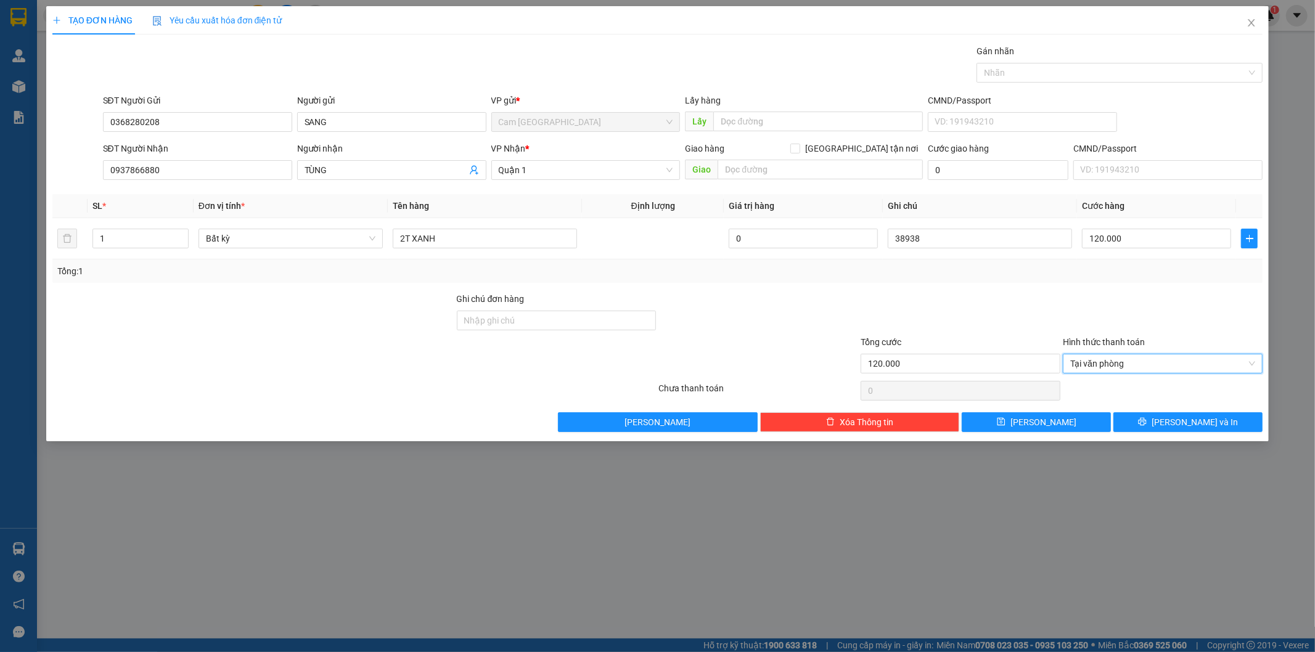
click at [1106, 392] on div at bounding box center [1163, 391] width 202 height 25
click at [1056, 422] on button "[PERSON_NAME]" at bounding box center [1036, 422] width 149 height 20
type input "0"
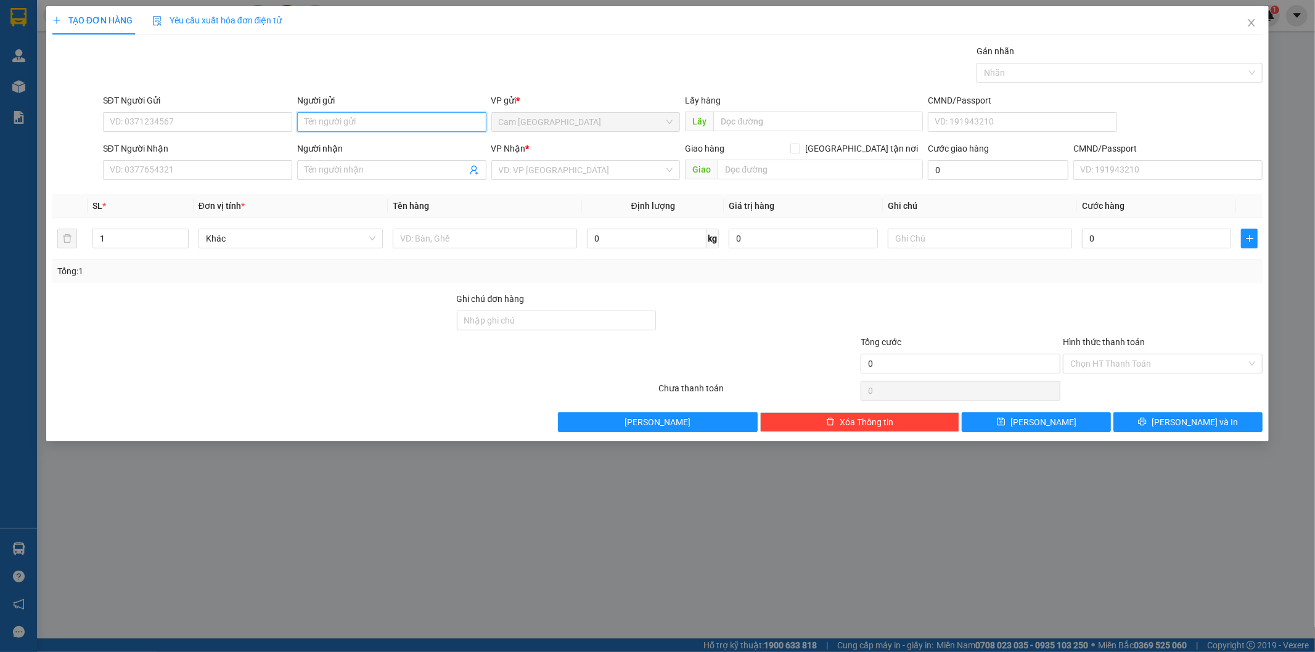
click at [305, 124] on input "Người gửi" at bounding box center [391, 122] width 189 height 20
type input "VỸ"
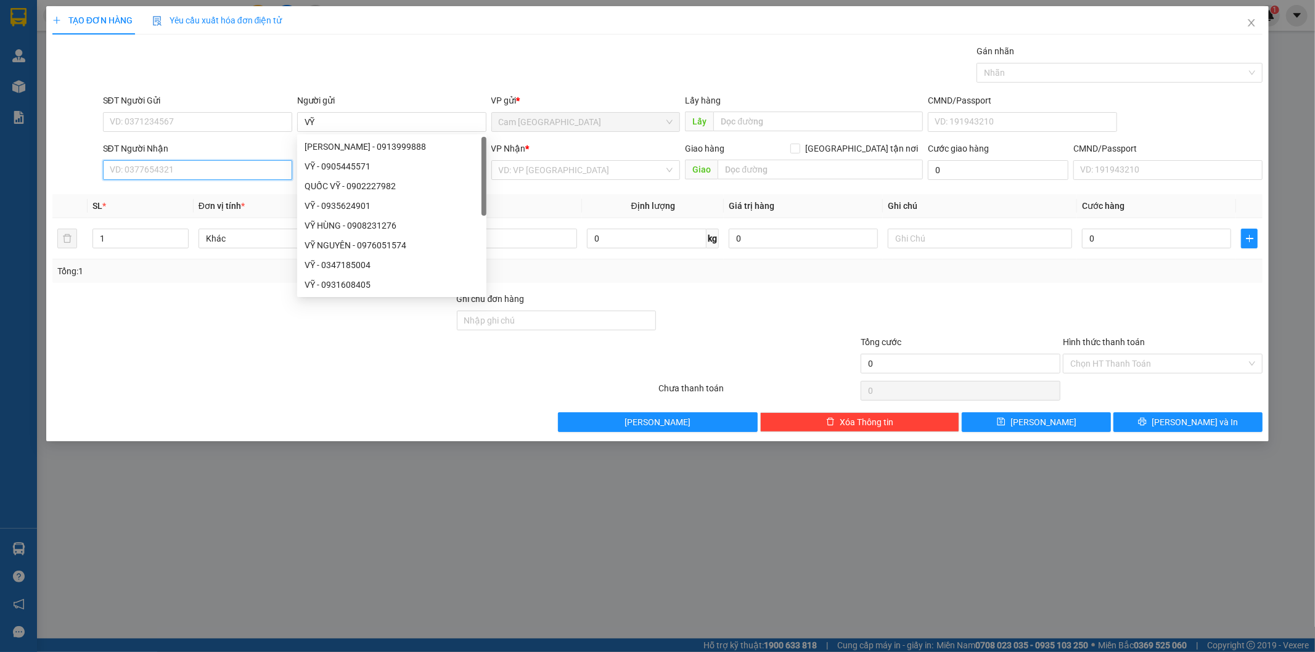
click at [244, 175] on input "SĐT Người Nhận" at bounding box center [197, 170] width 189 height 20
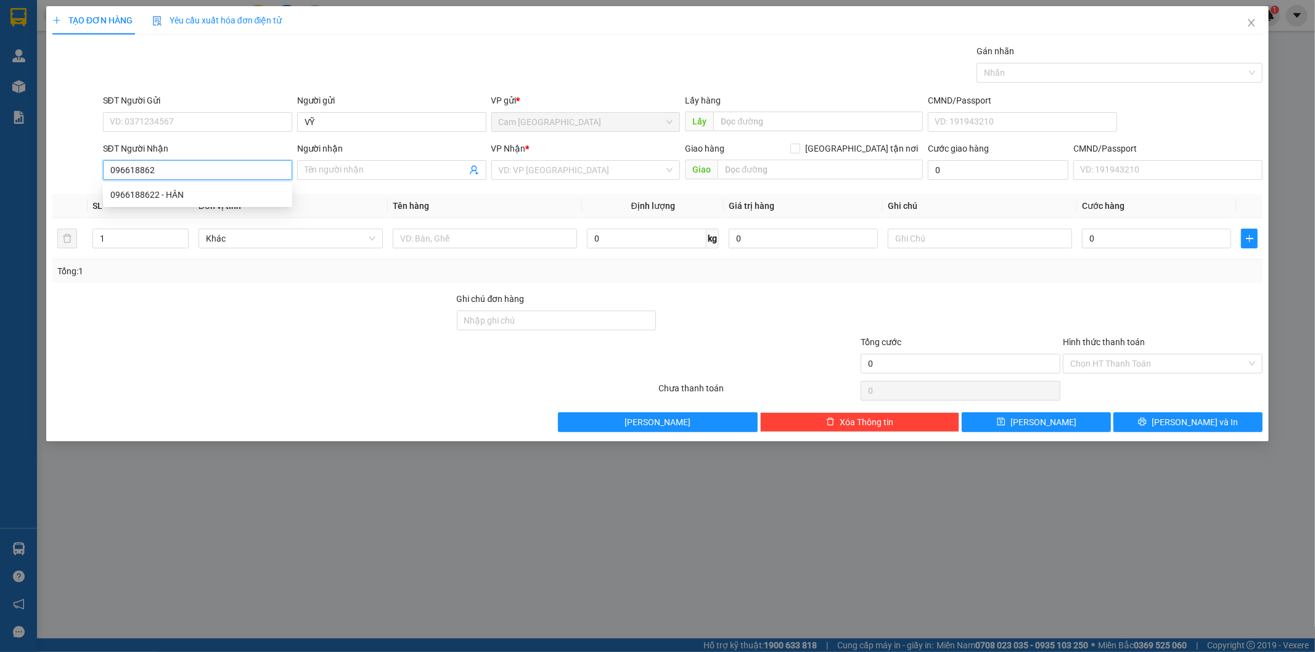
type input "0966188622"
click at [278, 197] on div "0966188622 - HÂN" at bounding box center [197, 195] width 174 height 14
type input "HÂN"
type input "0966188622"
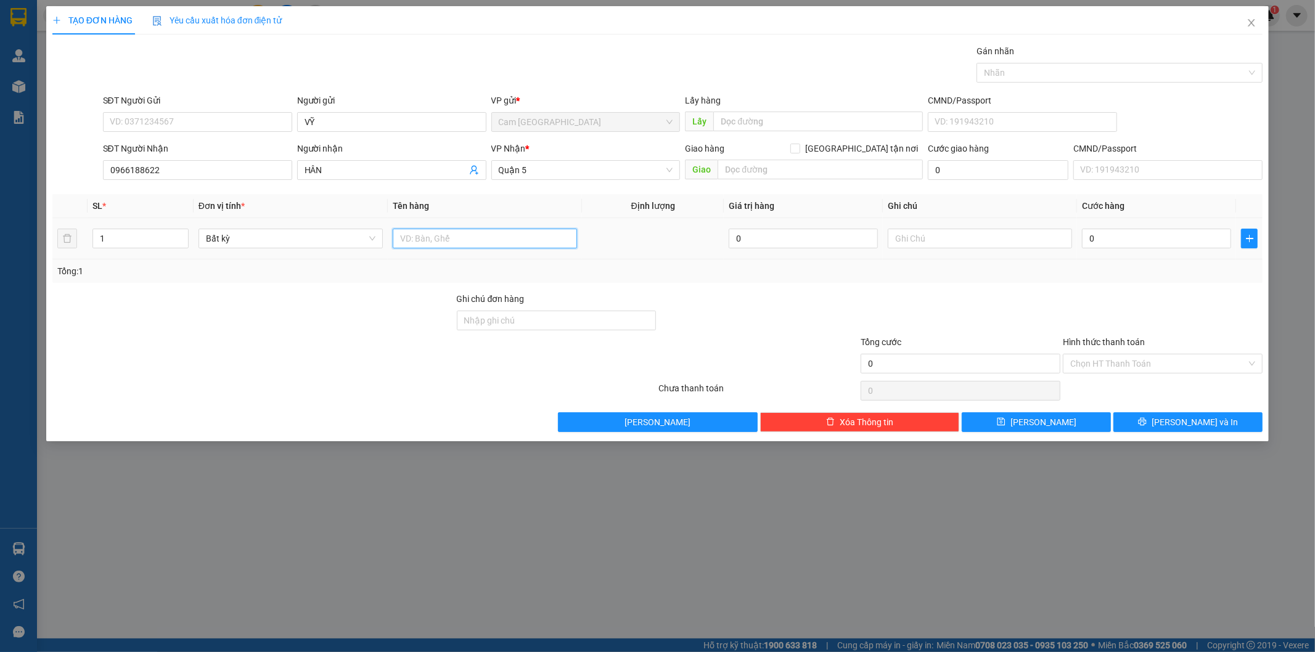
click at [461, 236] on input "text" at bounding box center [485, 239] width 184 height 20
type input "1HS"
click at [934, 244] on input "text" at bounding box center [980, 239] width 184 height 20
type input "38939"
click at [1109, 239] on input "0" at bounding box center [1156, 239] width 149 height 20
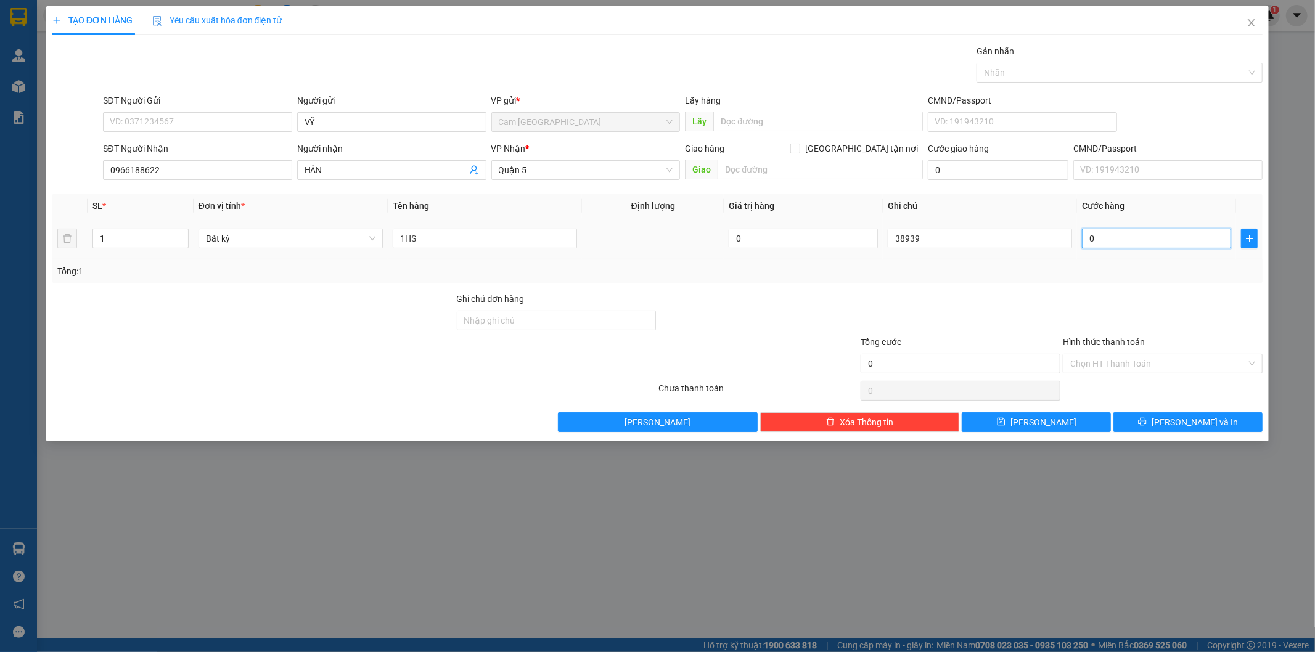
type input "2"
type input "20"
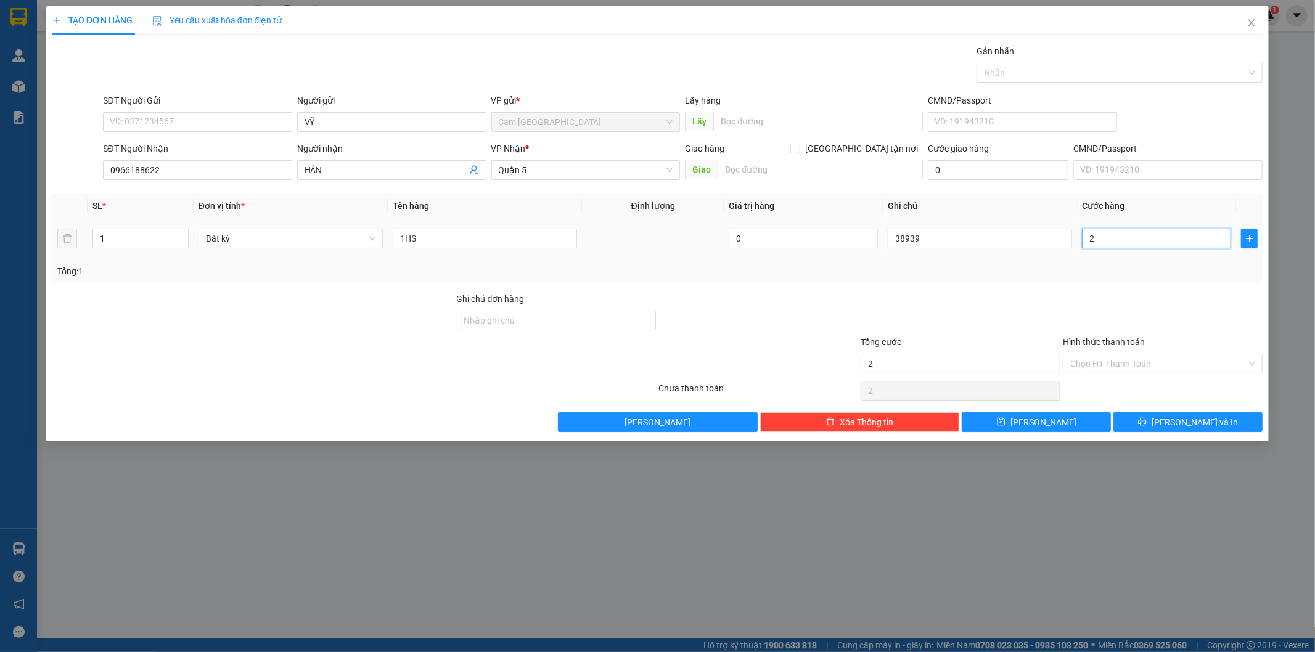
type input "20"
type input "200"
type input "2.000"
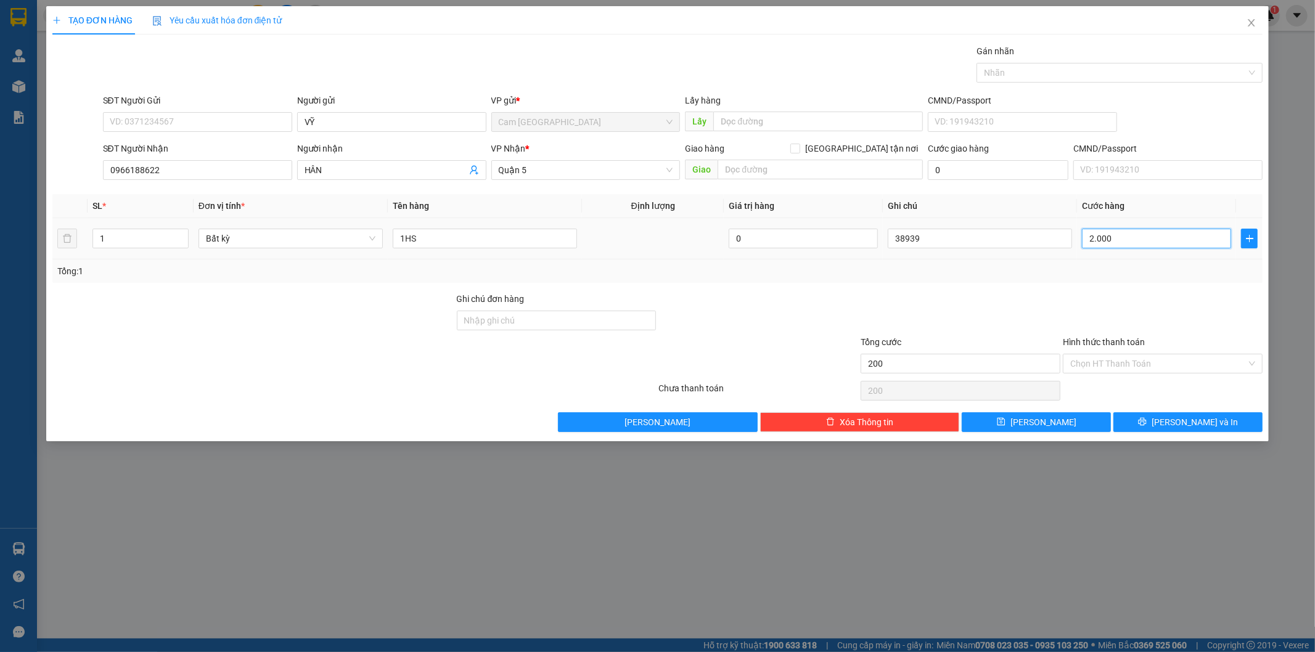
type input "2.000"
type input "20.000"
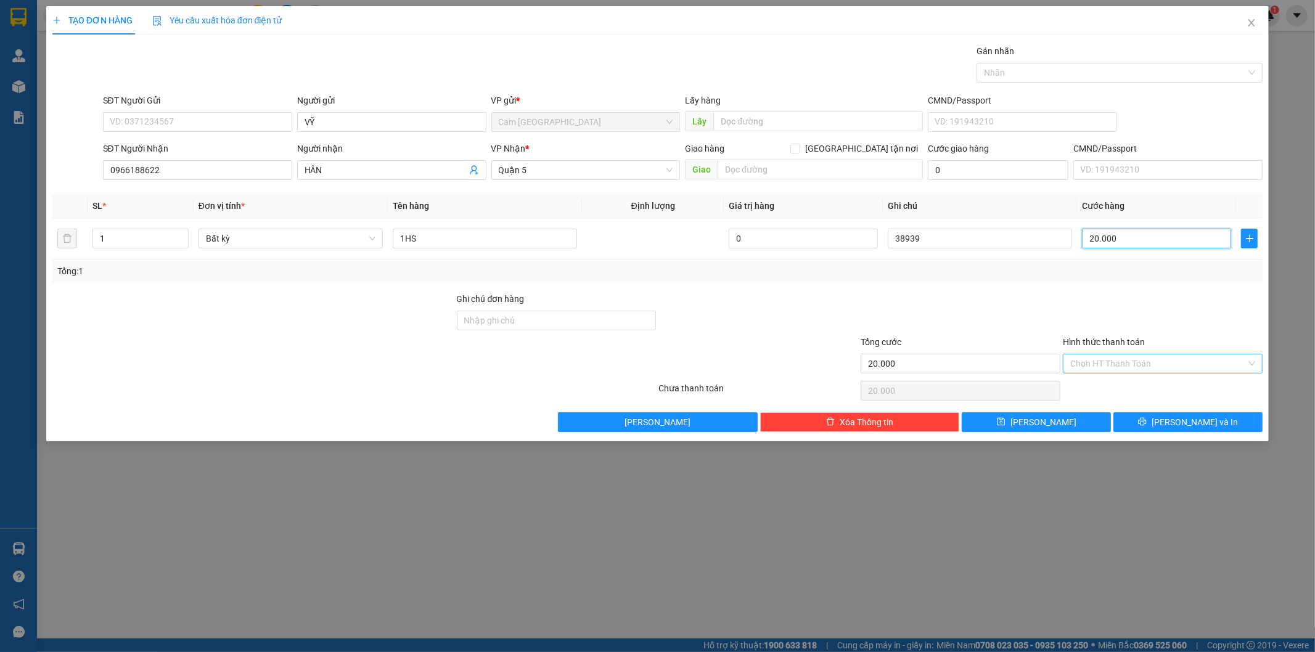
type input "20.000"
click at [1147, 361] on input "Hình thức thanh toán" at bounding box center [1158, 364] width 176 height 18
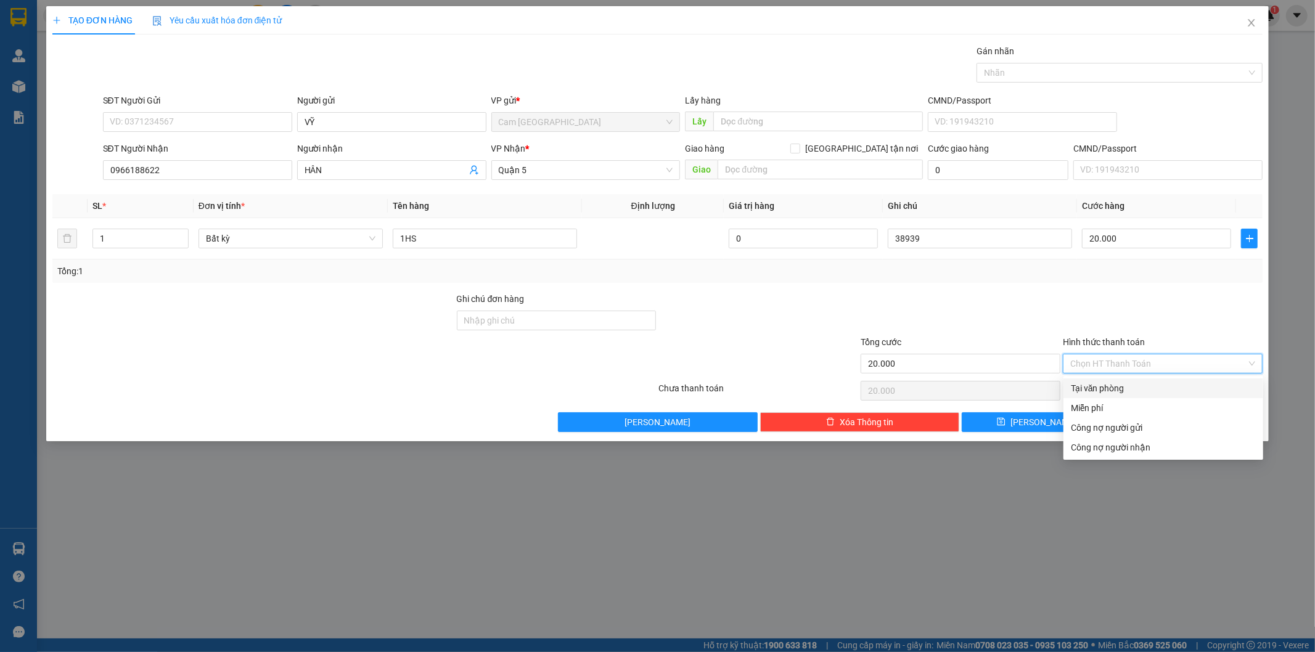
drag, startPoint x: 1148, startPoint y: 387, endPoint x: 1138, endPoint y: 384, distance: 11.1
click at [1148, 388] on div "Tại văn phòng" at bounding box center [1163, 389] width 185 height 14
type input "0"
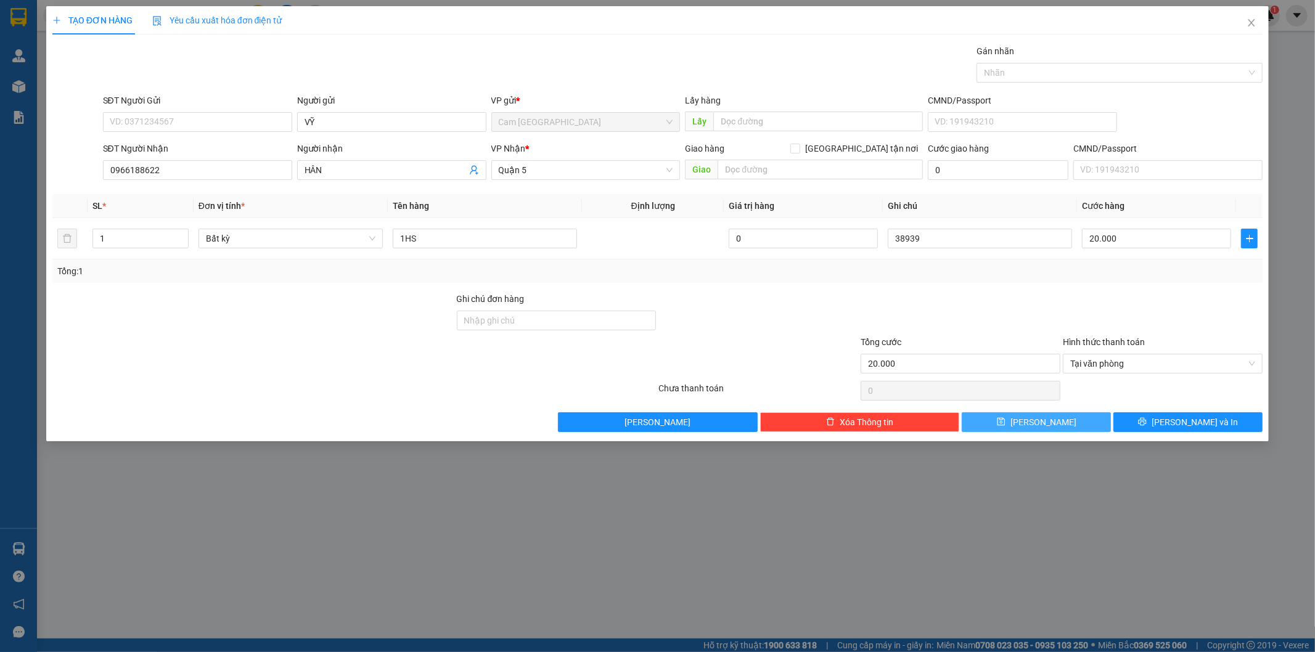
click at [1043, 423] on span "[PERSON_NAME]" at bounding box center [1044, 423] width 66 height 14
type input "0"
click at [137, 121] on input "SĐT Người Gửi" at bounding box center [197, 122] width 189 height 20
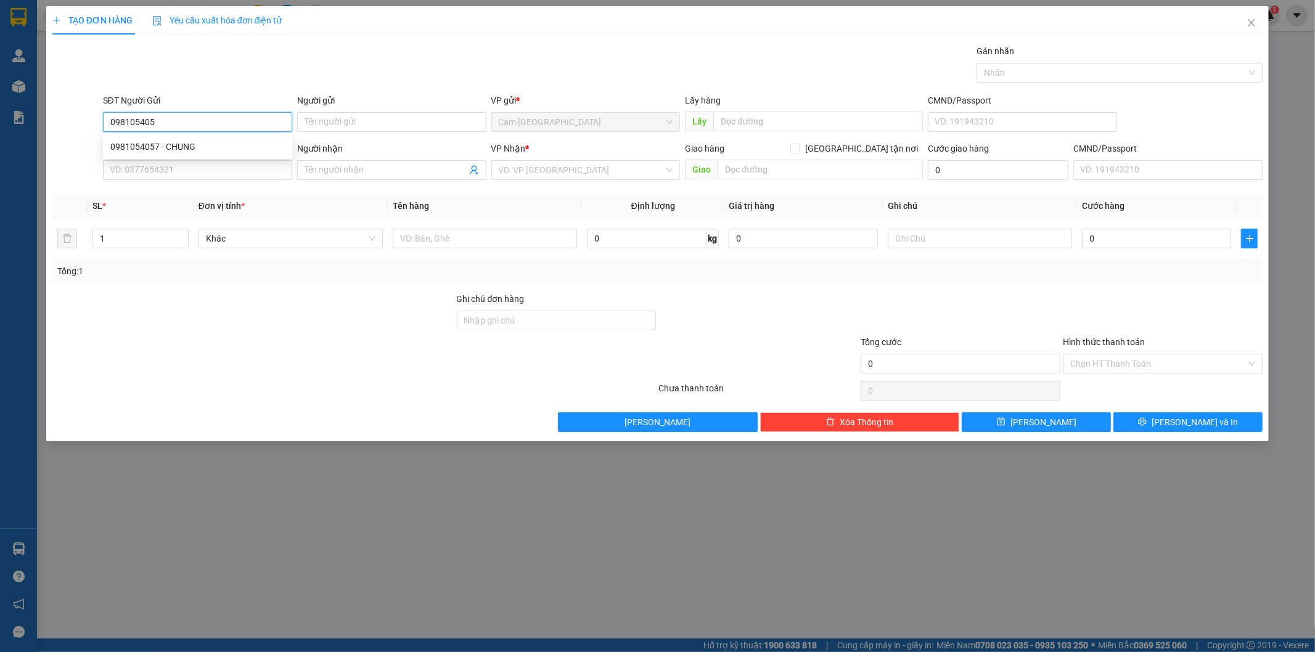
type input "0981054057"
drag, startPoint x: 192, startPoint y: 148, endPoint x: 208, endPoint y: 148, distance: 16.0
click at [193, 148] on div "0981054057 - CHUNG" at bounding box center [197, 147] width 174 height 14
type input "CHUNG"
type input "0945743267"
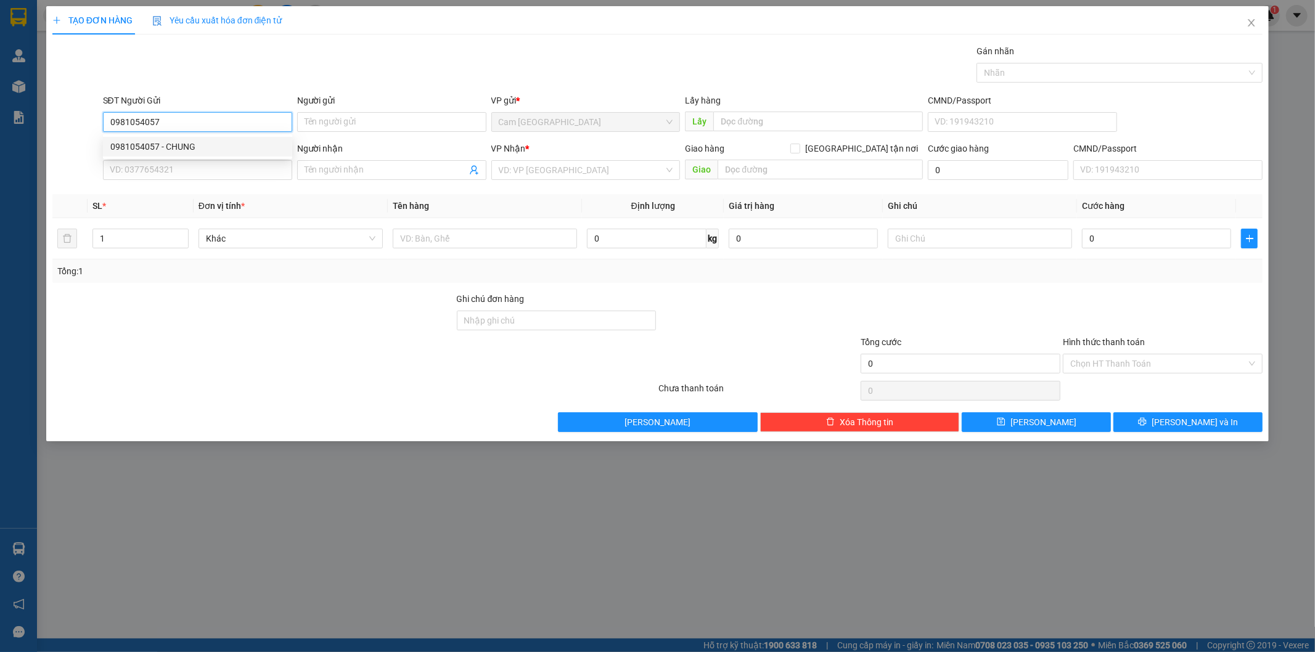
type input "THÚY"
type input "80KGTN-83/14 ĐƯỜNG SỐ 3- AN KHÁNH -Q2 CŨ"
type input "80.000"
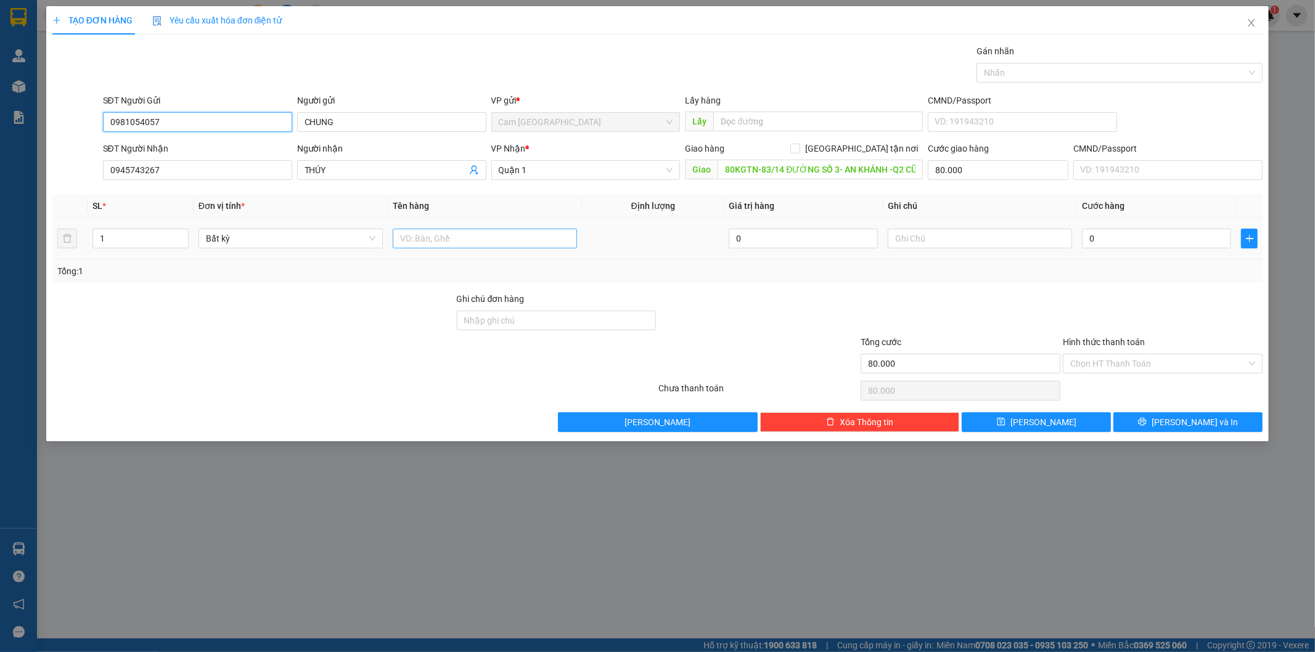
type input "0981054057"
click at [500, 239] on input "text" at bounding box center [485, 239] width 184 height 20
type input "1K THÙNG XỐP"
click at [975, 243] on input "text" at bounding box center [980, 239] width 184 height 20
type input "38940"
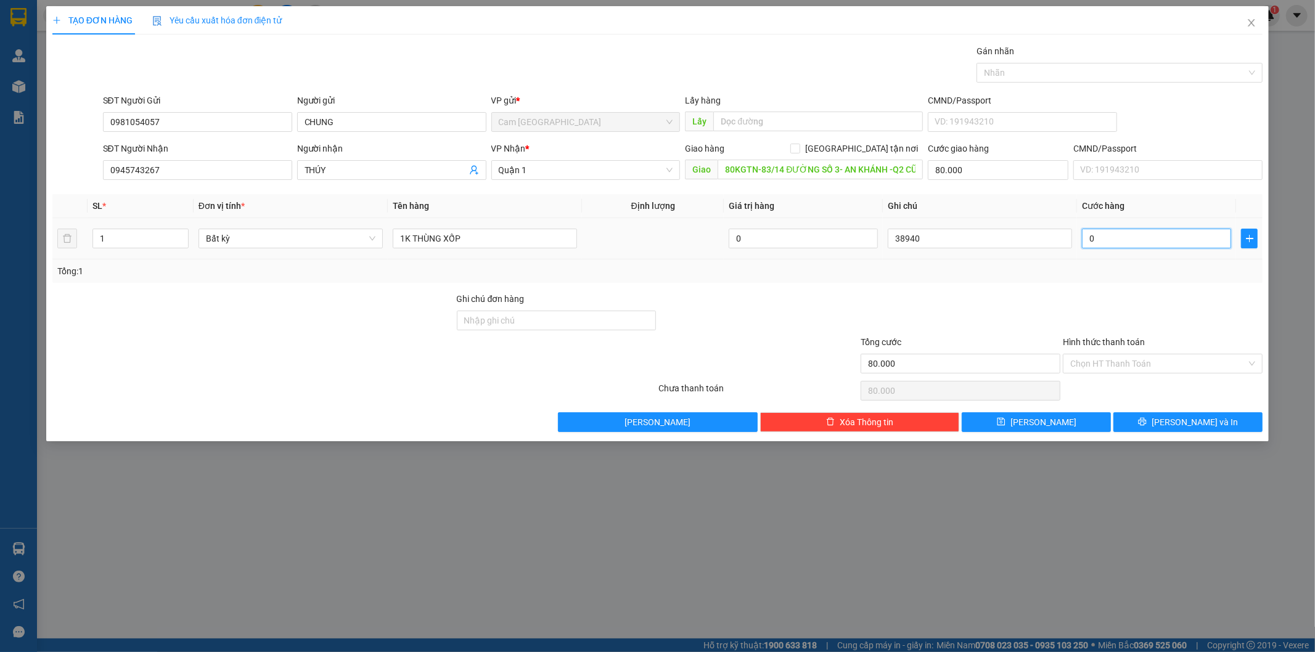
click at [1181, 247] on input "0" at bounding box center [1156, 239] width 149 height 20
type input "4"
type input "80.004"
type input "40"
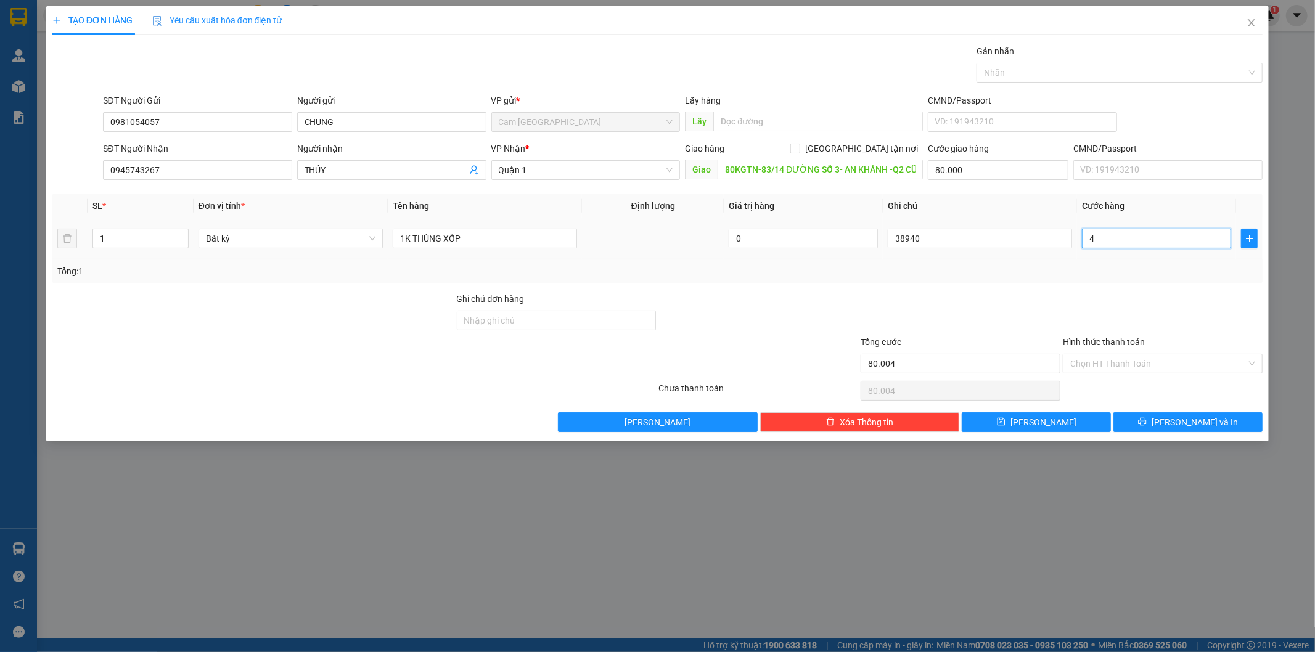
type input "80.040"
type input "400"
type input "80.400"
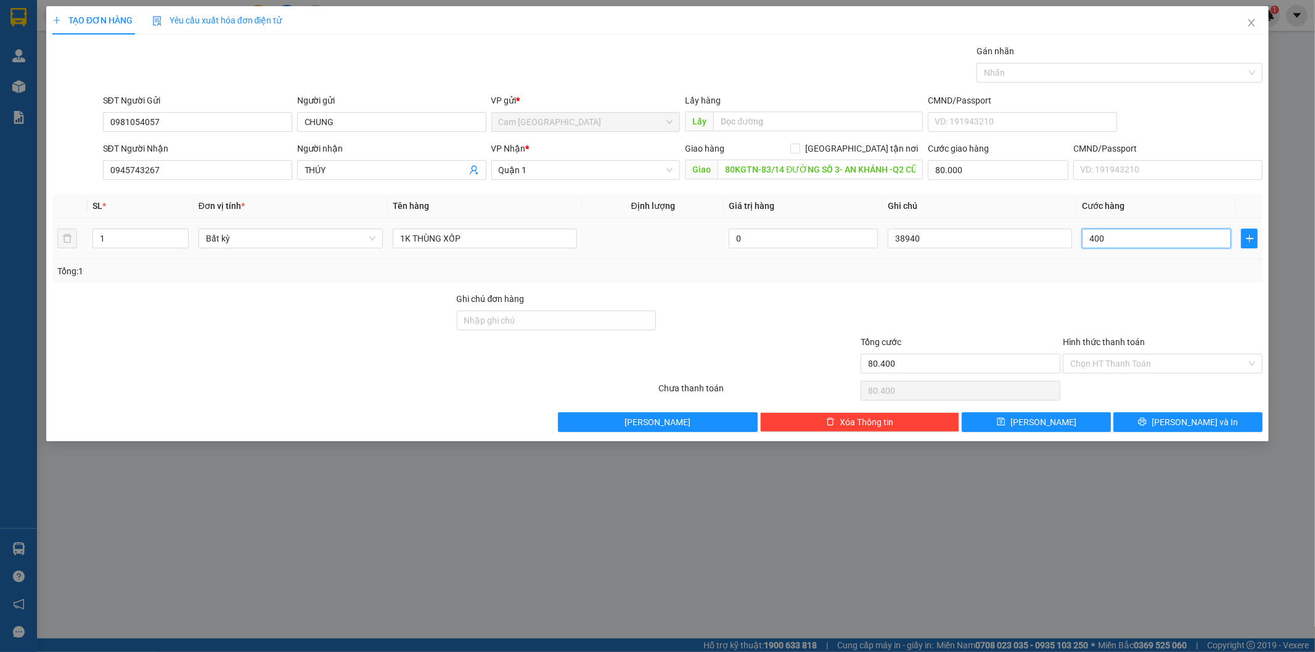
type input "4.000"
click at [1179, 368] on input "Hình thức thanh toán" at bounding box center [1158, 364] width 176 height 18
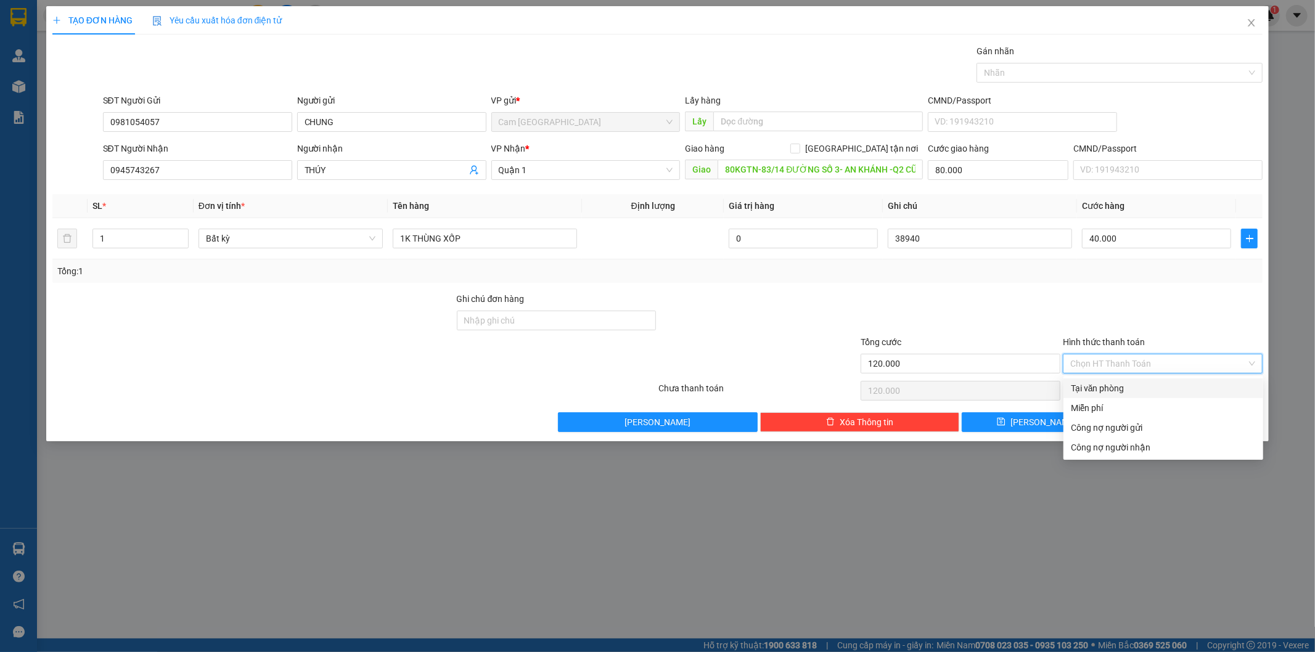
click at [1125, 393] on div "Tại văn phòng" at bounding box center [1163, 389] width 185 height 14
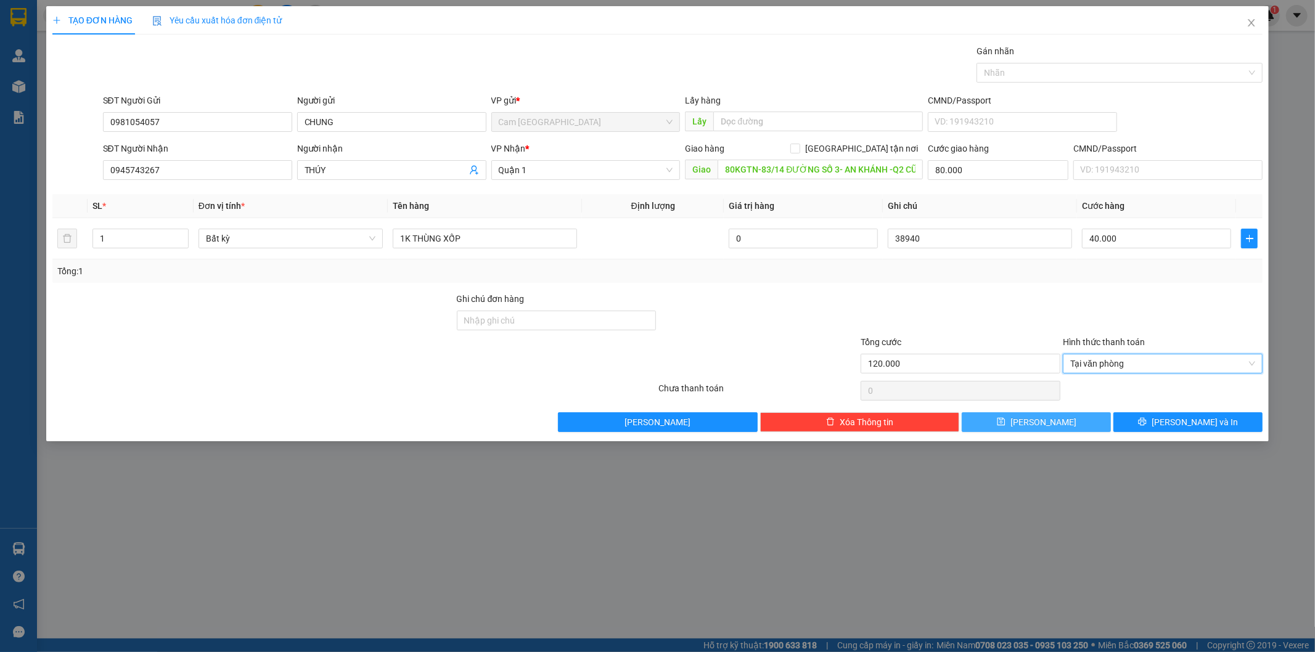
click at [1054, 424] on button "[PERSON_NAME]" at bounding box center [1036, 422] width 149 height 20
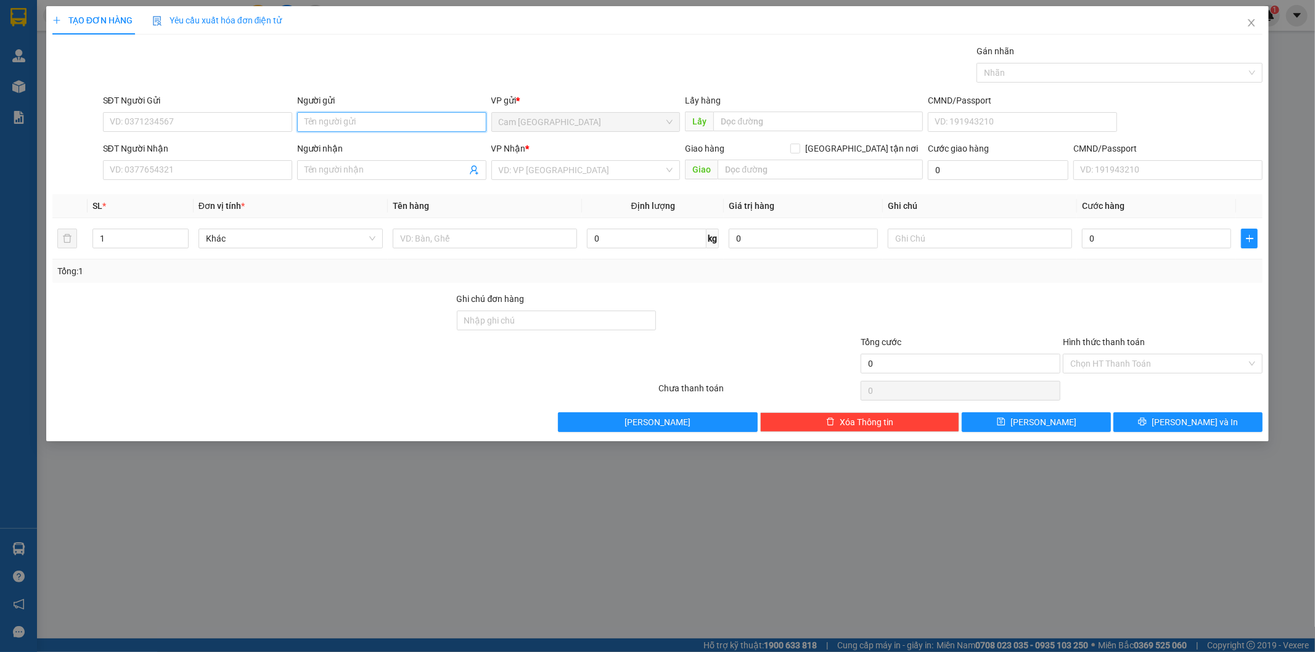
click at [326, 118] on input "Người gửi" at bounding box center [391, 122] width 189 height 20
click at [234, 174] on input "SĐT Người Nhận" at bounding box center [197, 170] width 189 height 20
click at [336, 175] on input "Người nhận" at bounding box center [386, 170] width 162 height 14
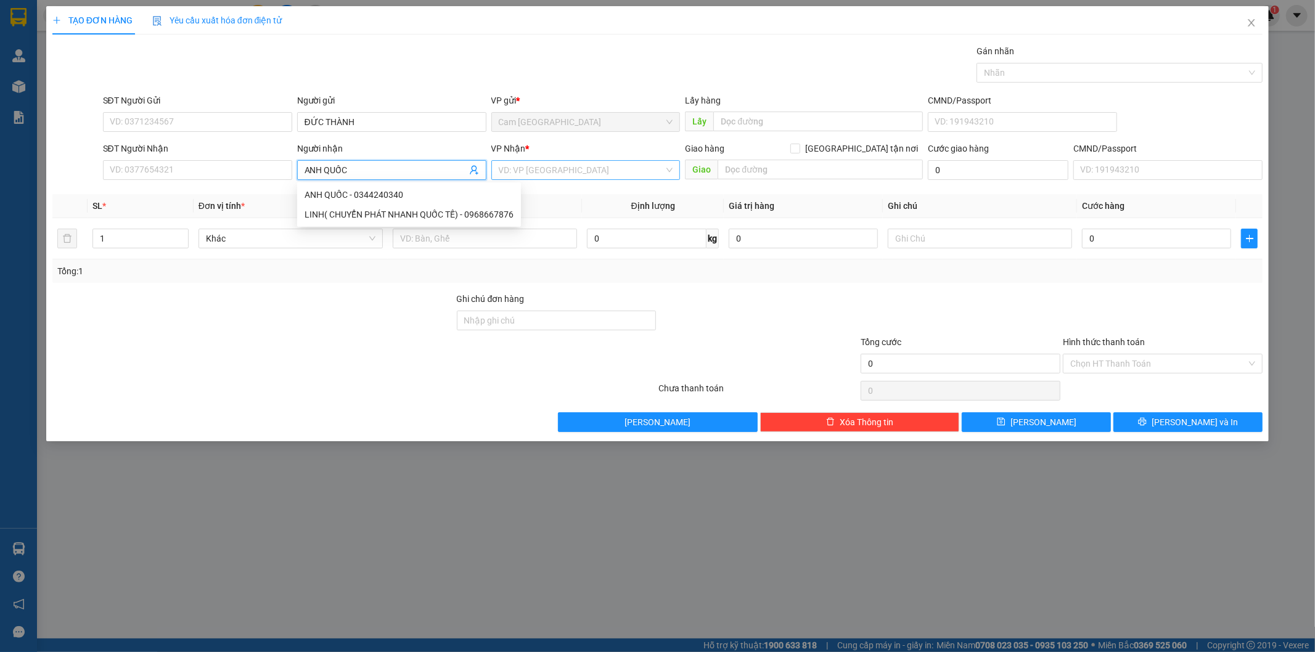
click at [530, 170] on input "search" at bounding box center [582, 170] width 166 height 18
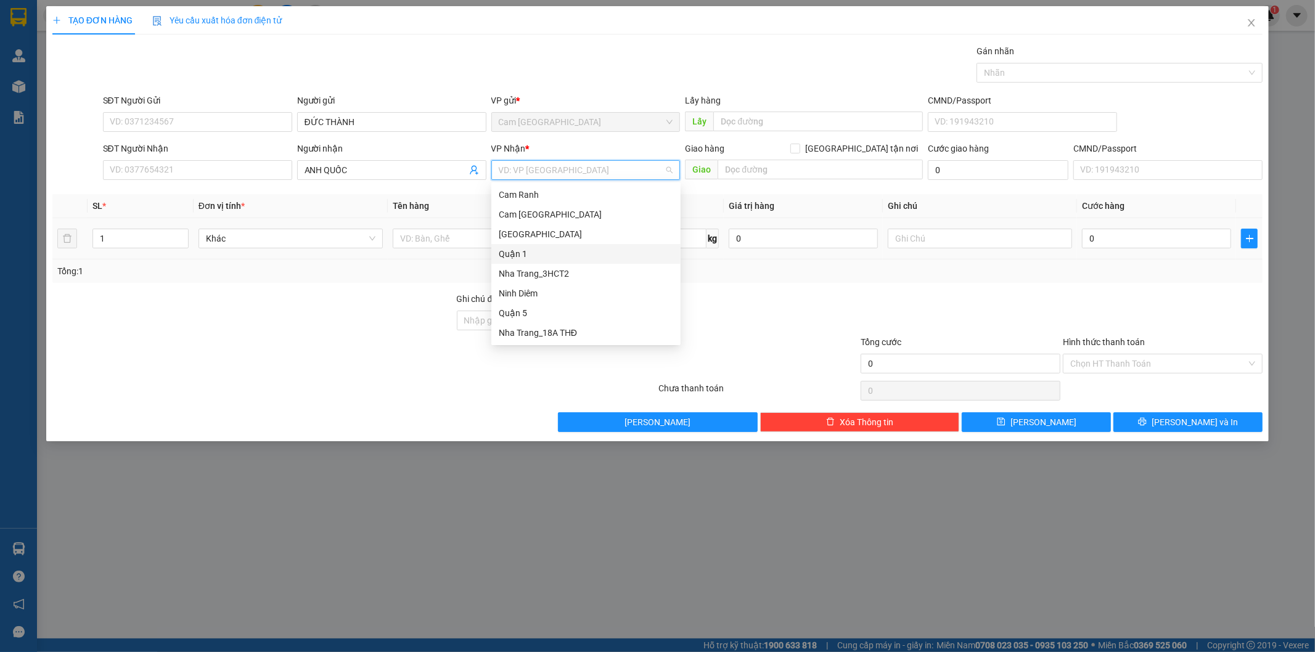
drag, startPoint x: 535, startPoint y: 244, endPoint x: 463, endPoint y: 256, distance: 72.5
click at [534, 245] on div "Quận 1" at bounding box center [585, 254] width 189 height 20
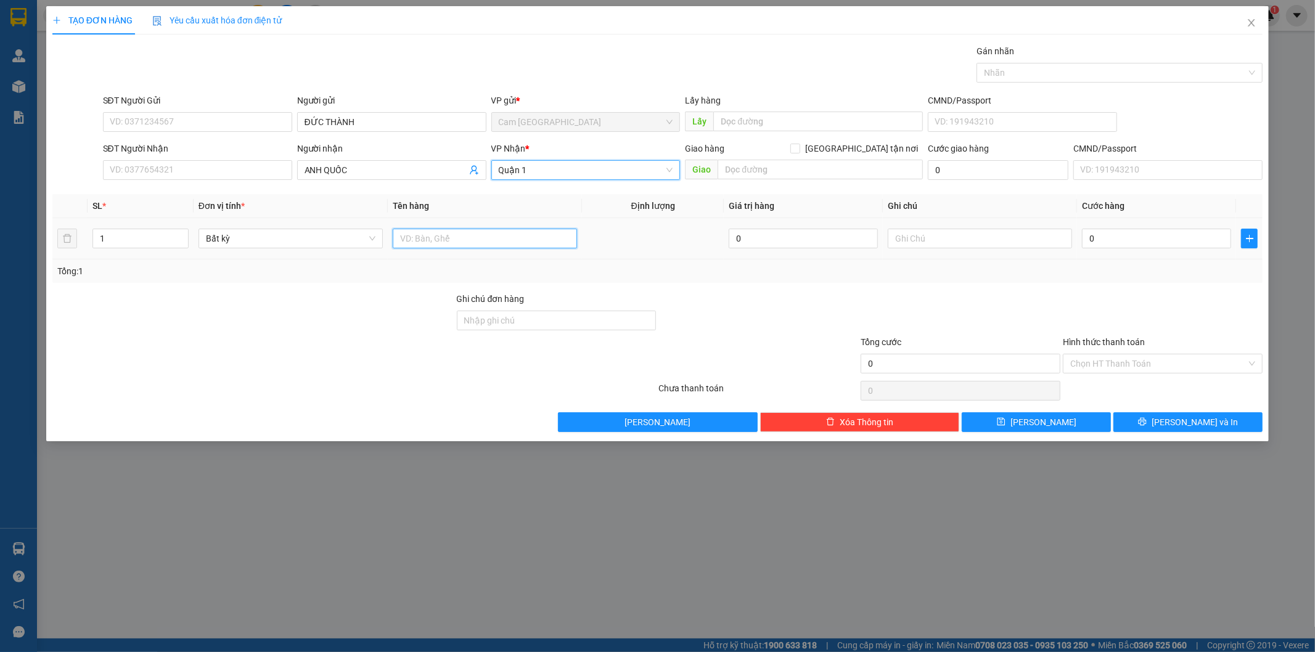
click at [448, 239] on input "text" at bounding box center [485, 239] width 184 height 20
click at [996, 235] on input "text" at bounding box center [980, 239] width 184 height 20
click at [1087, 239] on input "0" at bounding box center [1156, 239] width 149 height 20
click at [1117, 360] on input "Hình thức thanh toán" at bounding box center [1158, 364] width 176 height 18
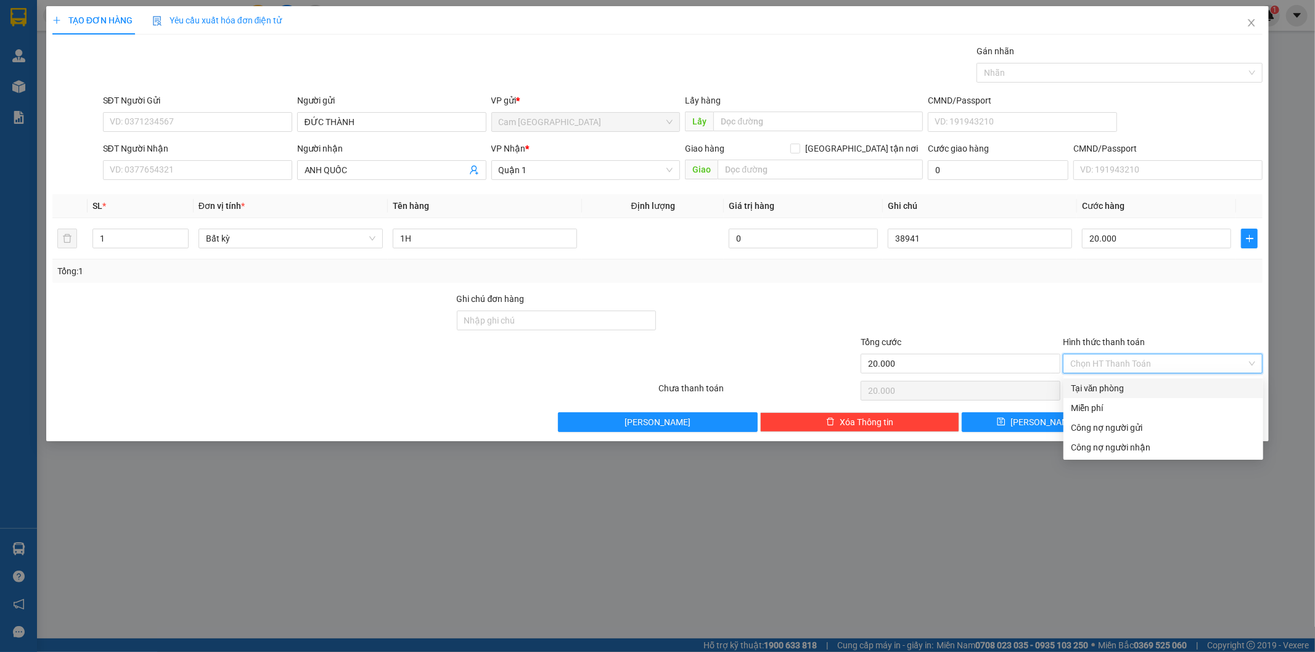
drag, startPoint x: 1080, startPoint y: 379, endPoint x: 1078, endPoint y: 391, distance: 12.6
click at [1080, 383] on div "Tại văn phòng" at bounding box center [1164, 389] width 200 height 20
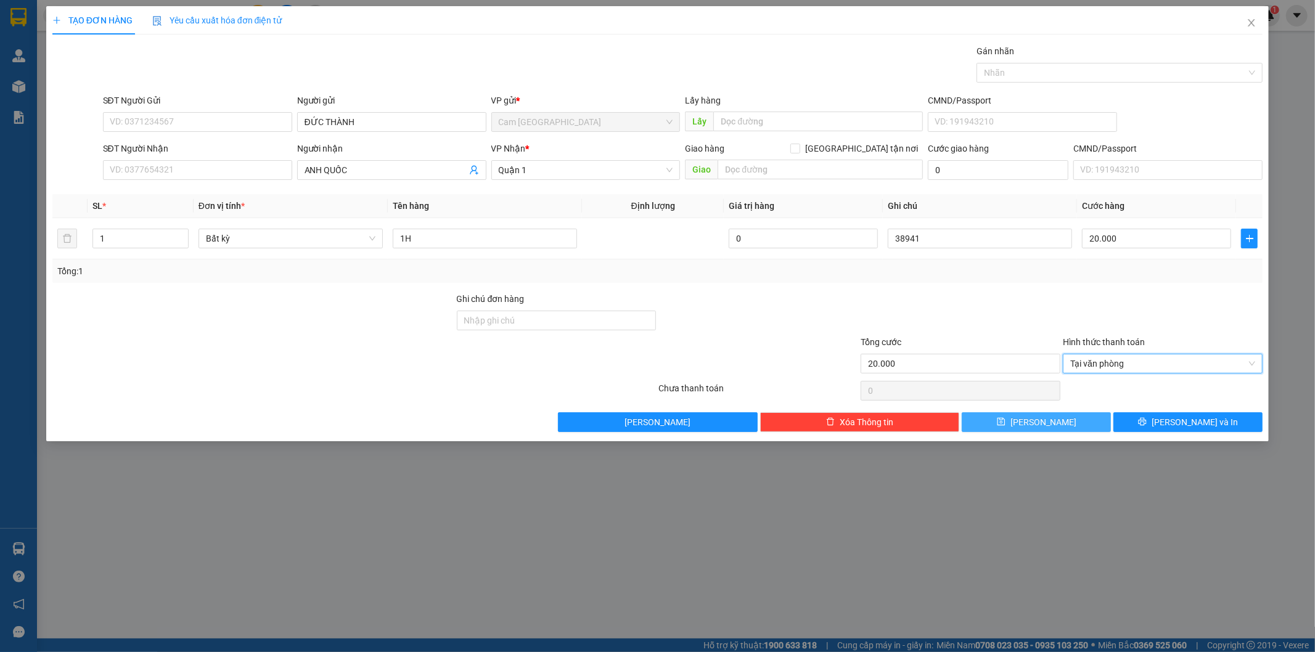
click at [1053, 427] on button "[PERSON_NAME]" at bounding box center [1036, 422] width 149 height 20
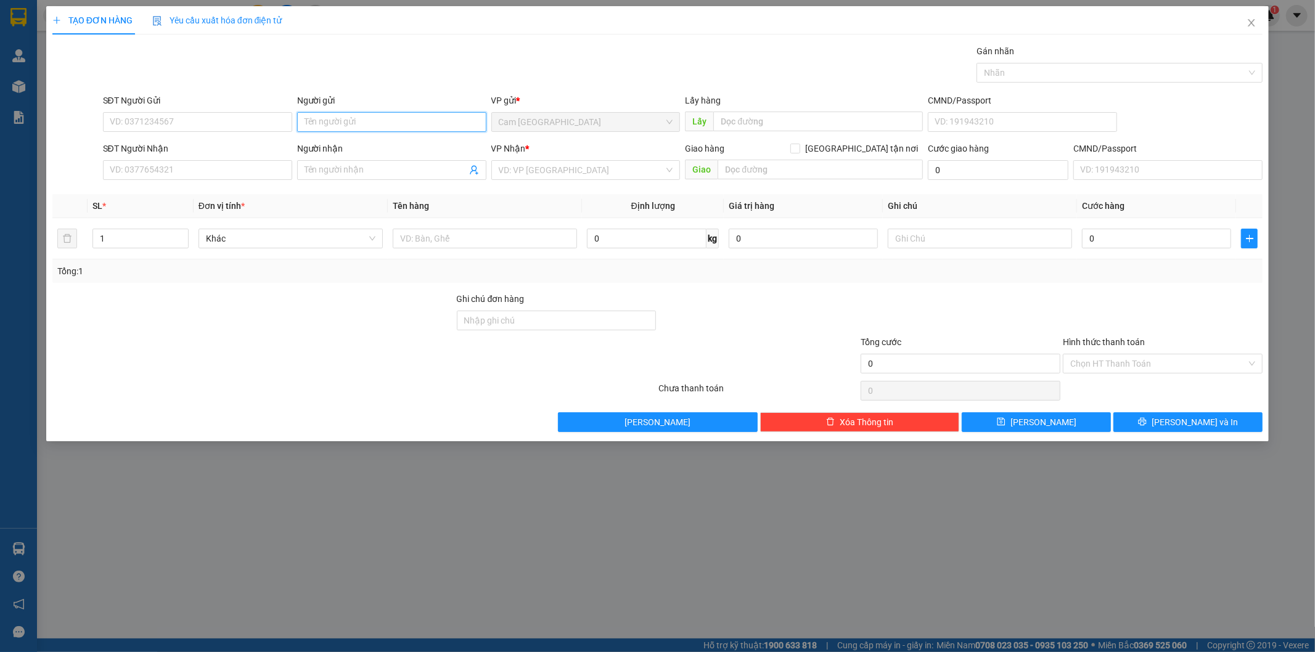
click at [390, 119] on input "Người gửi" at bounding box center [391, 122] width 189 height 20
click at [395, 79] on div "Gói vận chuyển * Tiêu chuẩn Gán nhãn Nhãn" at bounding box center [683, 65] width 1165 height 43
click at [331, 176] on input "Người nhận" at bounding box center [386, 170] width 162 height 14
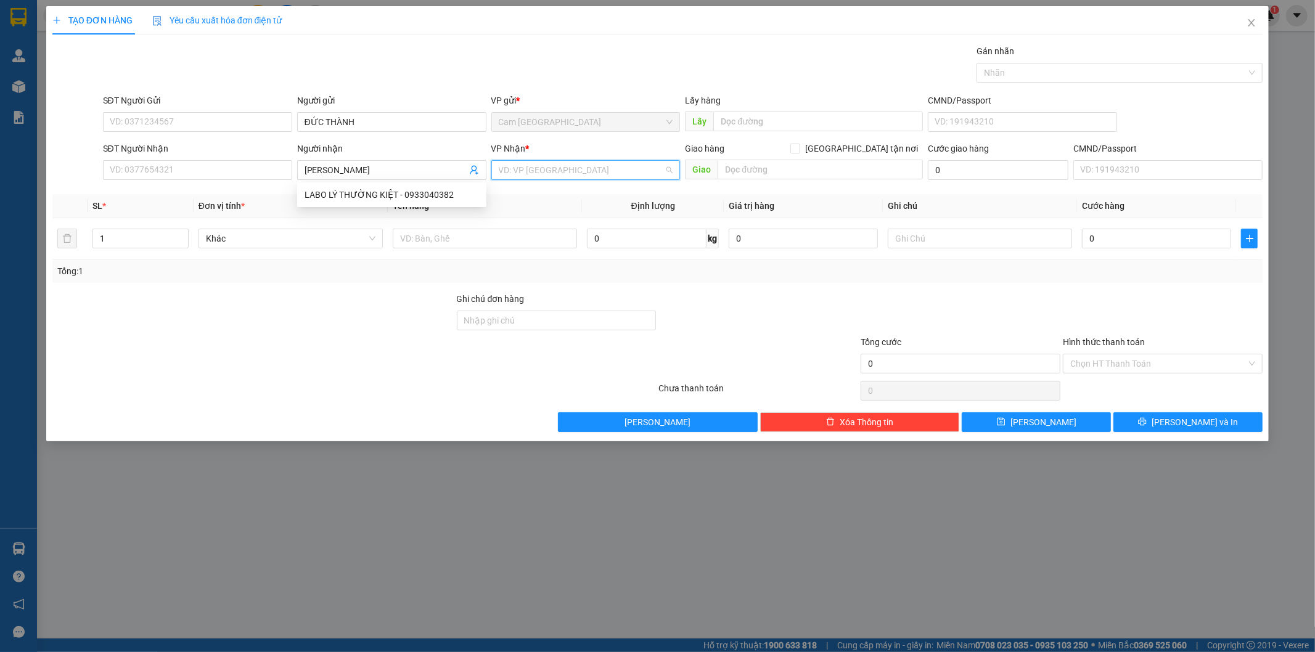
click at [533, 167] on input "search" at bounding box center [582, 170] width 166 height 18
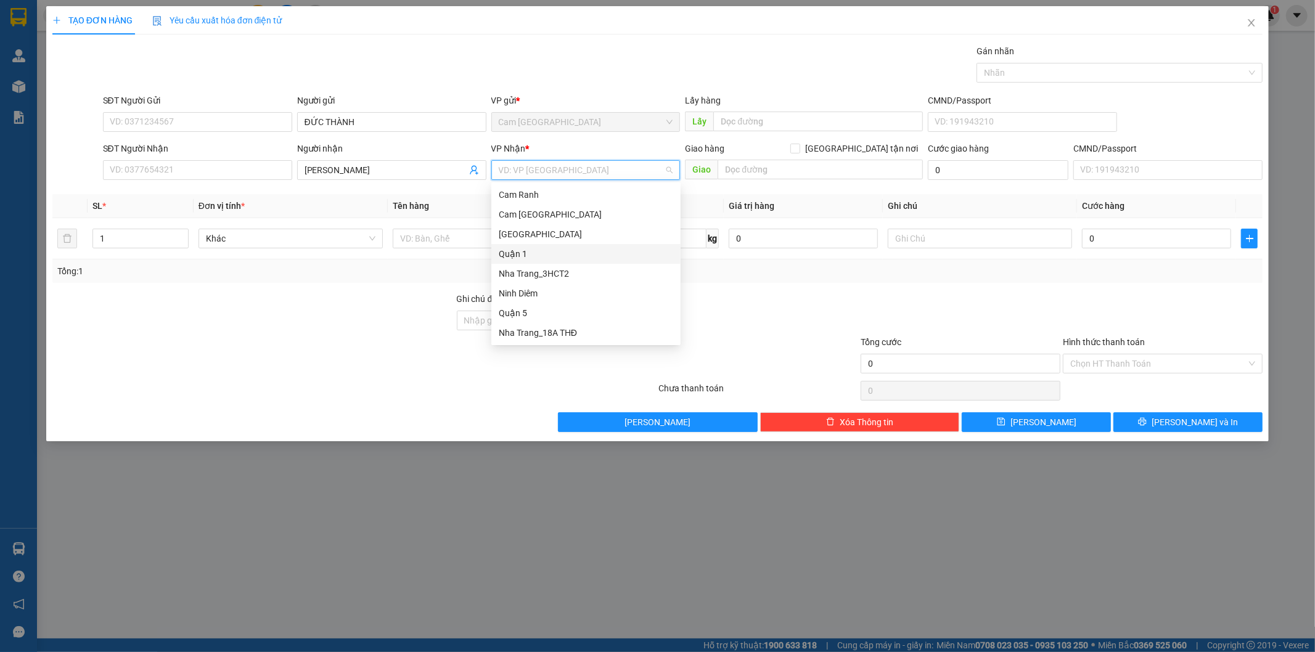
click at [511, 251] on div "Quận 1" at bounding box center [586, 254] width 174 height 14
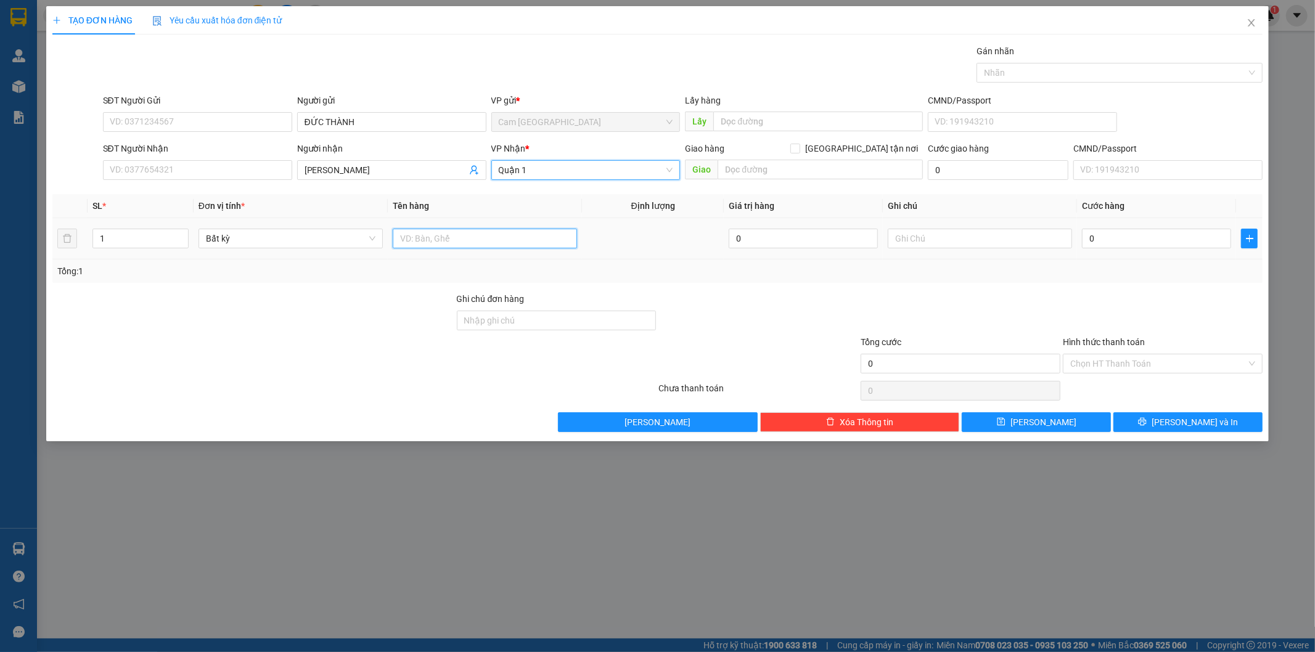
click at [467, 242] on input "text" at bounding box center [485, 239] width 184 height 20
click at [1046, 239] on input "text" at bounding box center [980, 239] width 184 height 20
click at [1102, 237] on input "0" at bounding box center [1156, 239] width 149 height 20
click at [1100, 365] on input "Hình thức thanh toán" at bounding box center [1158, 364] width 176 height 18
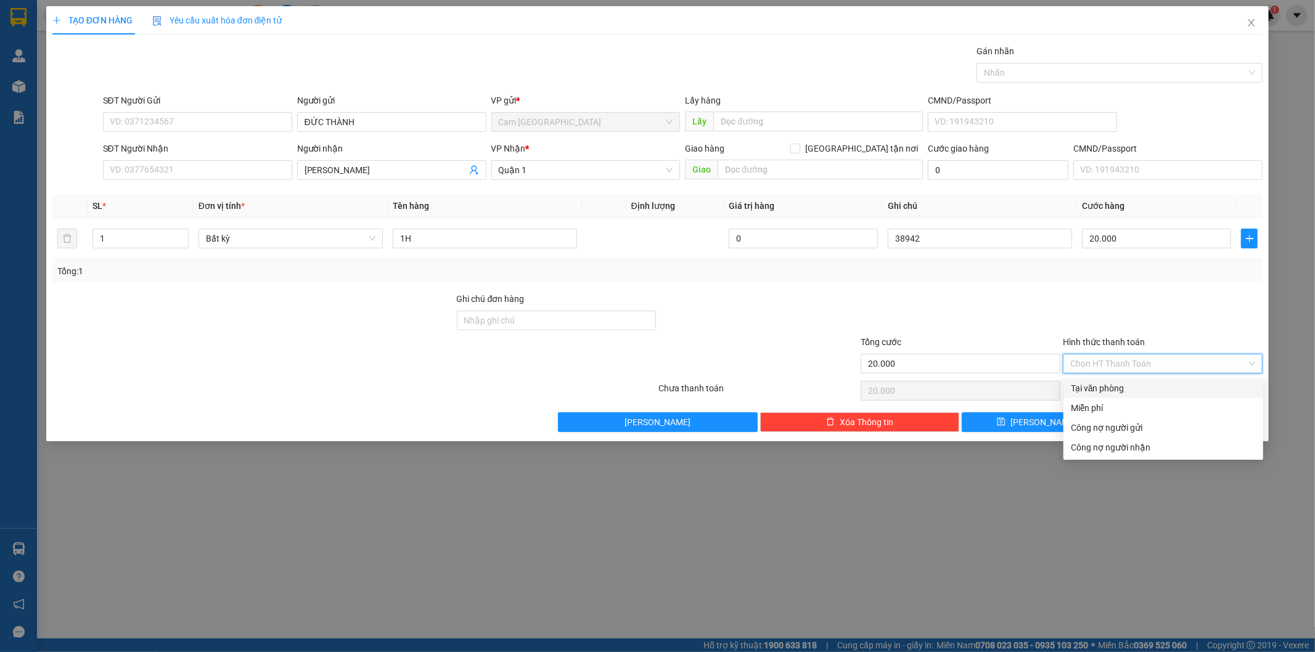
click at [1095, 384] on div "Tại văn phòng" at bounding box center [1163, 389] width 185 height 14
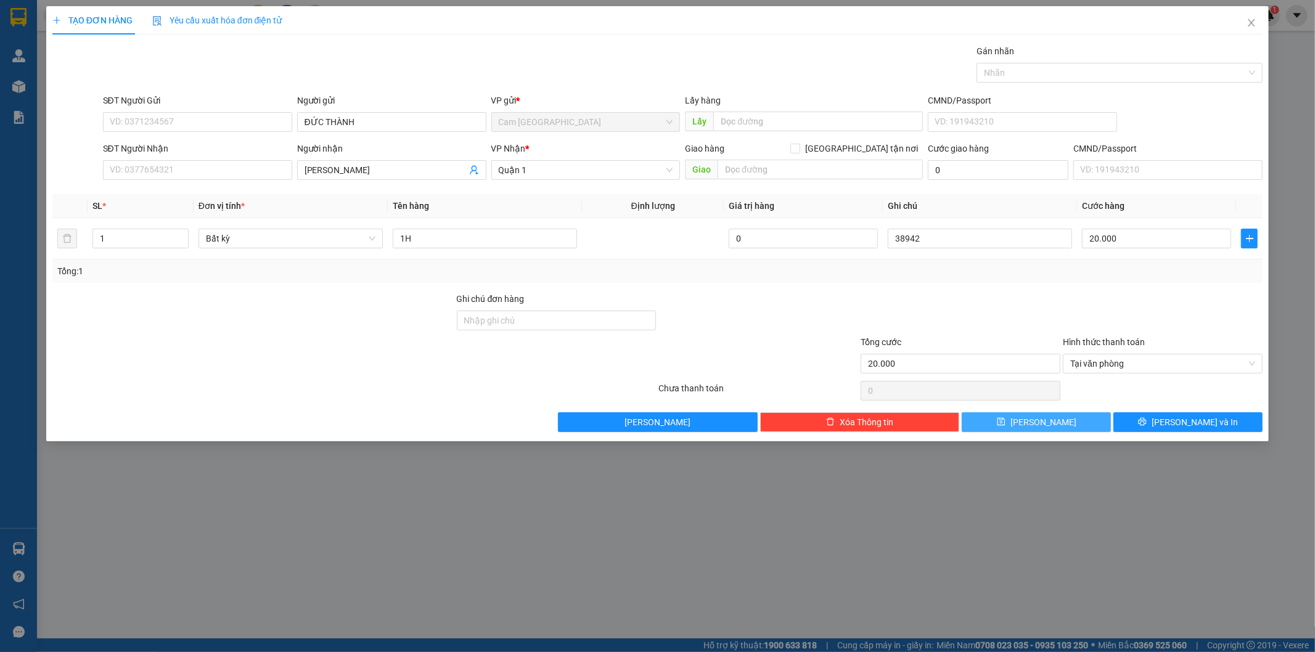
click at [1069, 414] on button "[PERSON_NAME]" at bounding box center [1036, 422] width 149 height 20
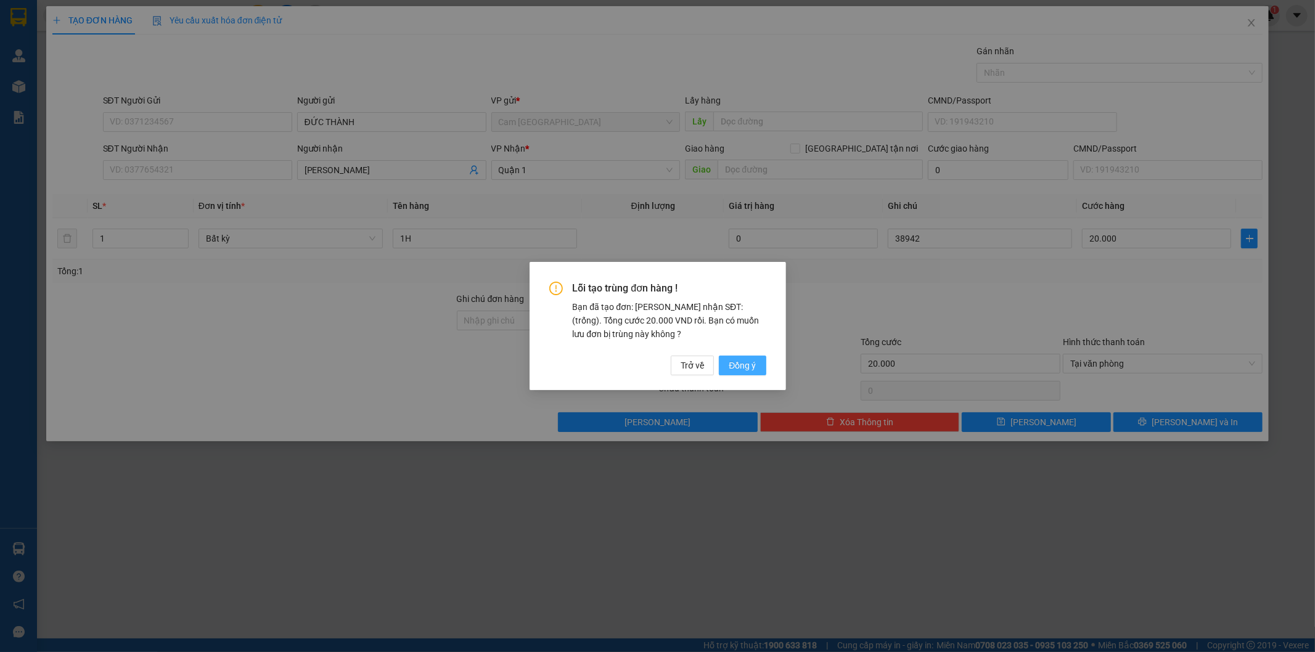
click at [742, 370] on span "Đồng ý" at bounding box center [742, 366] width 27 height 14
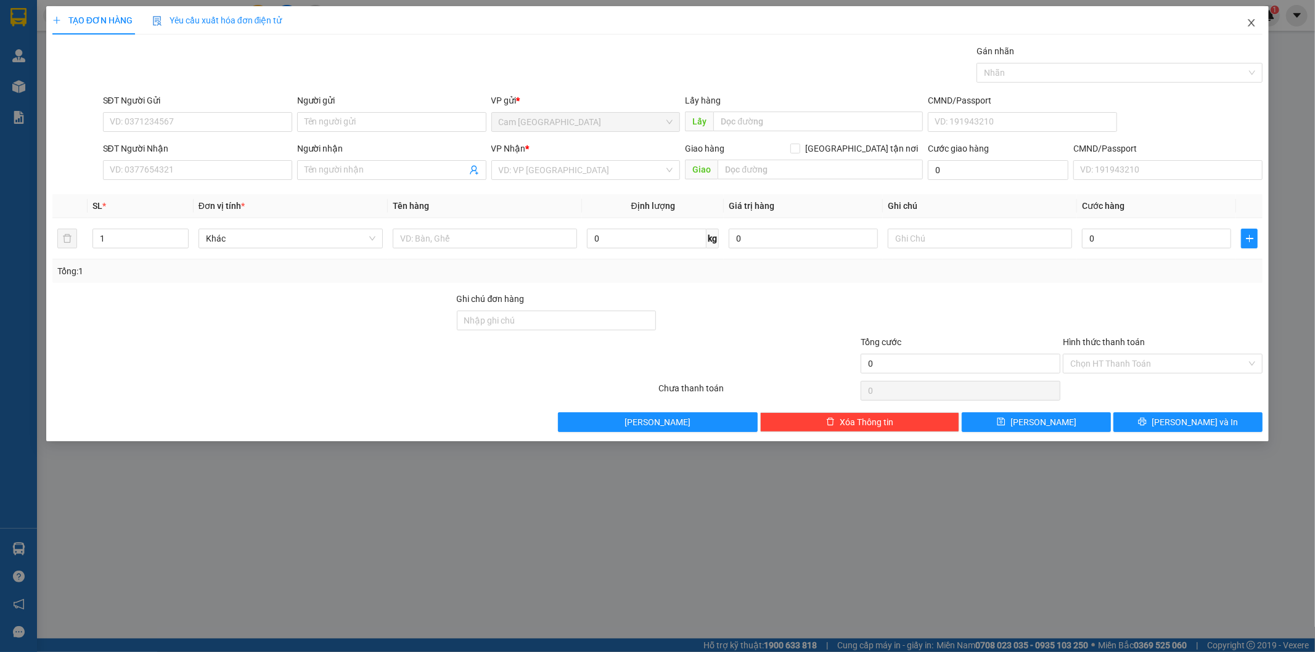
click at [1253, 21] on icon "close" at bounding box center [1252, 23] width 10 height 10
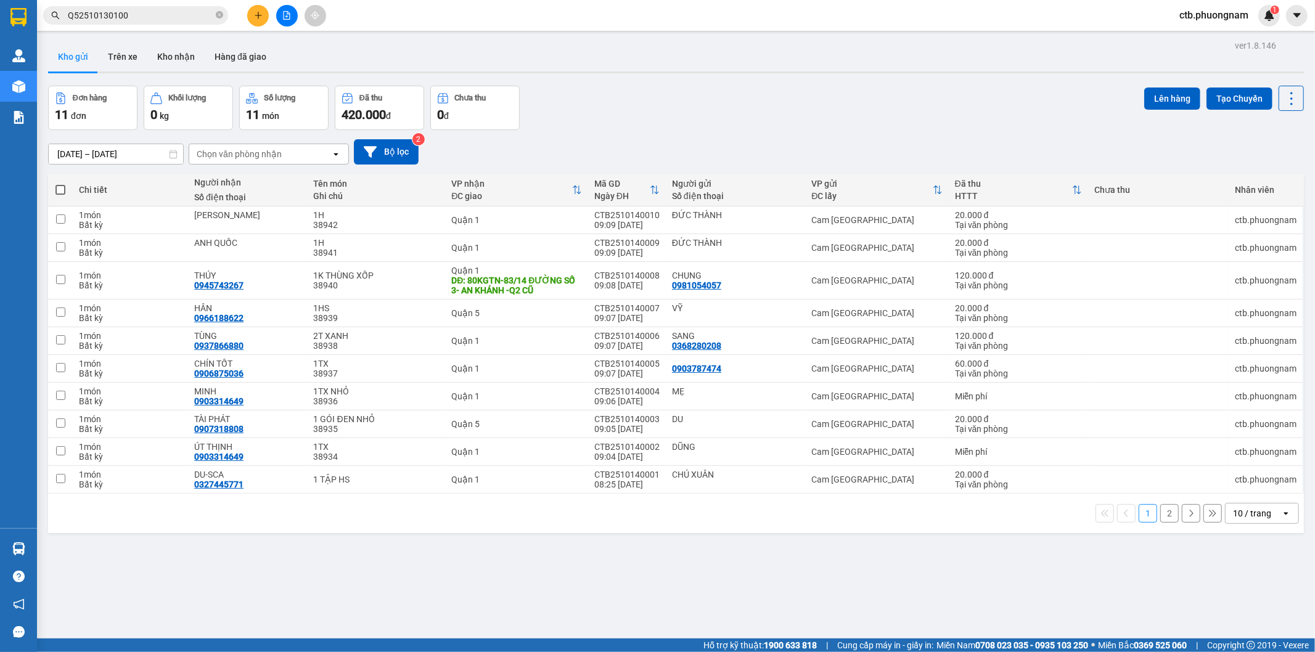
click at [55, 186] on span at bounding box center [60, 190] width 10 height 10
click at [60, 184] on input "checkbox" at bounding box center [60, 184] width 0 height 0
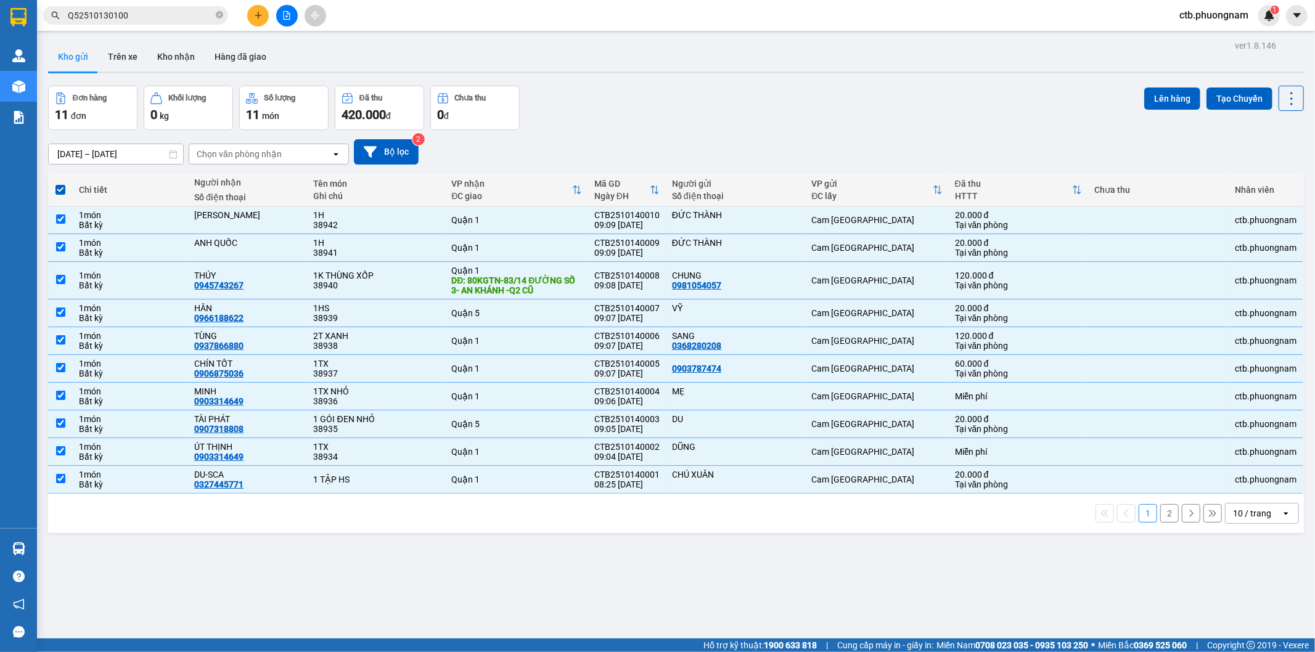
click at [940, 75] on div "ver 1.8.146 Kho gửi Trên xe Kho nhận Hàng đã giao Đơn hàng 11 đơn Khối lượng 0 …" at bounding box center [676, 363] width 1266 height 652
click at [1164, 515] on button "2" at bounding box center [1169, 513] width 18 height 18
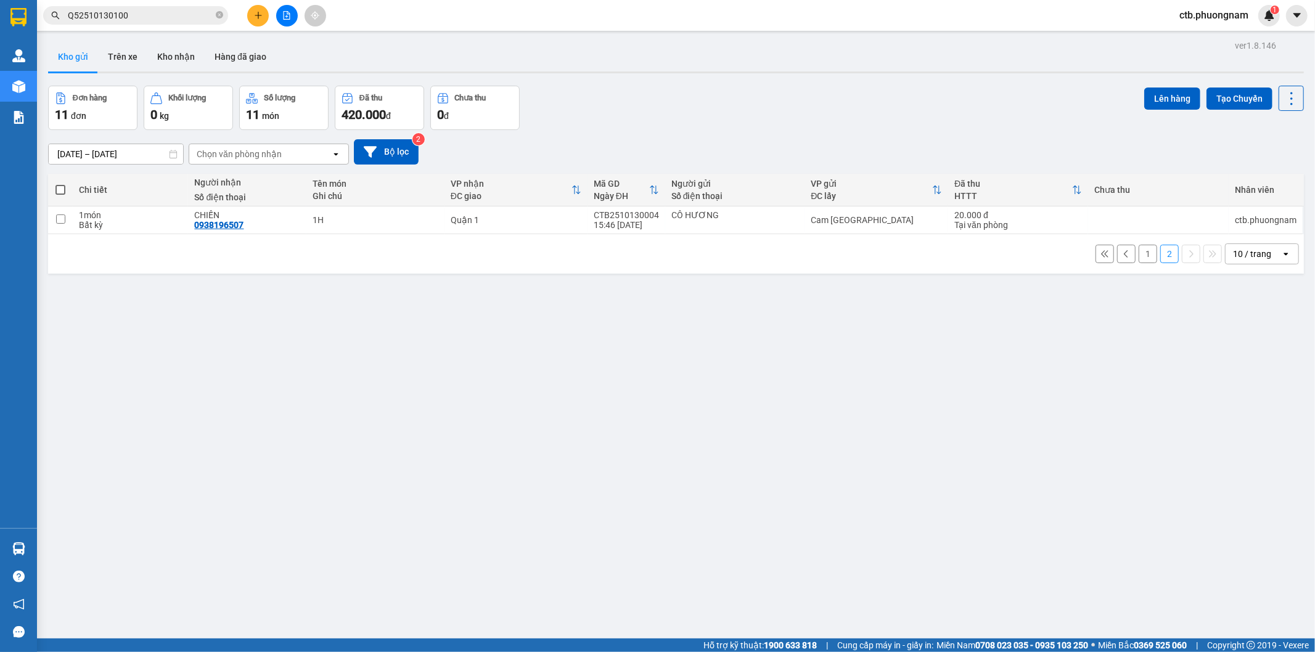
click at [64, 192] on span at bounding box center [60, 190] width 10 height 10
click at [60, 184] on input "checkbox" at bounding box center [60, 184] width 0 height 0
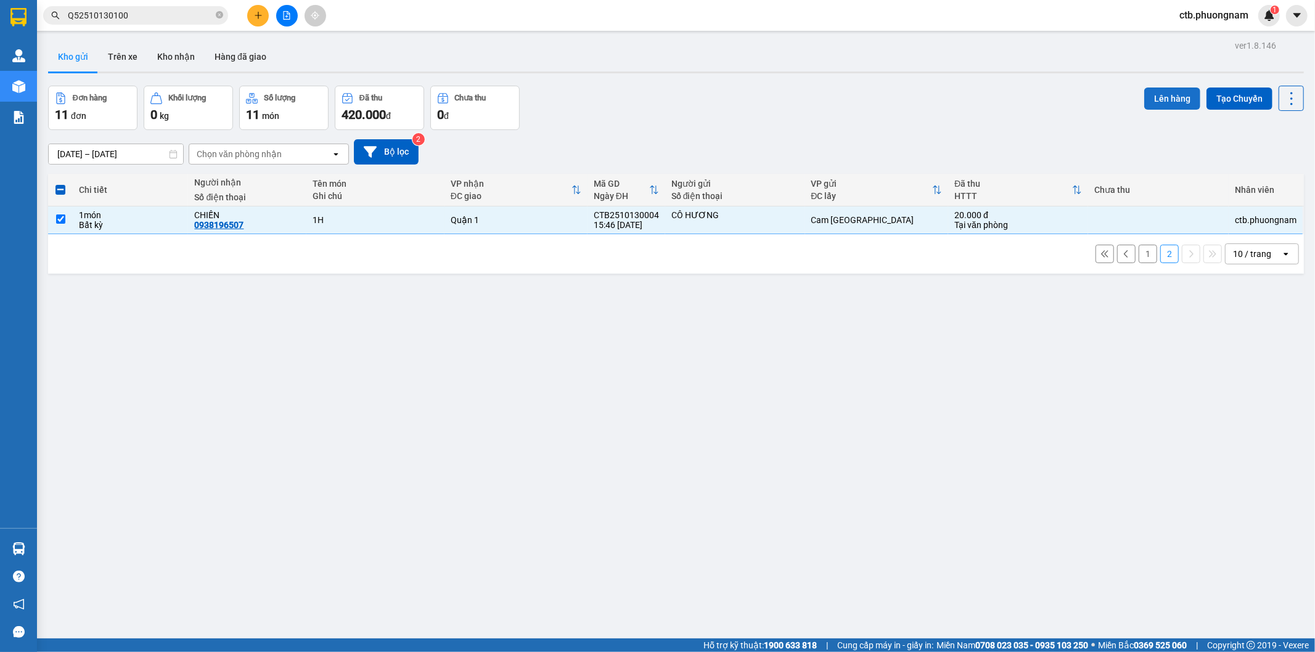
click at [1144, 89] on button "Lên hàng" at bounding box center [1172, 99] width 56 height 22
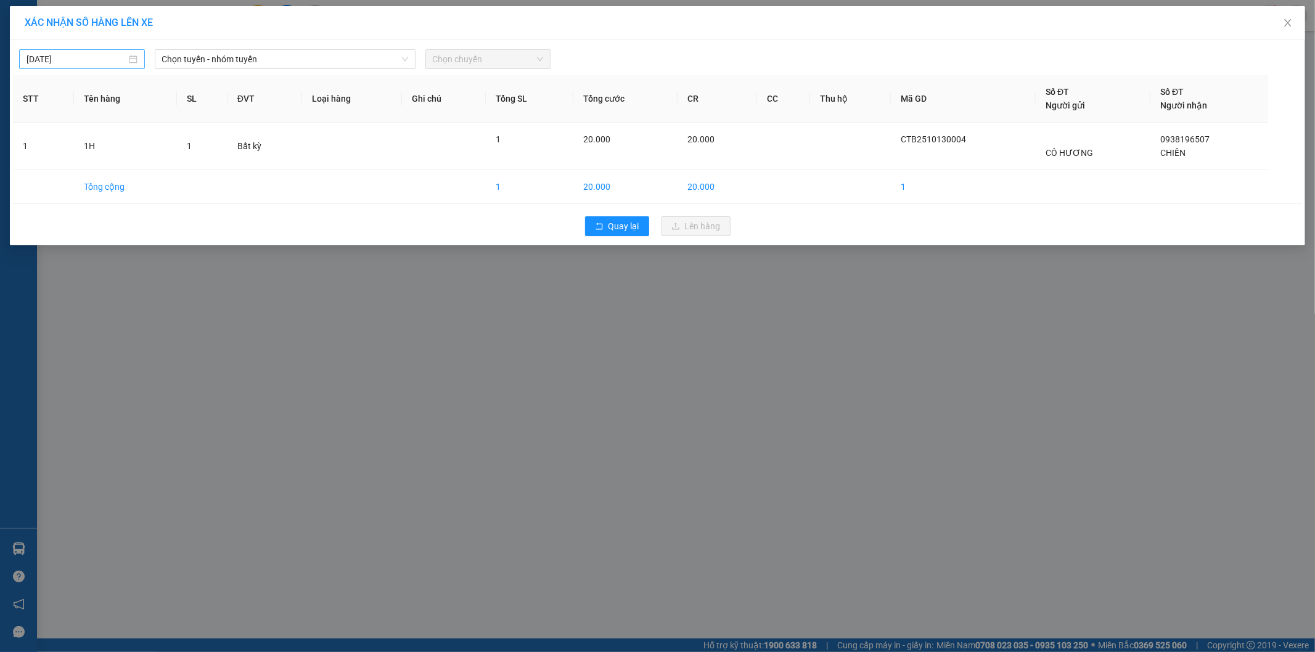
click at [79, 63] on input "[DATE]" at bounding box center [77, 59] width 100 height 14
click at [59, 168] on div "13" at bounding box center [59, 167] width 15 height 15
click at [270, 67] on span "Chọn tuyến - nhóm tuyến" at bounding box center [285, 59] width 246 height 18
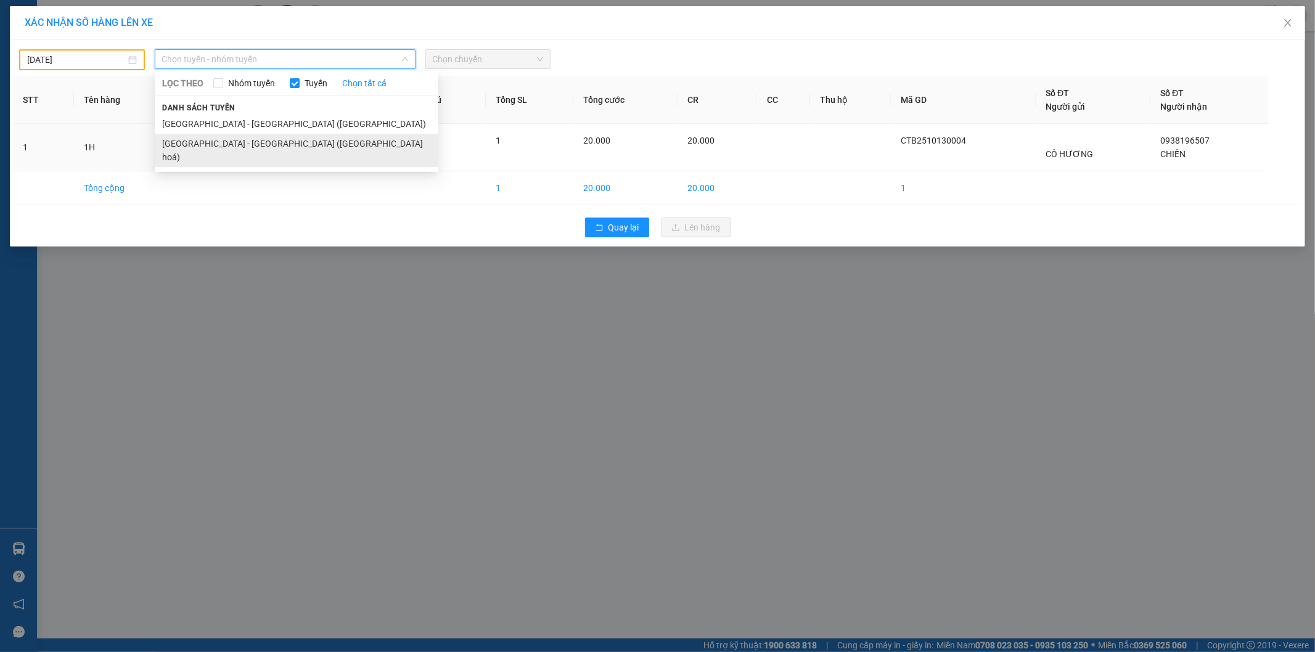
click at [265, 144] on li "[GEOGRAPHIC_DATA] - [GEOGRAPHIC_DATA] ([GEOGRAPHIC_DATA] hoá)" at bounding box center [297, 150] width 284 height 33
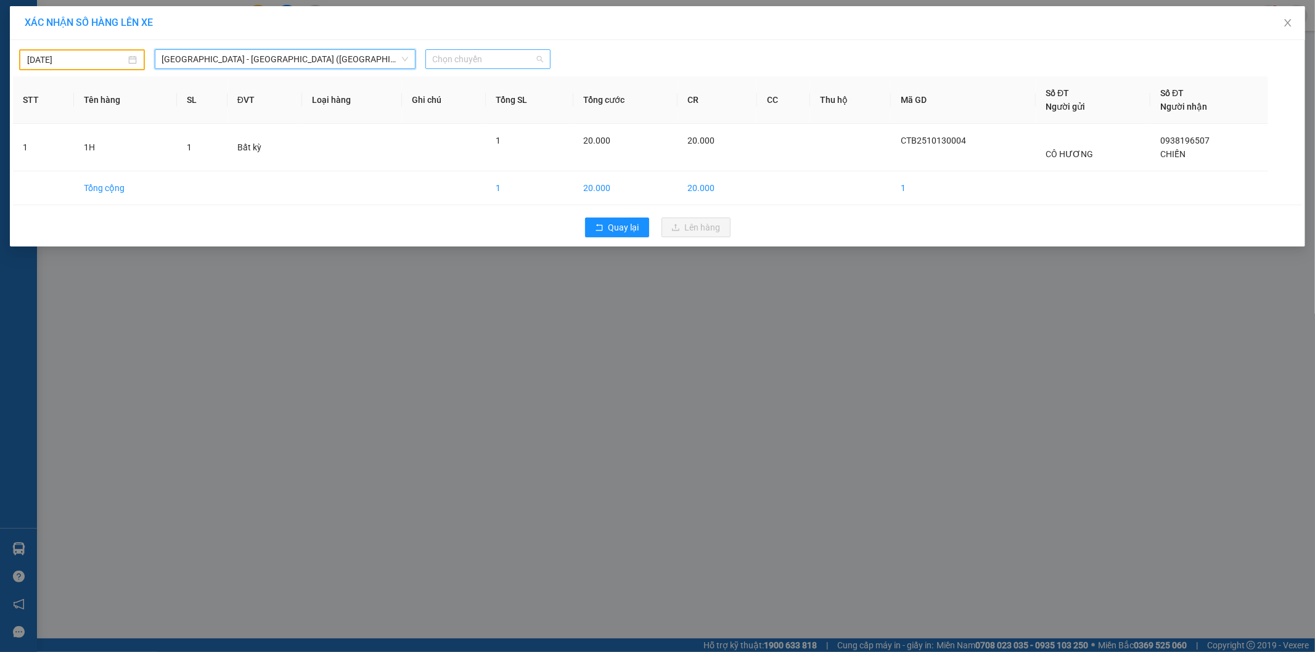
click at [509, 67] on span "Chọn chuyến" at bounding box center [488, 59] width 111 height 18
click at [503, 107] on div "22:00" at bounding box center [481, 104] width 96 height 14
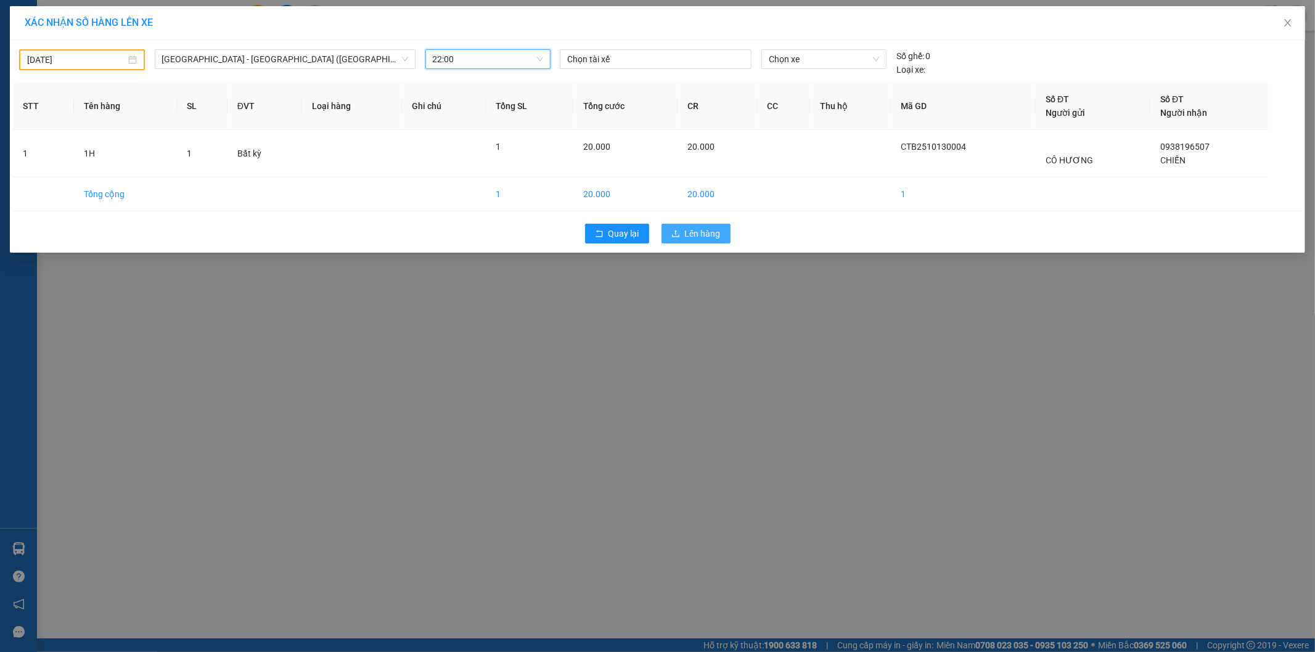
click at [691, 229] on span "Lên hàng" at bounding box center [703, 234] width 36 height 14
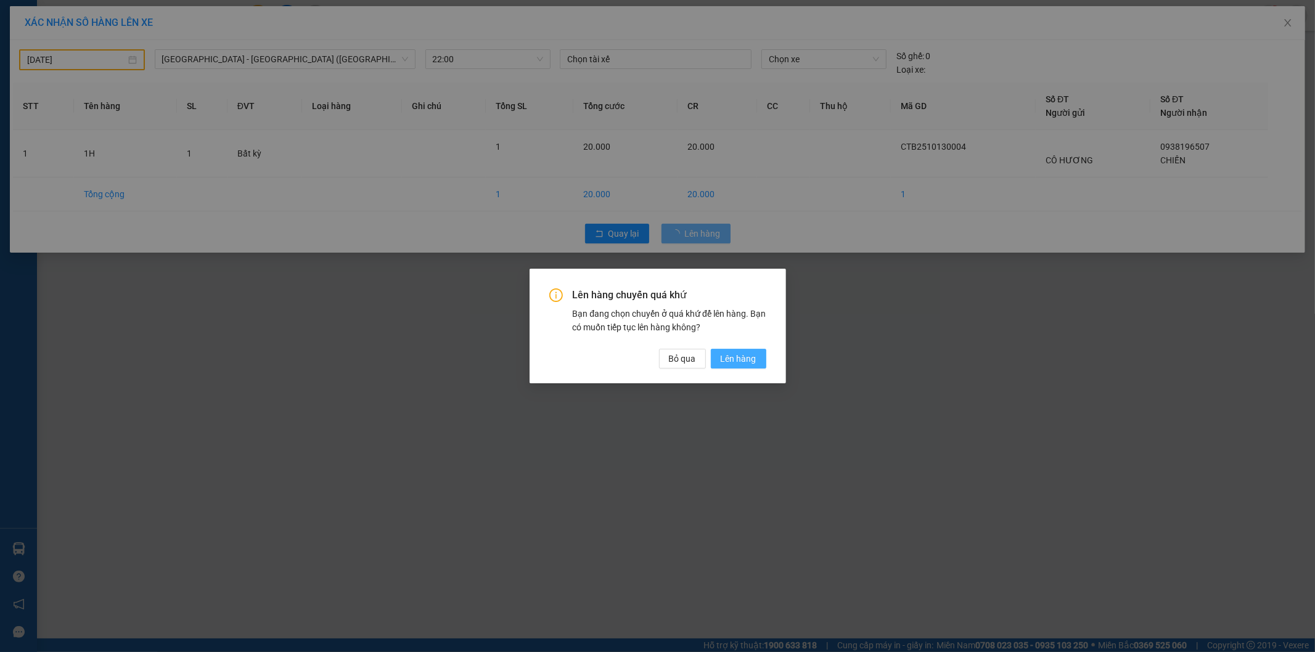
click at [730, 363] on span "Lên hàng" at bounding box center [739, 359] width 36 height 14
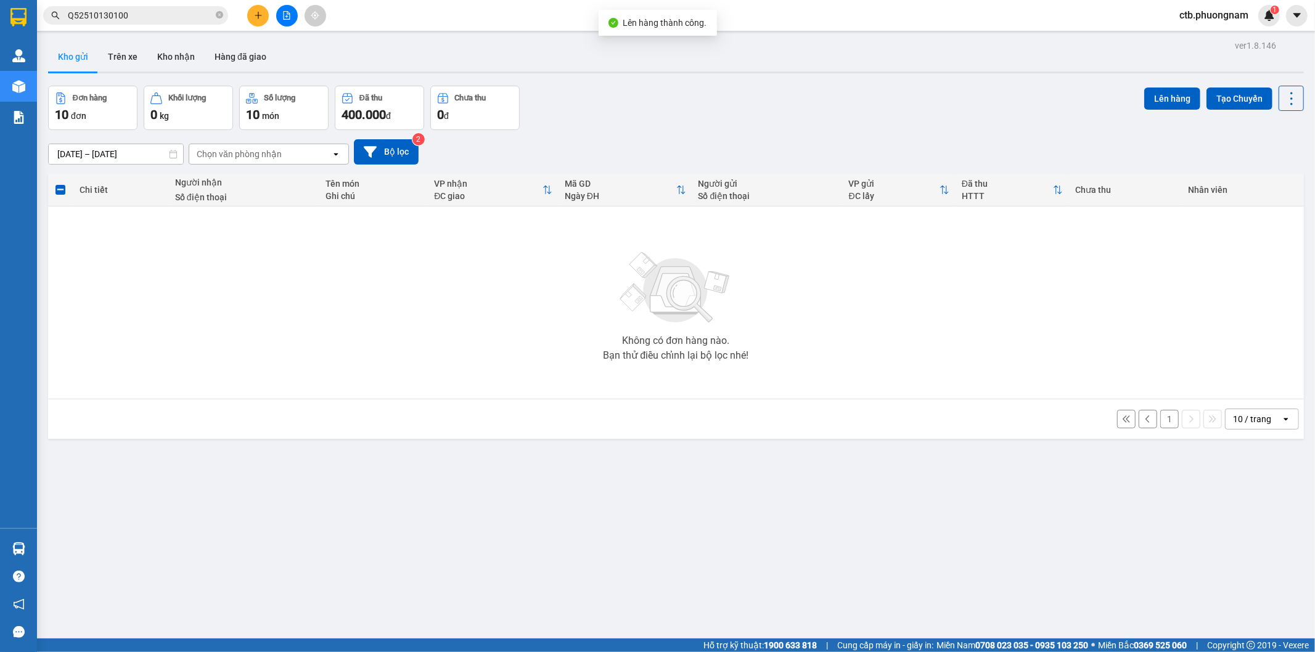
click at [1160, 424] on button "1" at bounding box center [1169, 419] width 18 height 18
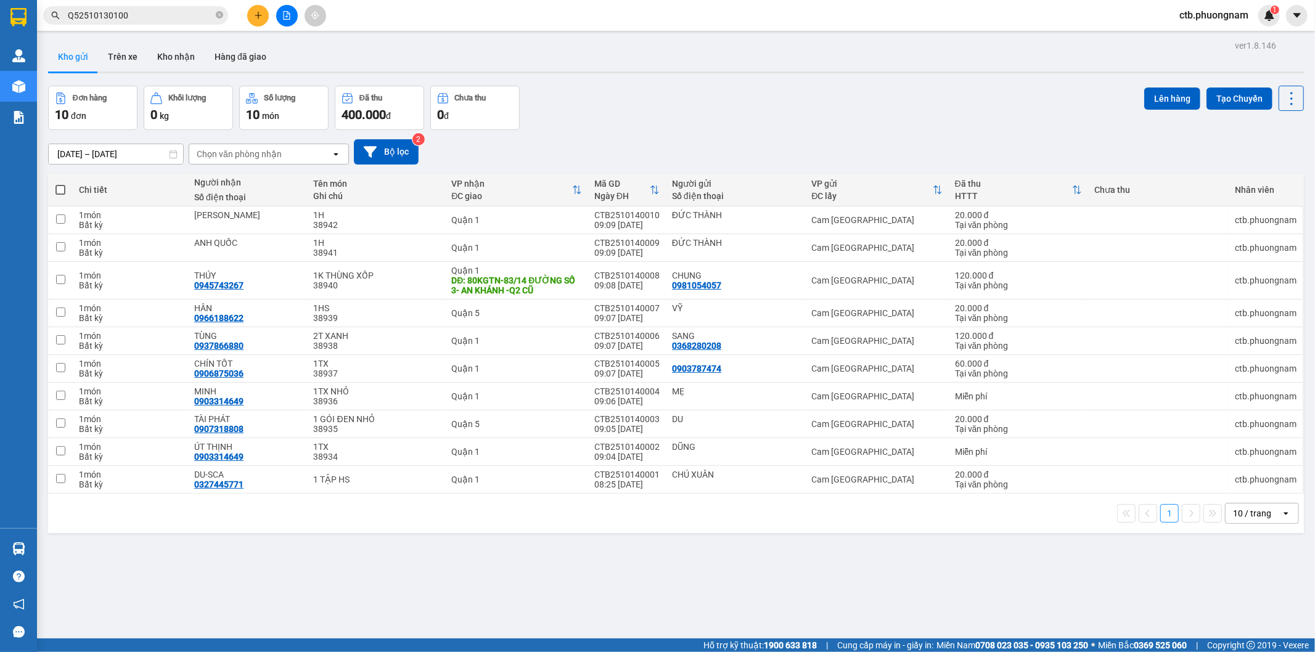
click at [60, 187] on span at bounding box center [60, 190] width 10 height 10
click at [60, 184] on input "checkbox" at bounding box center [60, 184] width 0 height 0
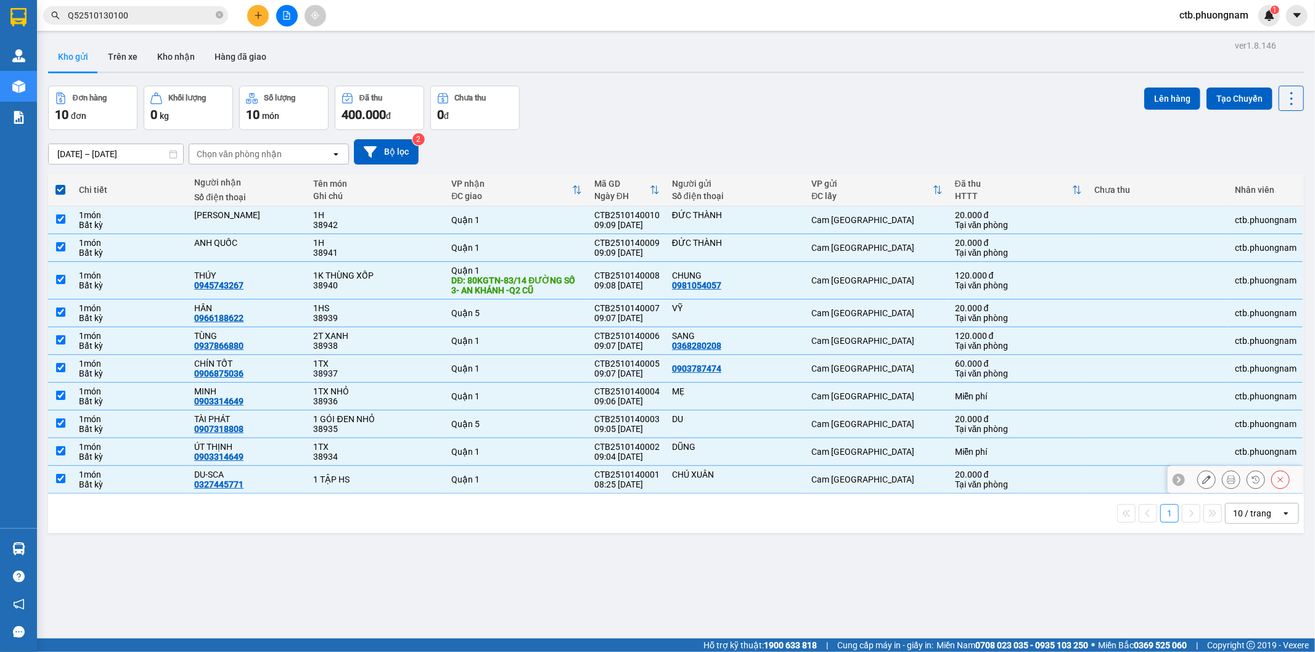
click at [59, 482] on input "checkbox" at bounding box center [60, 478] width 9 height 9
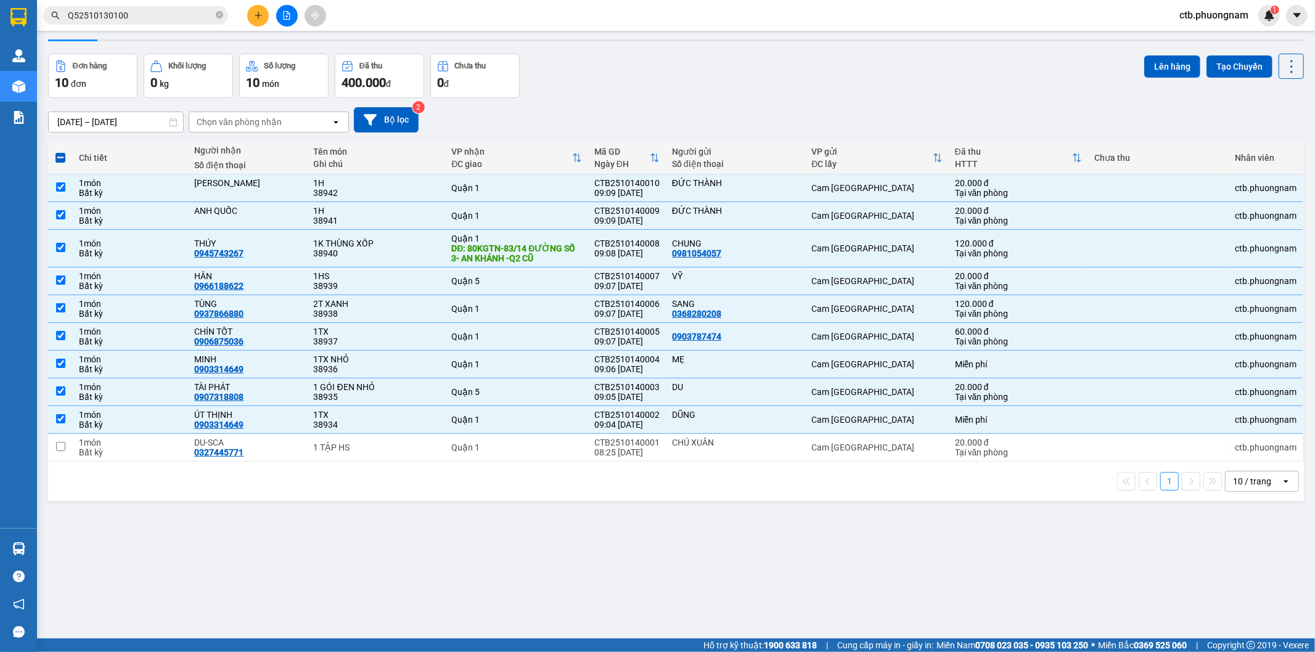
scroll to position [57, 0]
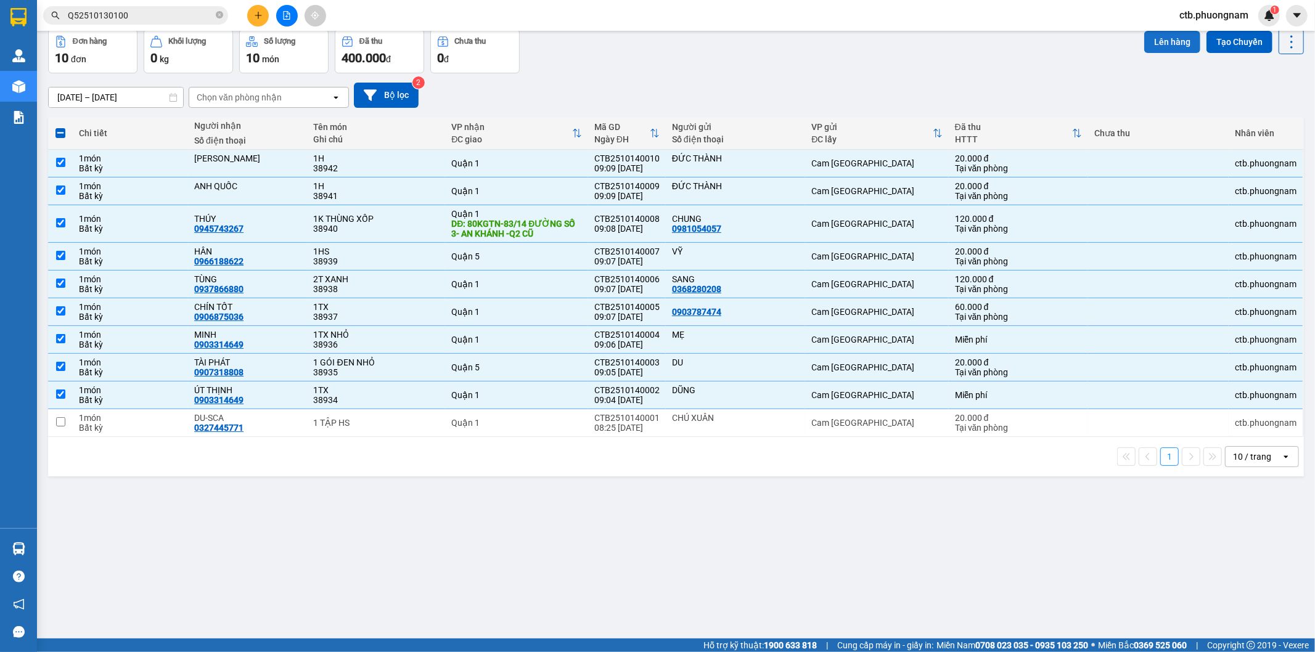
click at [1168, 47] on button "Lên hàng" at bounding box center [1172, 42] width 56 height 22
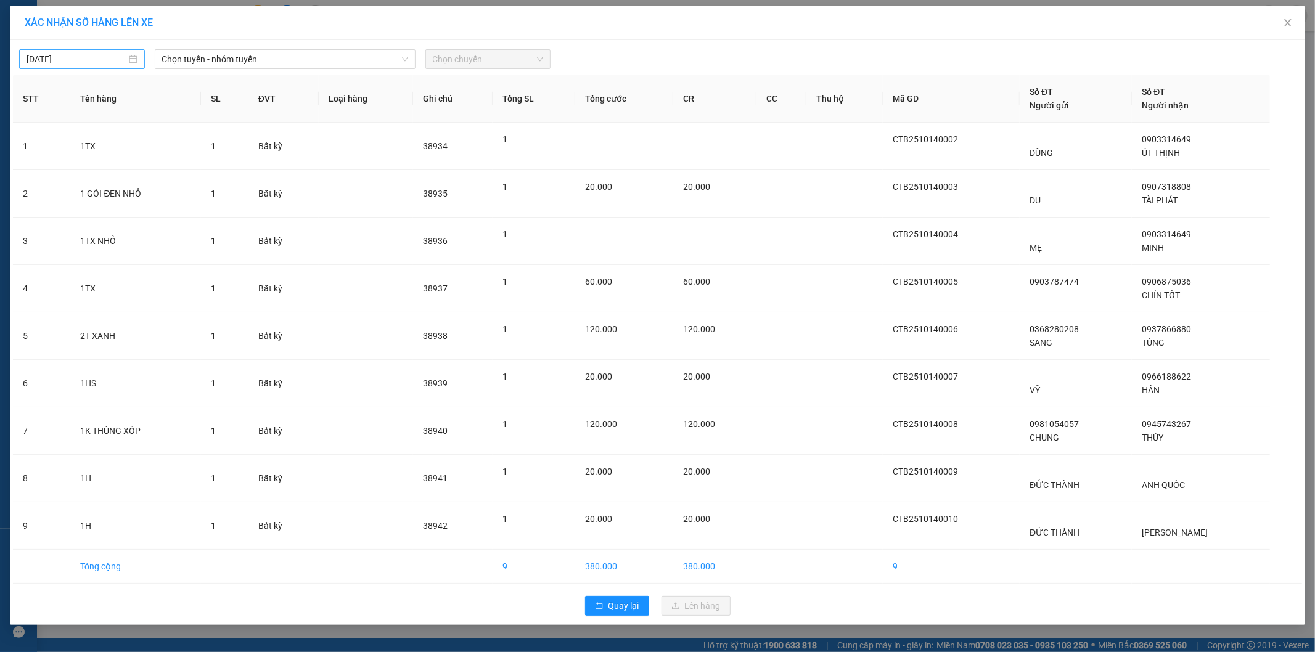
click at [117, 51] on div "[DATE]" at bounding box center [82, 59] width 126 height 20
click at [63, 164] on div "13" at bounding box center [59, 167] width 15 height 15
click at [247, 60] on span "Chọn tuyến - nhóm tuyến" at bounding box center [285, 59] width 246 height 18
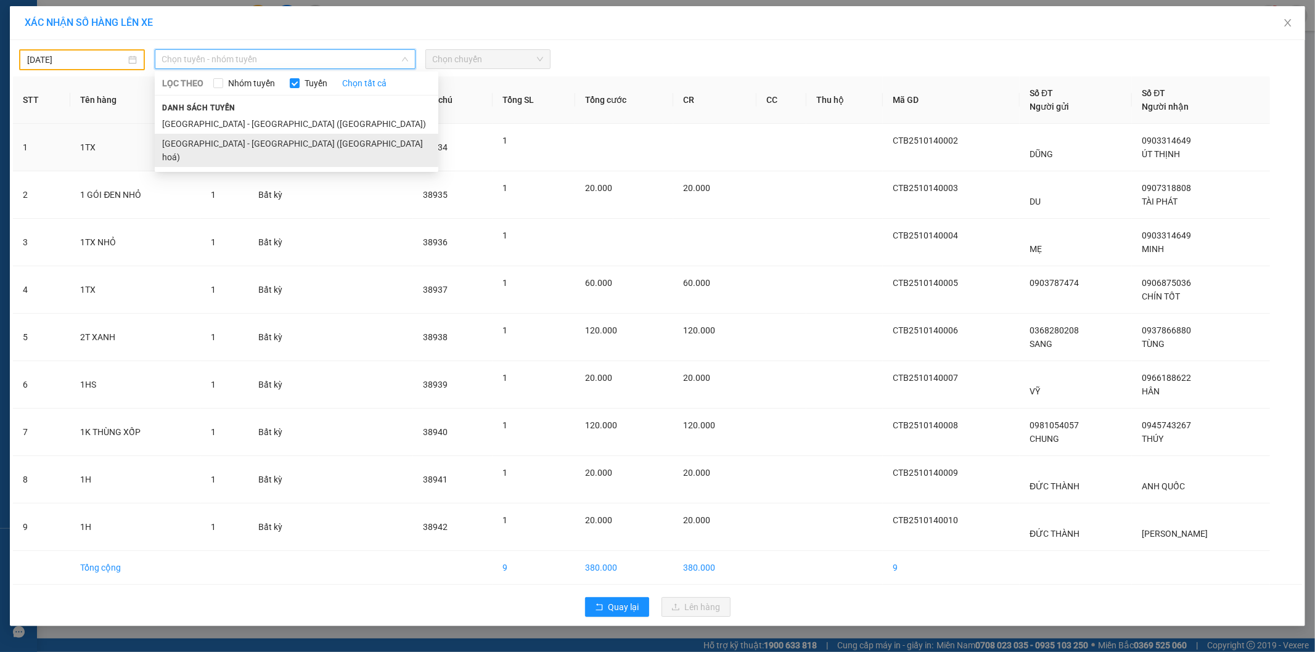
click at [237, 152] on li "[GEOGRAPHIC_DATA] - [GEOGRAPHIC_DATA] ([GEOGRAPHIC_DATA] hoá)" at bounding box center [297, 150] width 284 height 33
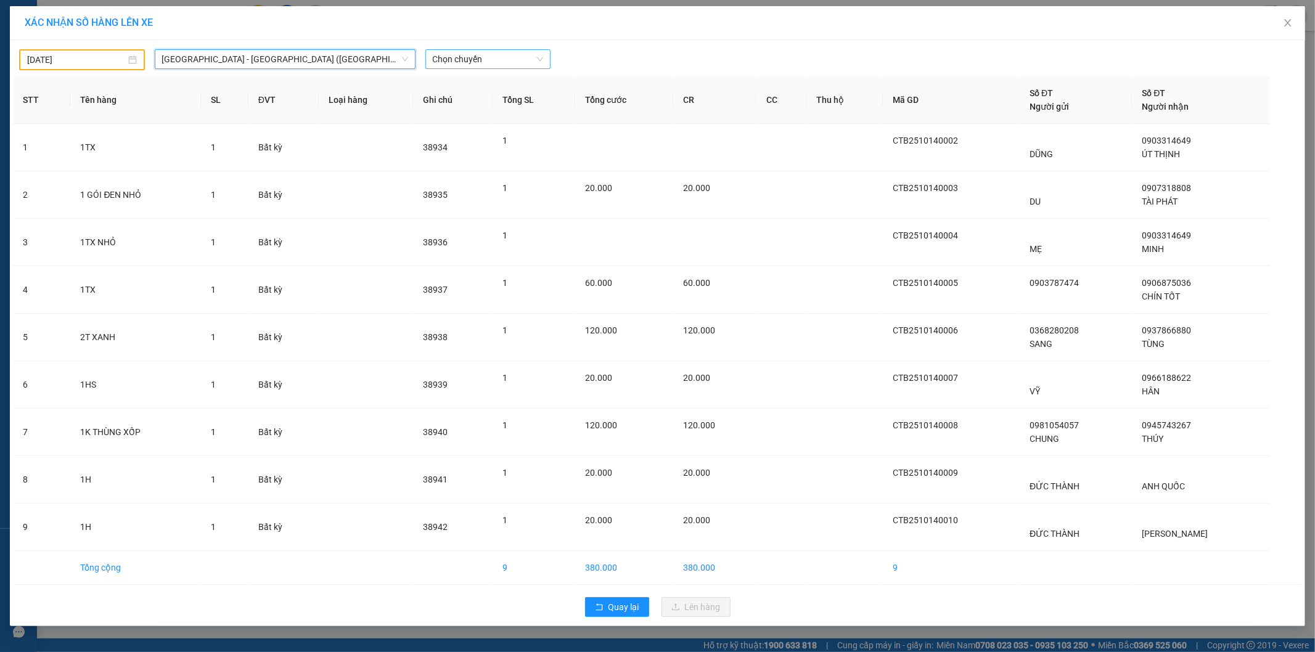
click at [477, 55] on span "Chọn chuyến" at bounding box center [488, 59] width 111 height 18
click at [486, 120] on th "Ghi chú" at bounding box center [453, 99] width 80 height 47
click at [517, 56] on span "Chọn chuyến" at bounding box center [488, 59] width 111 height 18
click at [493, 99] on div "22:00" at bounding box center [481, 104] width 96 height 14
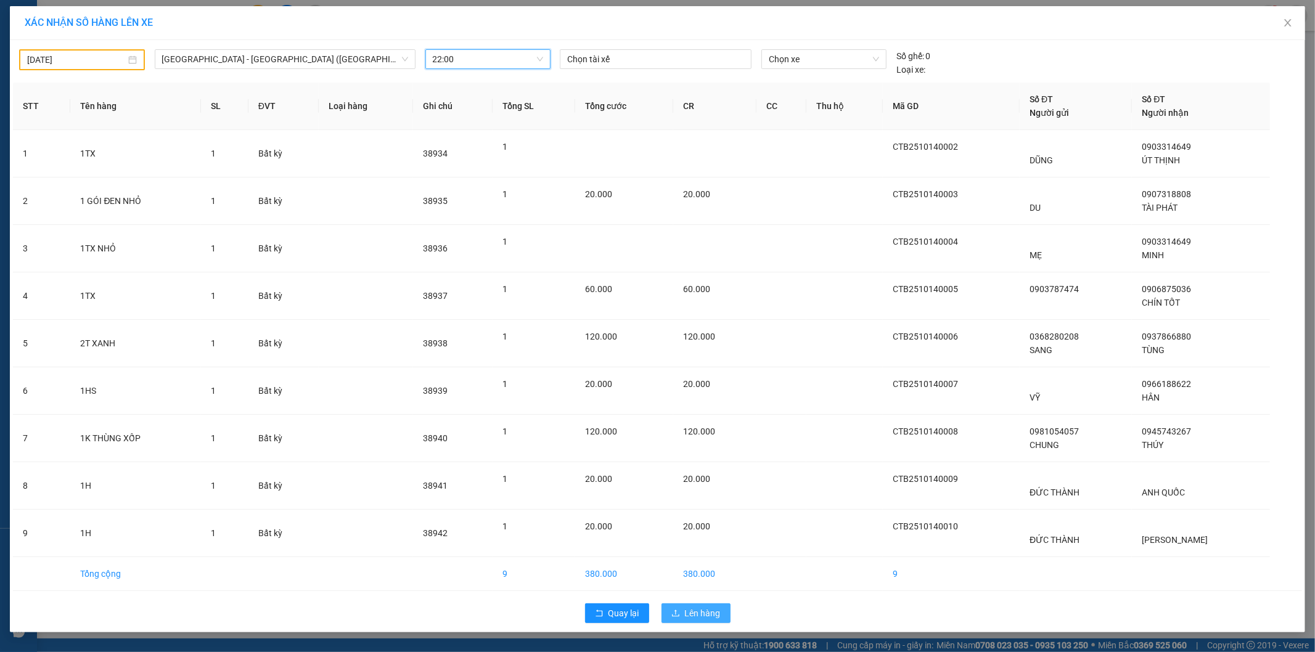
click at [689, 609] on span "Lên hàng" at bounding box center [703, 614] width 36 height 14
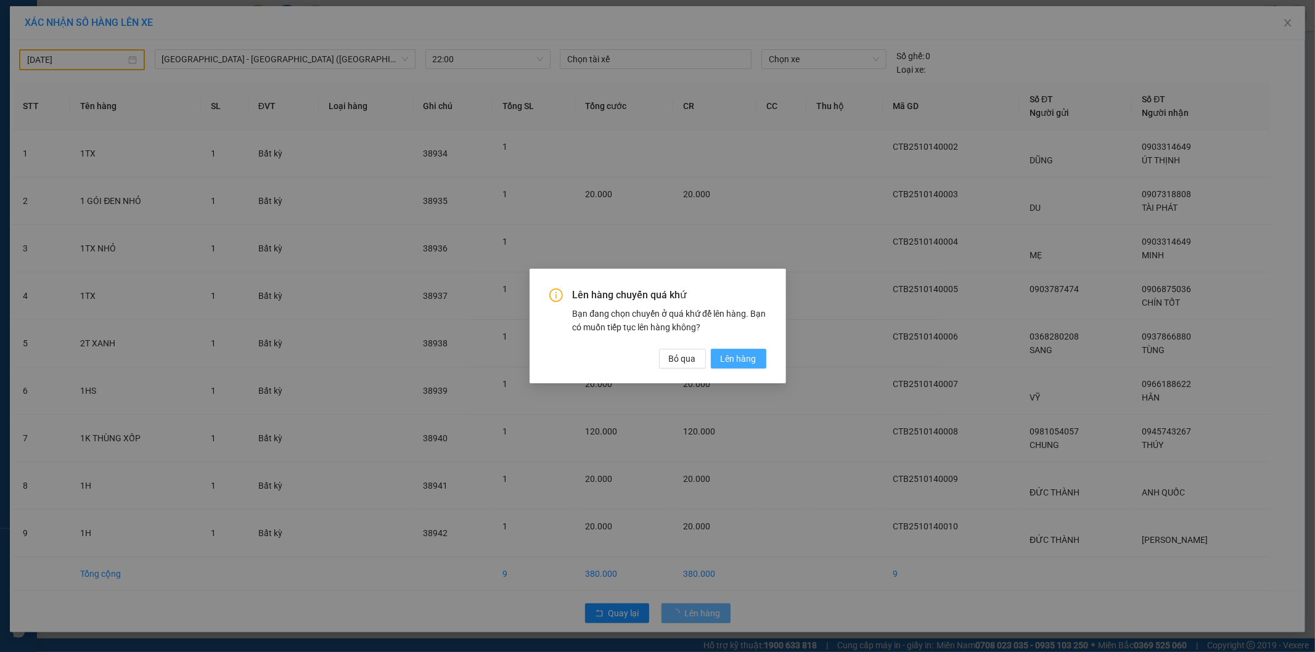
click at [745, 353] on span "Lên hàng" at bounding box center [739, 359] width 36 height 14
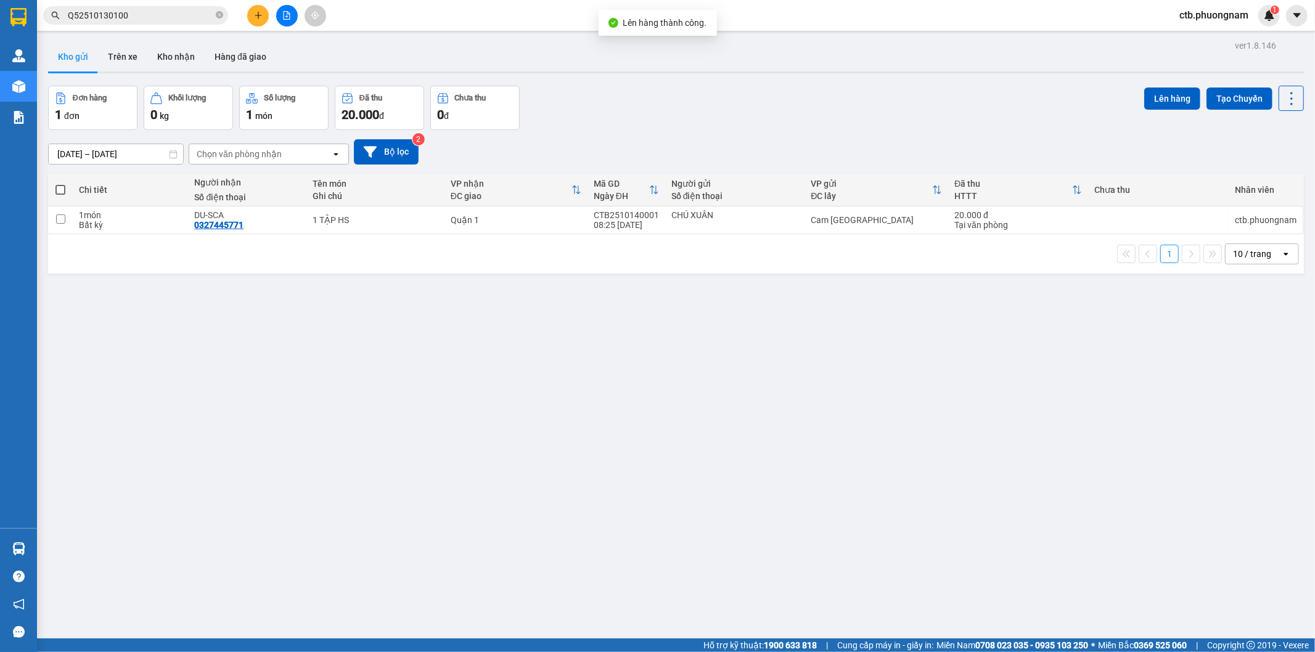
click at [575, 338] on div "ver 1.8.146 Kho gửi Trên xe Kho nhận Hàng đã giao Đơn hàng 1 đơn Khối lượng 0 k…" at bounding box center [676, 363] width 1266 height 652
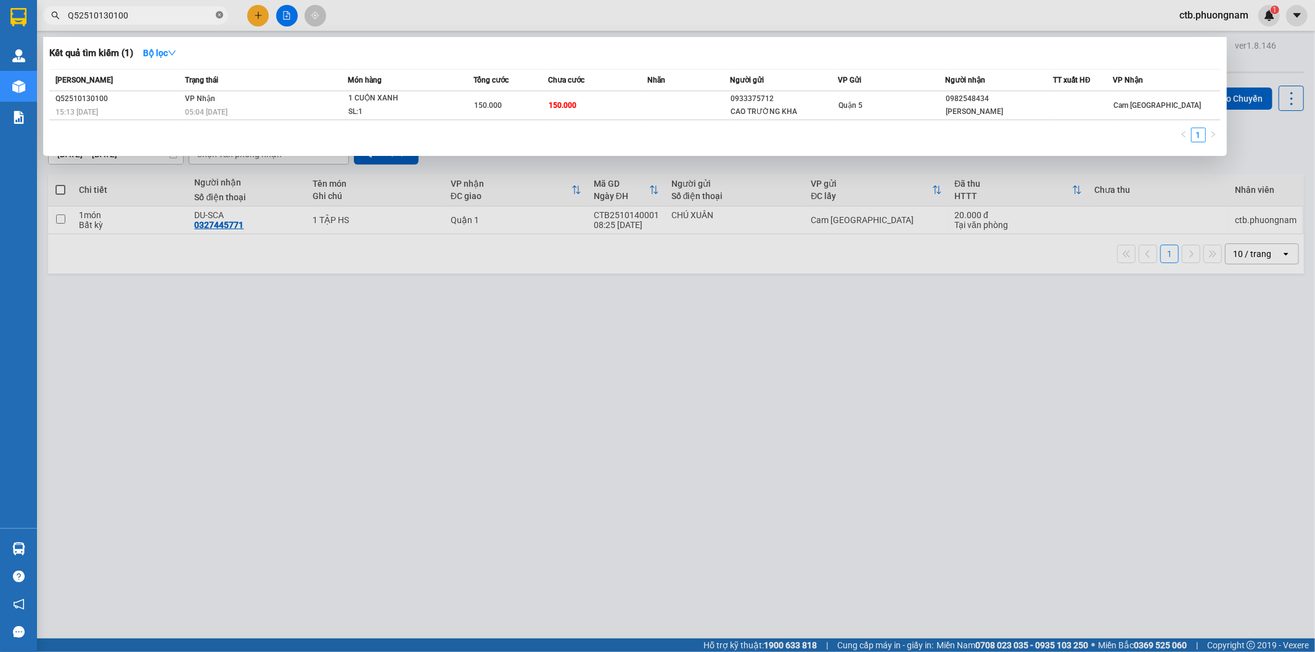
click at [223, 15] on icon "close-circle" at bounding box center [219, 14] width 7 height 7
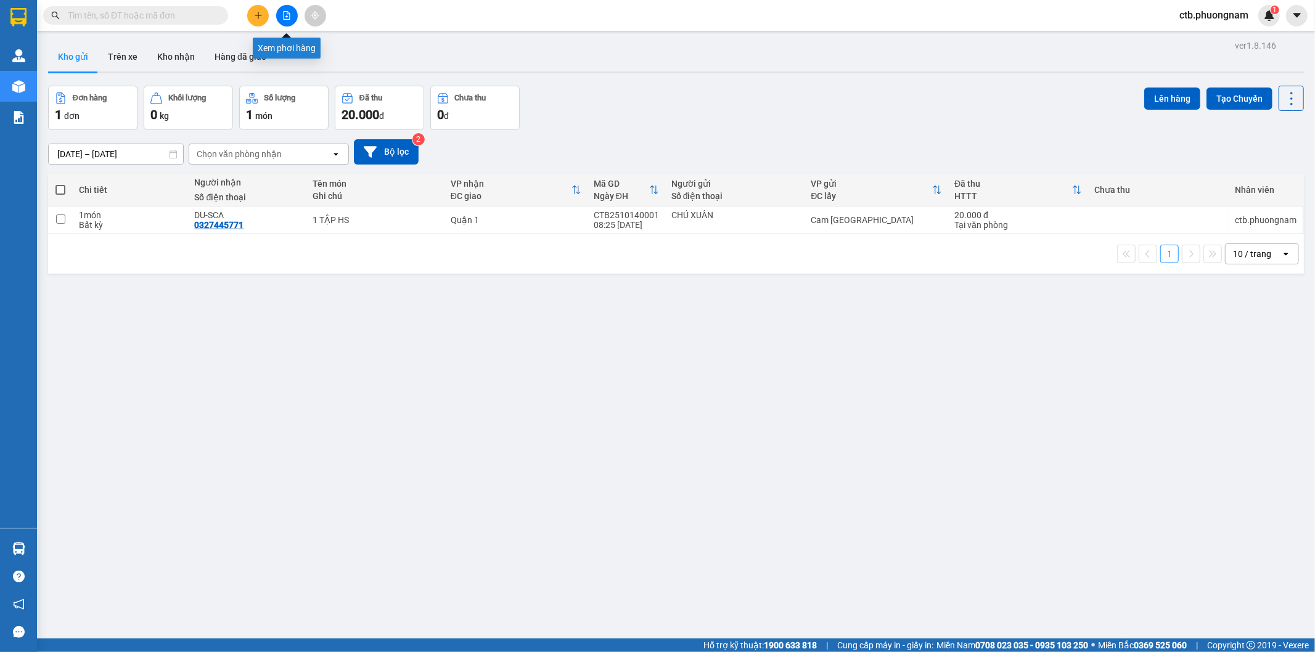
click at [284, 10] on button at bounding box center [287, 16] width 22 height 22
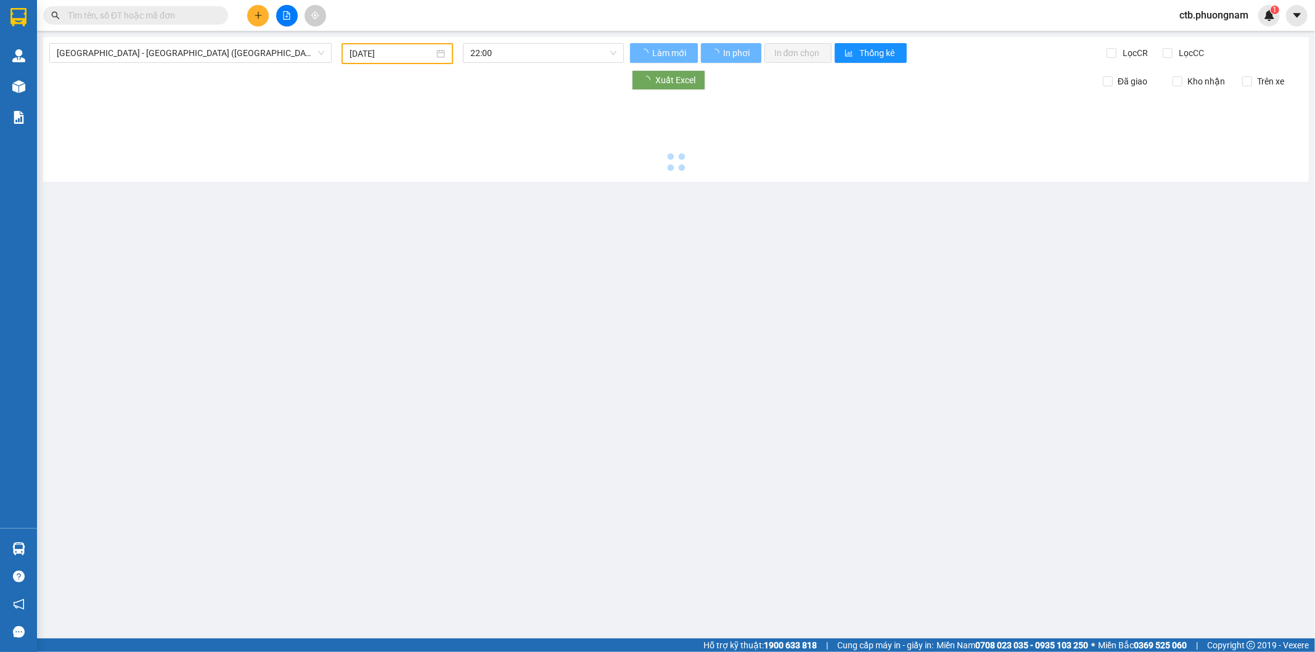
click at [410, 59] on input "[DATE]" at bounding box center [392, 54] width 84 height 14
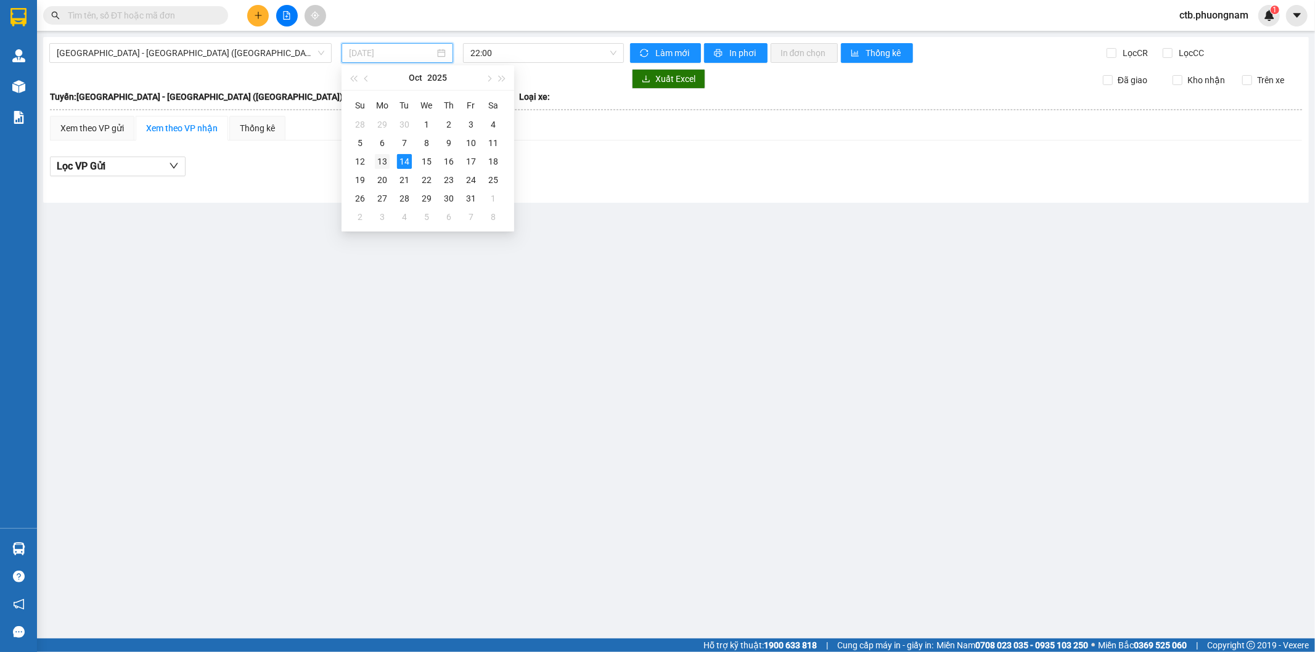
click at [386, 163] on div "13" at bounding box center [382, 161] width 15 height 15
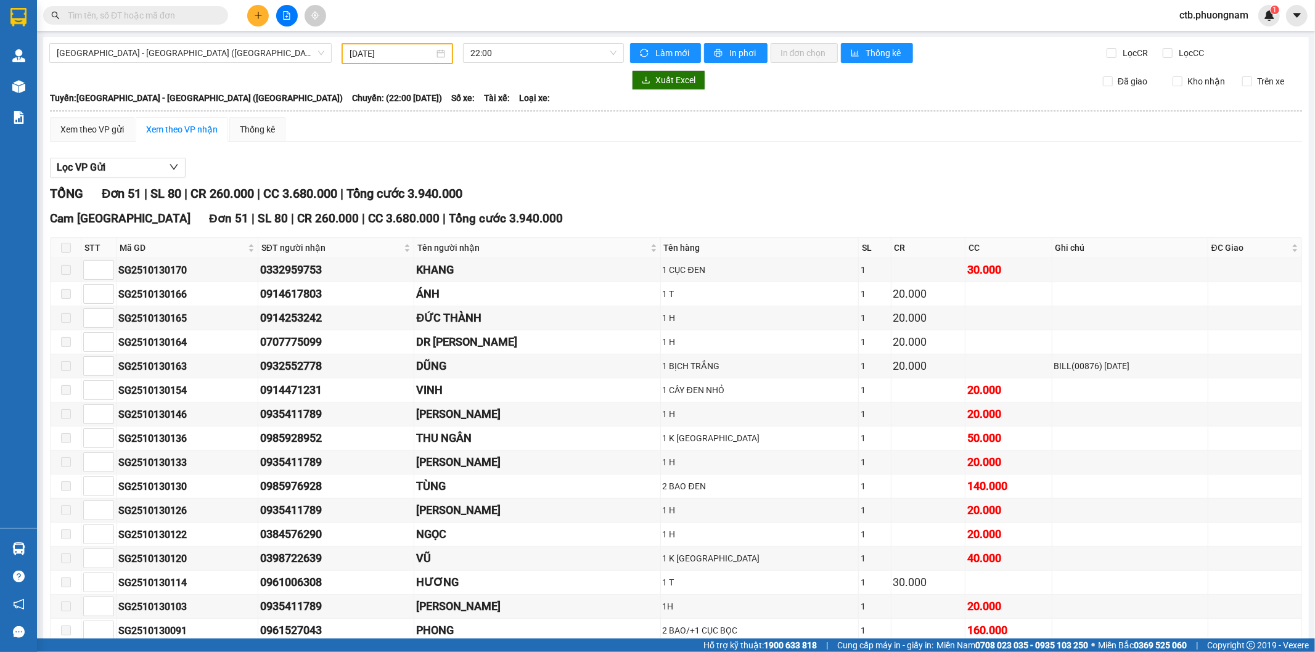
click at [190, 15] on input "text" at bounding box center [141, 16] width 146 height 14
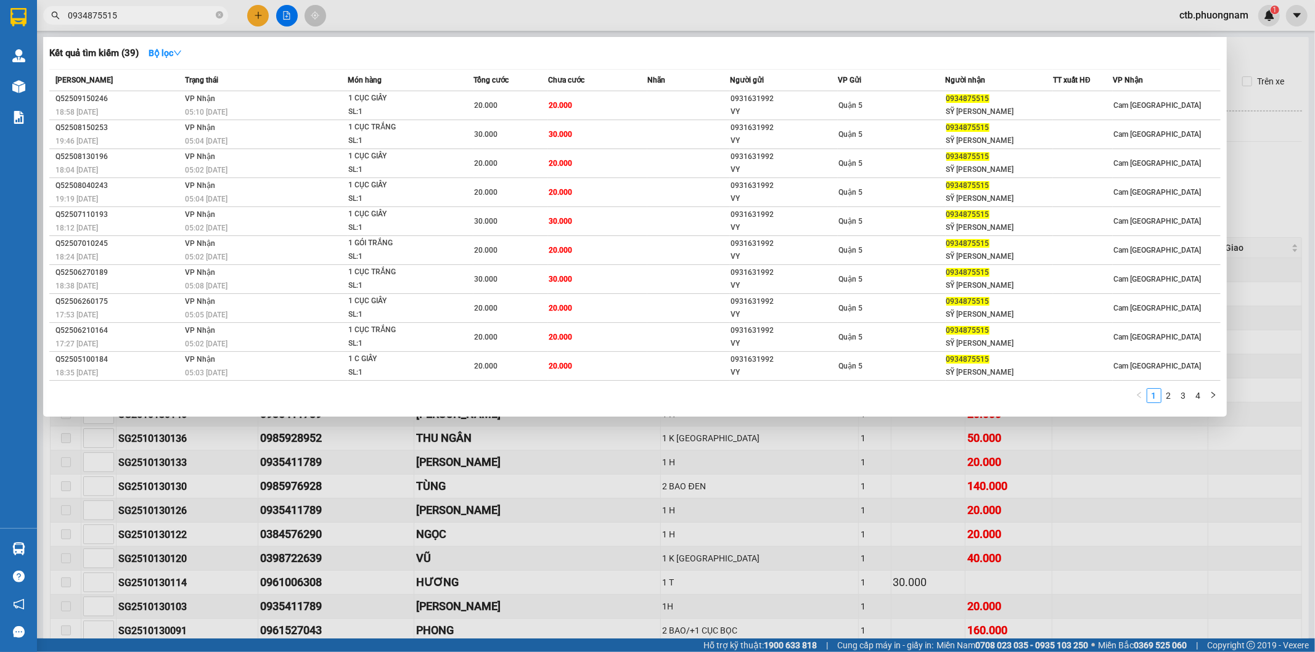
click at [598, 593] on div at bounding box center [657, 326] width 1315 height 652
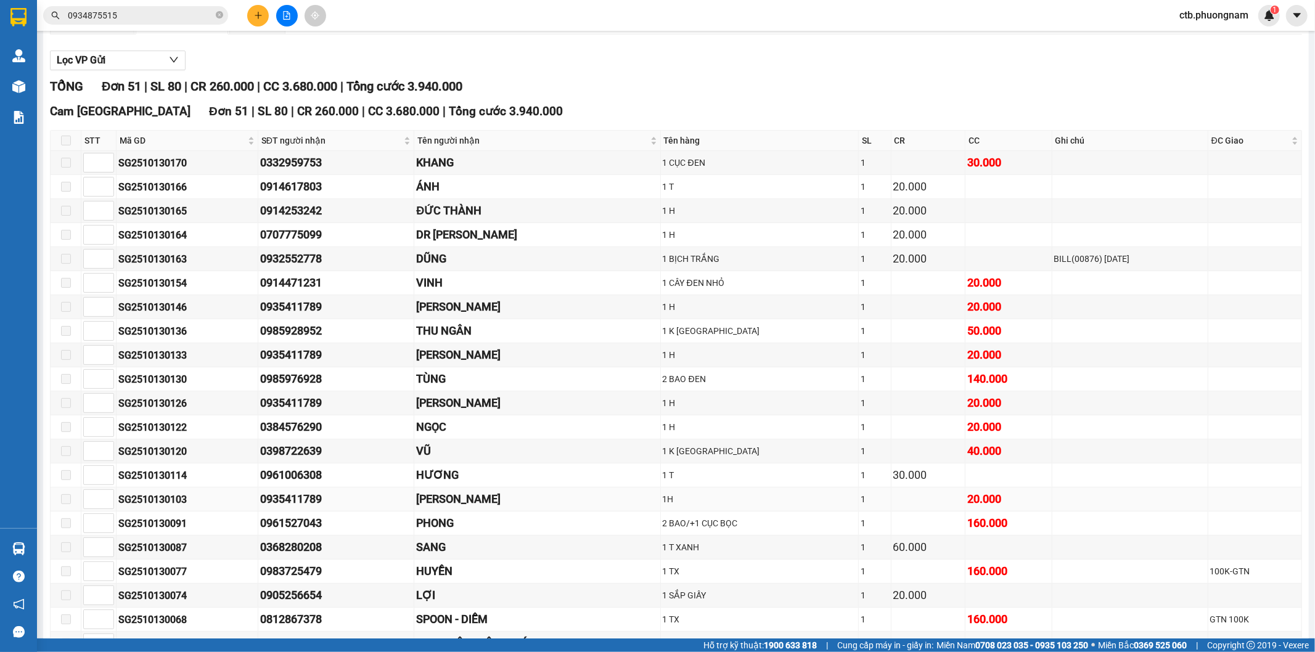
scroll to position [137, 0]
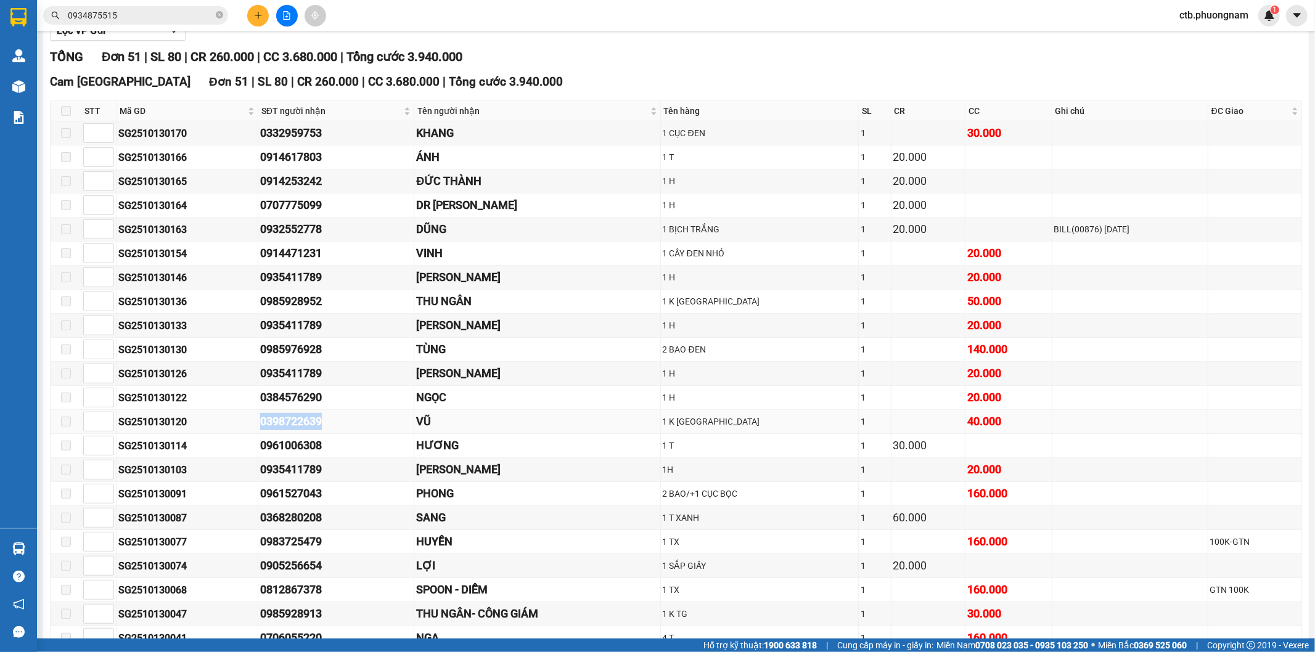
drag, startPoint x: 224, startPoint y: 420, endPoint x: 364, endPoint y: 427, distance: 140.1
click at [364, 427] on tr "SG2510130120 0398722639 VŨ 1 K TX 1 40.000" at bounding box center [677, 422] width 1252 height 24
copy tr "0398722639"
click at [260, 14] on icon "plus" at bounding box center [258, 15] width 9 height 9
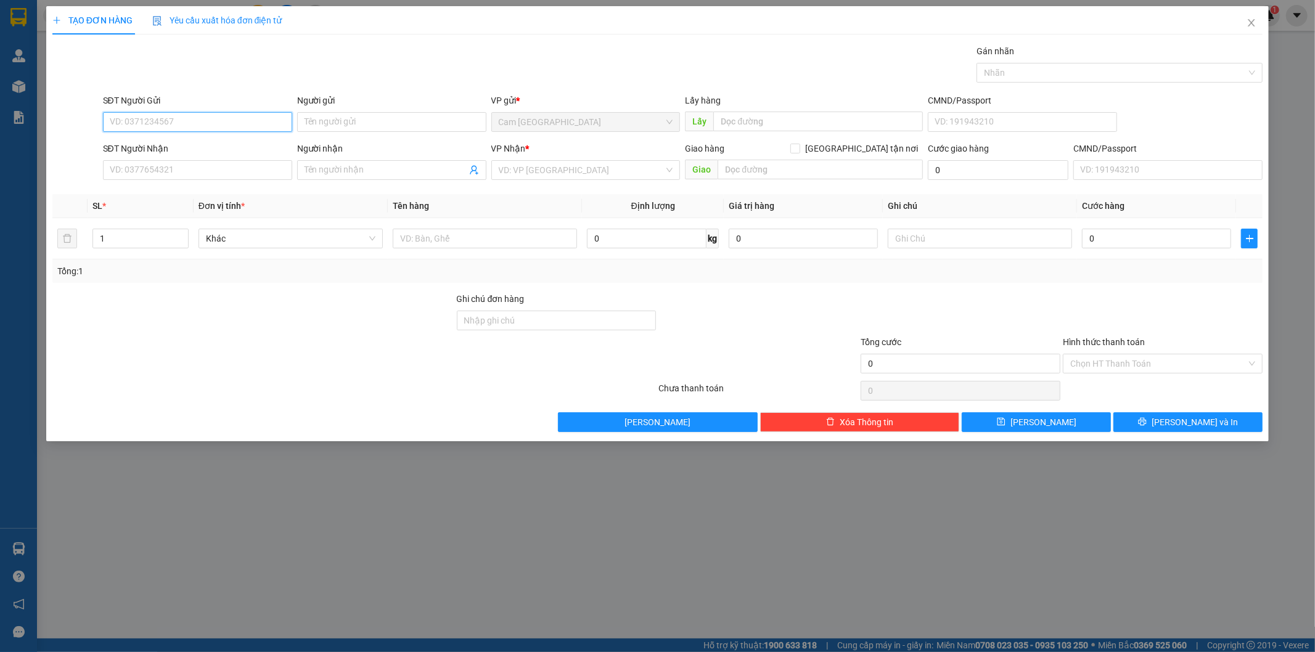
click at [250, 120] on input "SĐT Người Gửi" at bounding box center [197, 122] width 189 height 20
click at [265, 126] on input "SĐT Người Gửi" at bounding box center [197, 122] width 189 height 20
click at [549, 174] on input "search" at bounding box center [582, 170] width 166 height 18
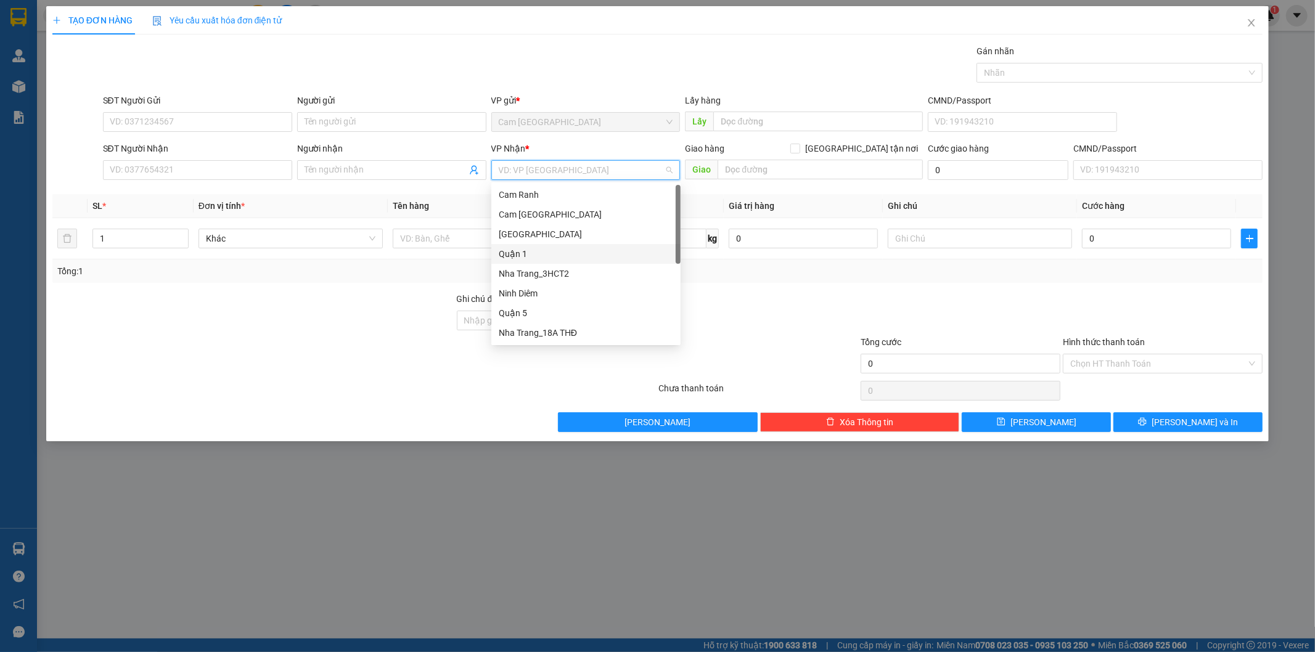
click at [555, 251] on div "Quận 1" at bounding box center [586, 254] width 174 height 14
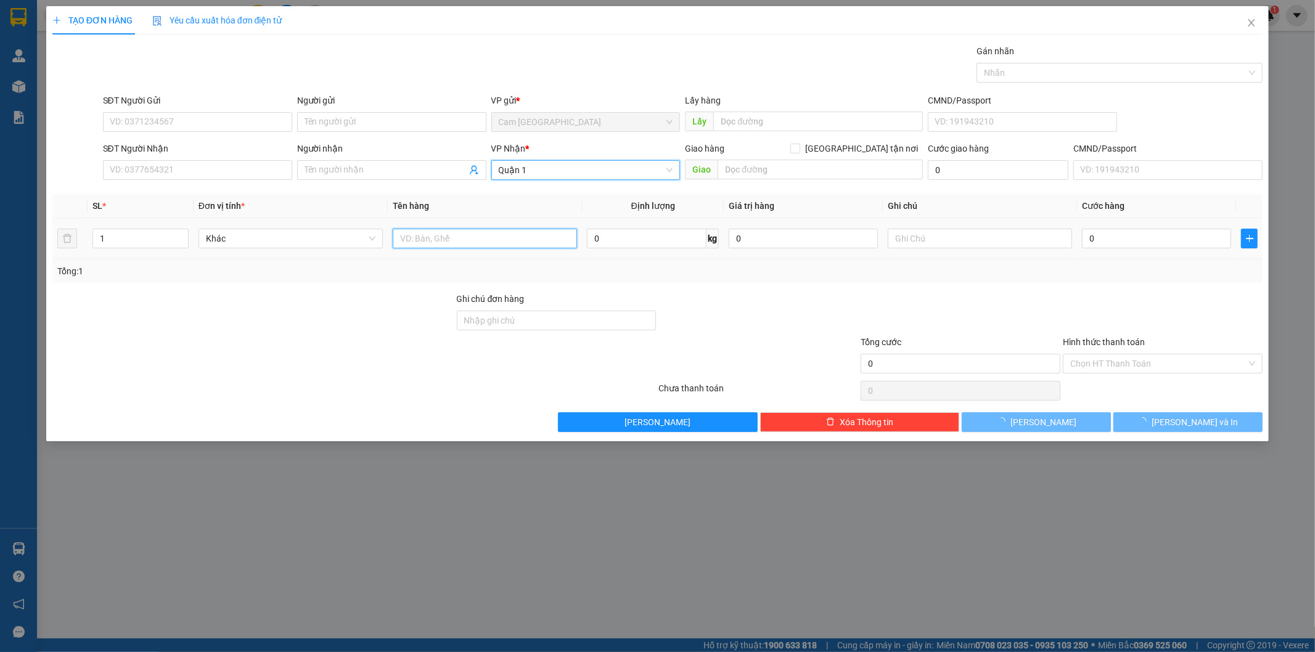
click at [483, 237] on input "text" at bounding box center [485, 239] width 184 height 20
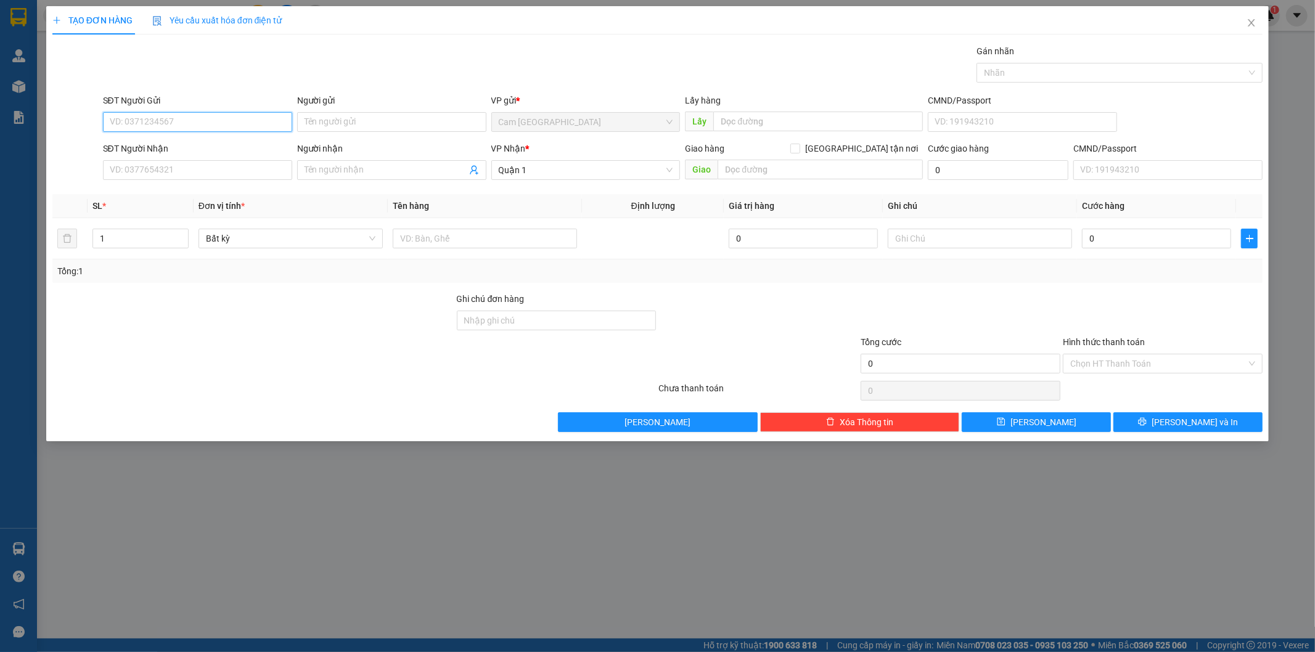
click at [178, 124] on input "SĐT Người Gửi" at bounding box center [197, 122] width 189 height 20
click at [456, 235] on input "text" at bounding box center [485, 239] width 184 height 20
click at [201, 121] on input "SĐT Người Gửi" at bounding box center [197, 122] width 189 height 20
drag, startPoint x: 175, startPoint y: 121, endPoint x: 81, endPoint y: 120, distance: 93.7
click at [80, 122] on div "SĐT Người Gửi 0968777894 0968777894 Người gửi Tên người gửi VP gửi * [PERSON_NA…" at bounding box center [657, 115] width 1213 height 43
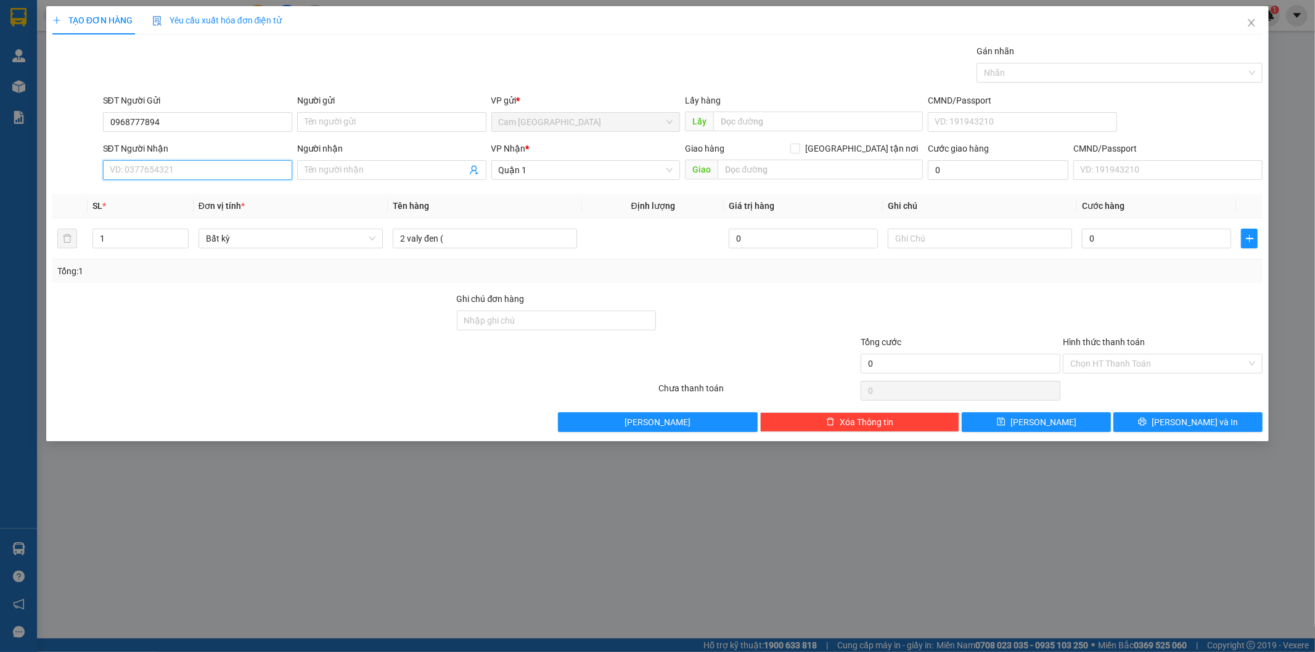
click at [189, 171] on input "SĐT Người Nhận" at bounding box center [197, 170] width 189 height 20
paste input "0968777894"
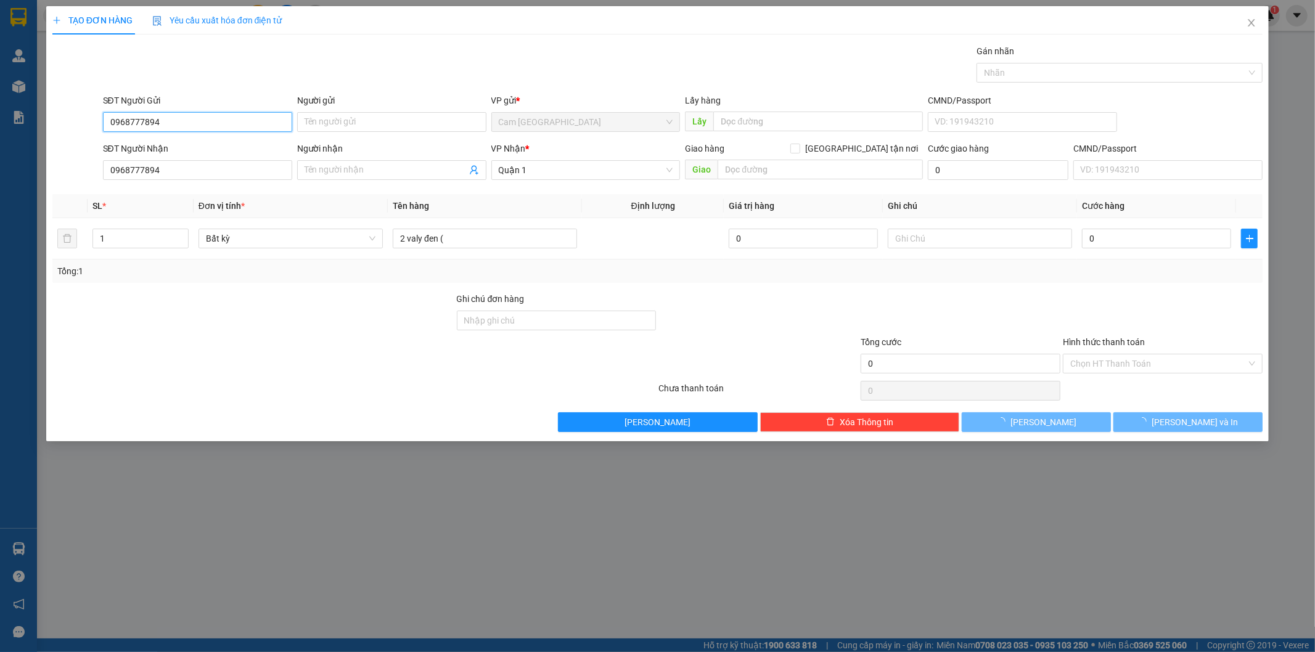
click at [185, 125] on input "0968777894" at bounding box center [197, 122] width 189 height 20
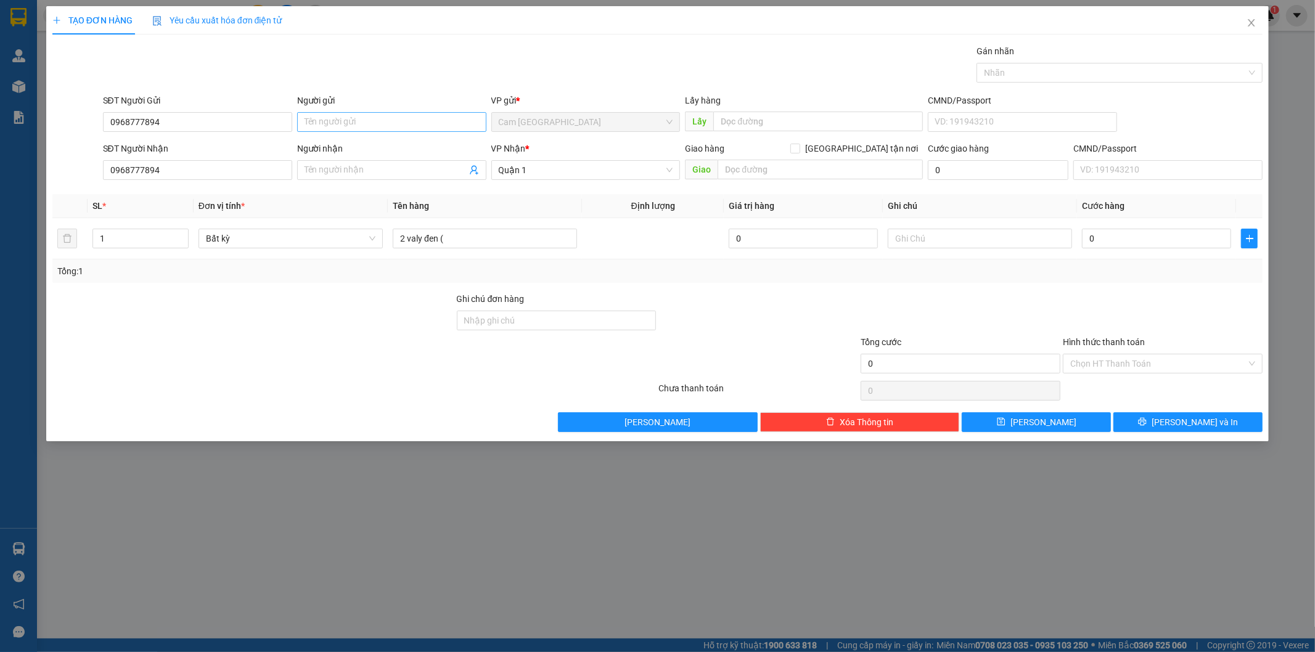
click at [316, 111] on div "Người gửi" at bounding box center [391, 103] width 189 height 18
click at [317, 118] on input "Người gửi" at bounding box center [391, 122] width 189 height 20
click at [330, 118] on input "Người gửi" at bounding box center [391, 122] width 189 height 20
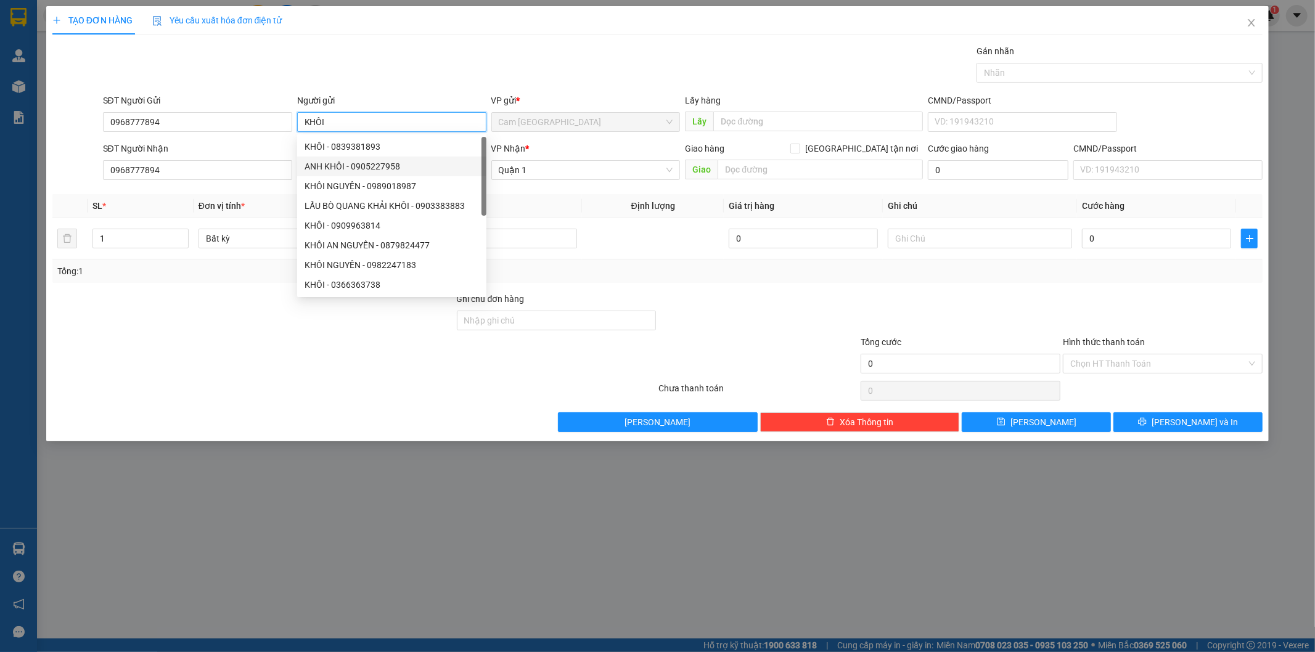
click at [324, 165] on div "ANH KHÔI - 0905227958" at bounding box center [392, 167] width 174 height 14
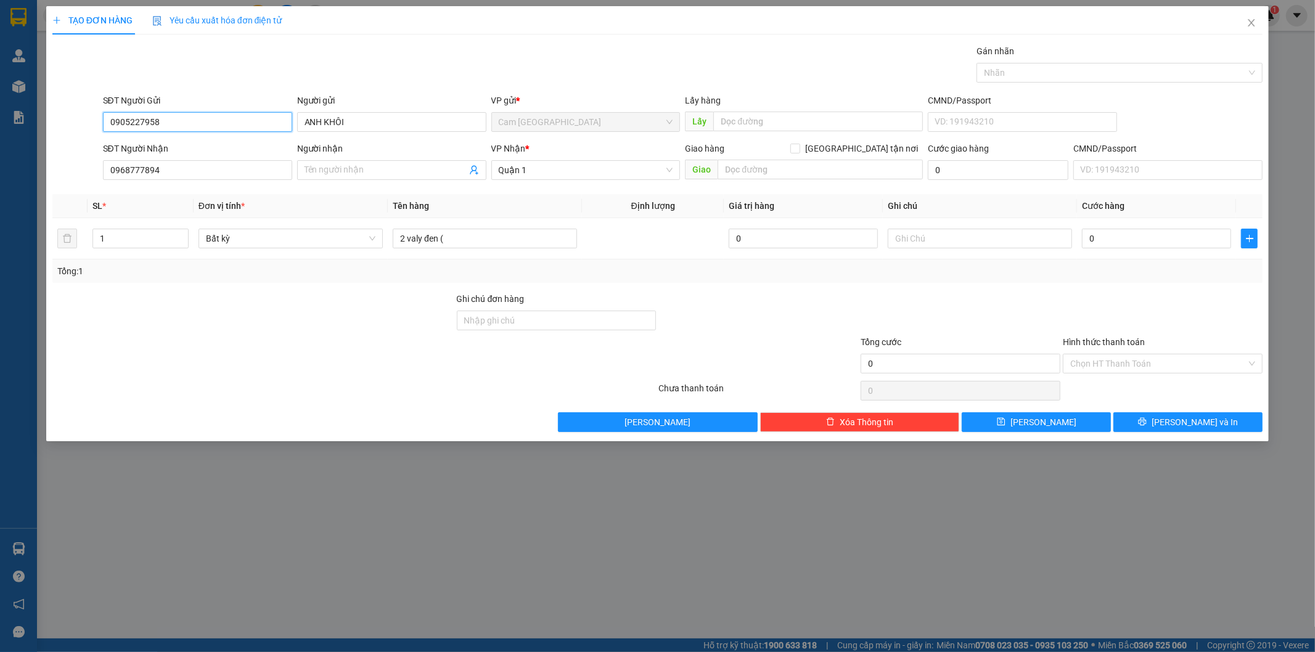
drag, startPoint x: 169, startPoint y: 125, endPoint x: 57, endPoint y: 114, distance: 112.1
click at [57, 114] on div "SĐT Người Gửi 0905227958 0905227958 Người gửi ANH KHÔI VP gửi * Cam Thành Bắc L…" at bounding box center [657, 115] width 1213 height 43
drag, startPoint x: 161, startPoint y: 165, endPoint x: 83, endPoint y: 164, distance: 78.3
click at [83, 165] on div "SĐT Người Nhận 0968777894 0968777894 Người nhận Tên người nhận VP Nhận * [GEOGR…" at bounding box center [657, 163] width 1213 height 43
click at [174, 118] on input "SĐT Người Gửi" at bounding box center [197, 122] width 189 height 20
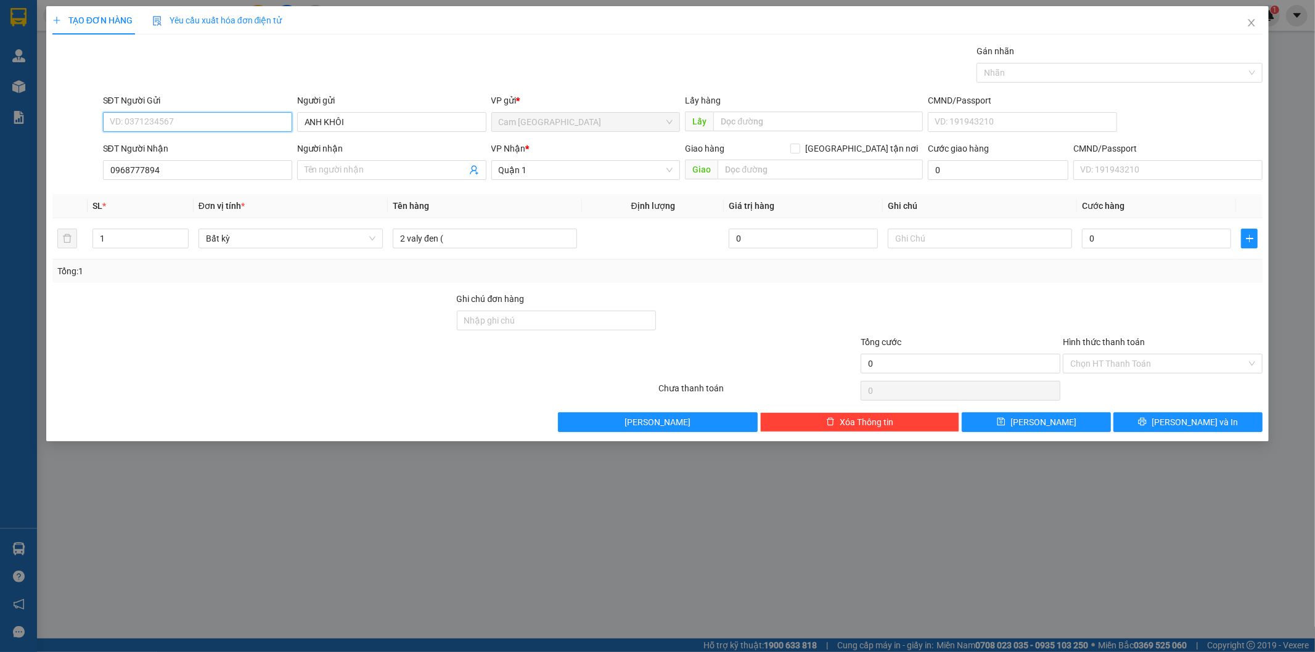
paste input "0968777894"
click at [187, 171] on input "0968777894" at bounding box center [197, 170] width 189 height 20
click at [324, 173] on input "Người nhận" at bounding box center [386, 170] width 162 height 14
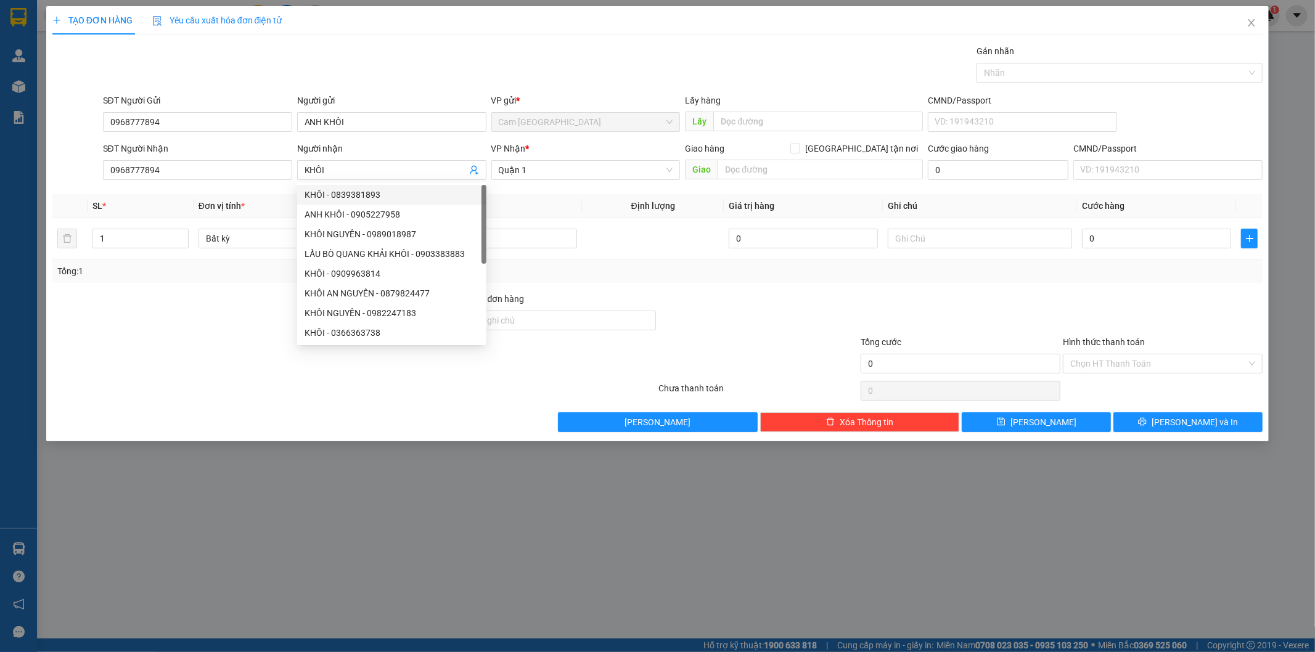
click at [596, 205] on th "Định lượng" at bounding box center [652, 206] width 141 height 24
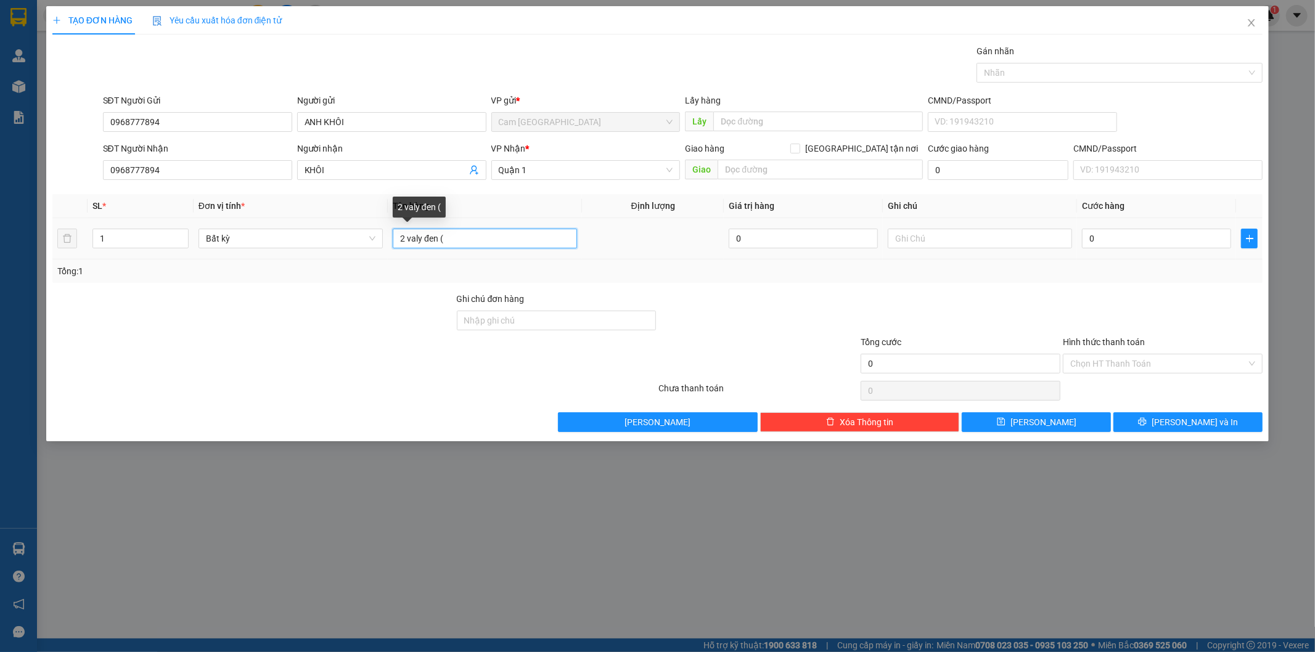
click at [506, 237] on input "2 valy đen (" at bounding box center [485, 239] width 184 height 20
click at [1144, 239] on input "0" at bounding box center [1156, 239] width 149 height 20
click at [1124, 237] on input "0" at bounding box center [1156, 239] width 149 height 20
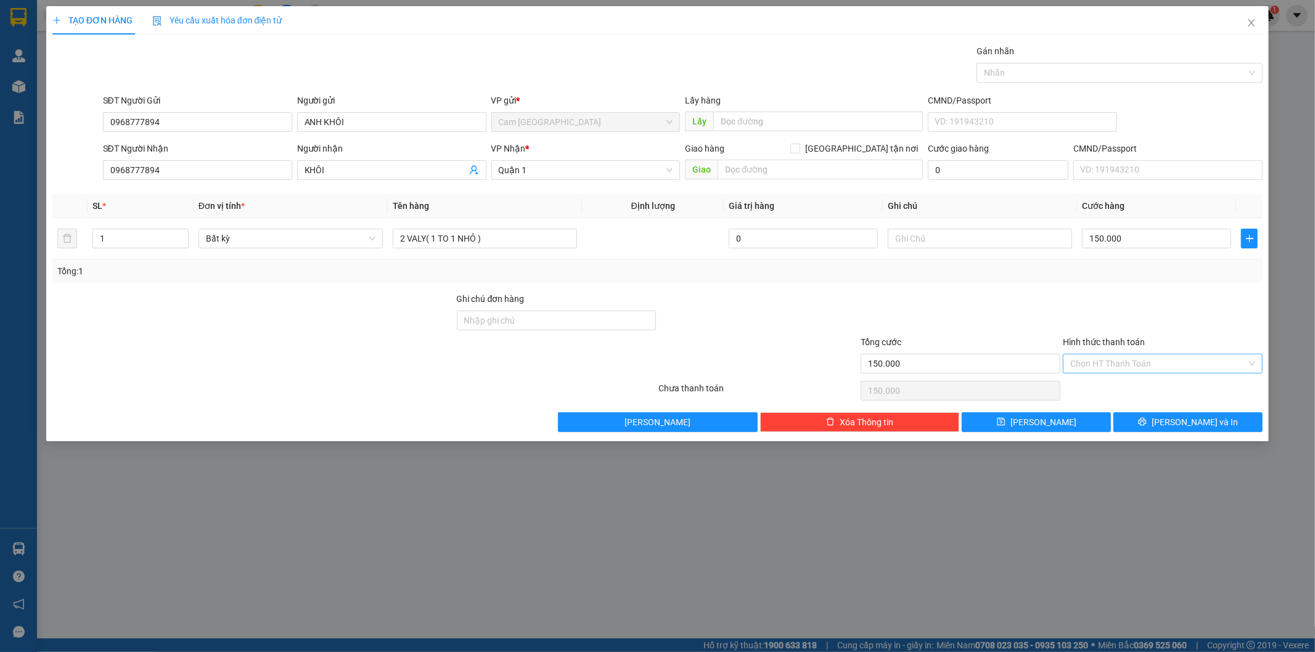
click at [1102, 360] on input "Hình thức thanh toán" at bounding box center [1158, 364] width 176 height 18
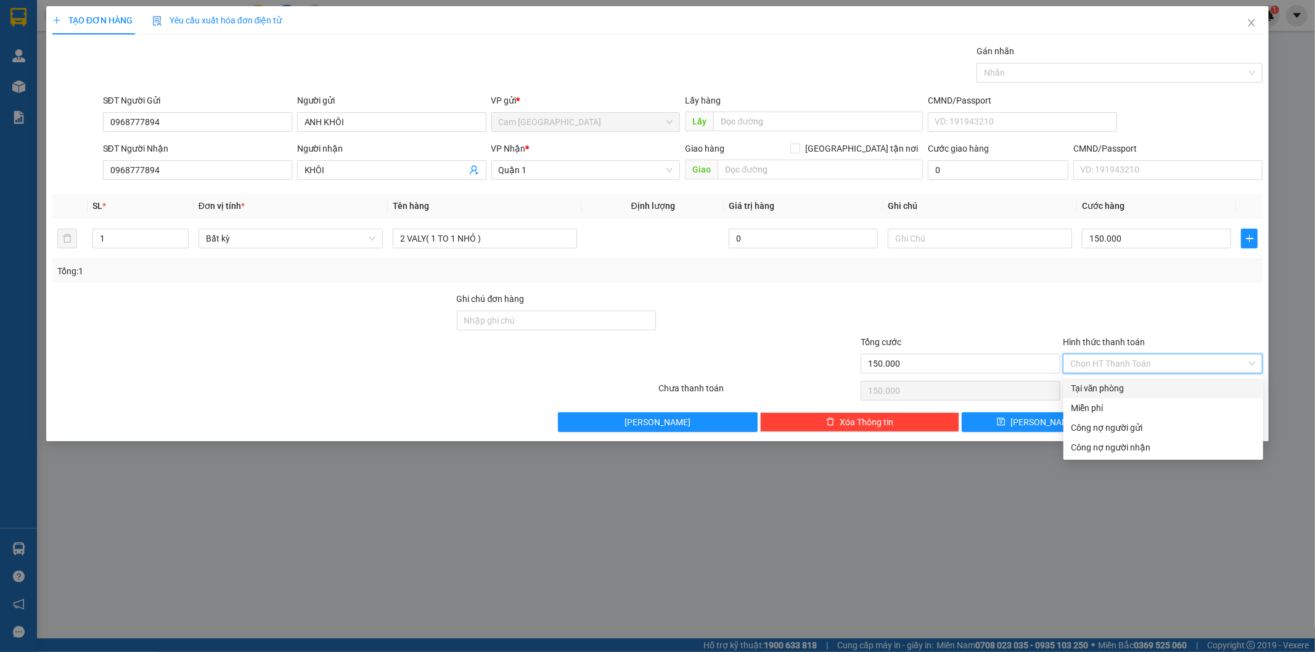
click at [1104, 382] on div "Tại văn phòng" at bounding box center [1163, 389] width 185 height 14
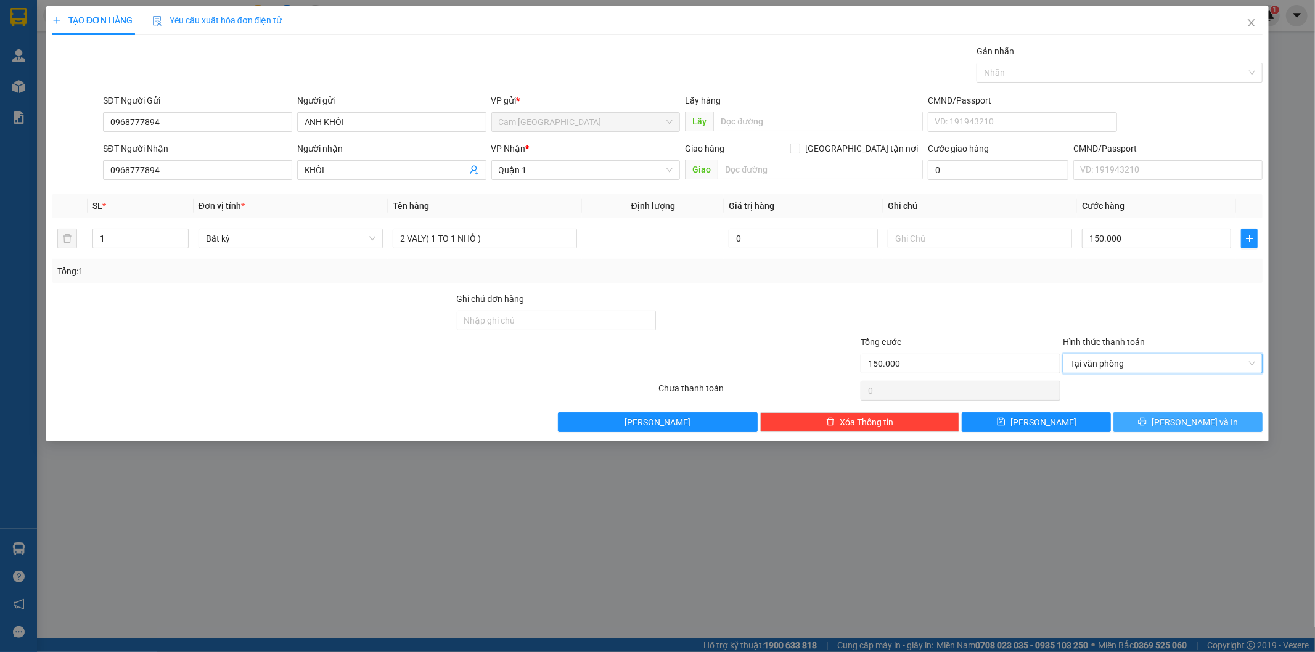
click at [1180, 420] on span "[PERSON_NAME] và In" at bounding box center [1195, 423] width 86 height 14
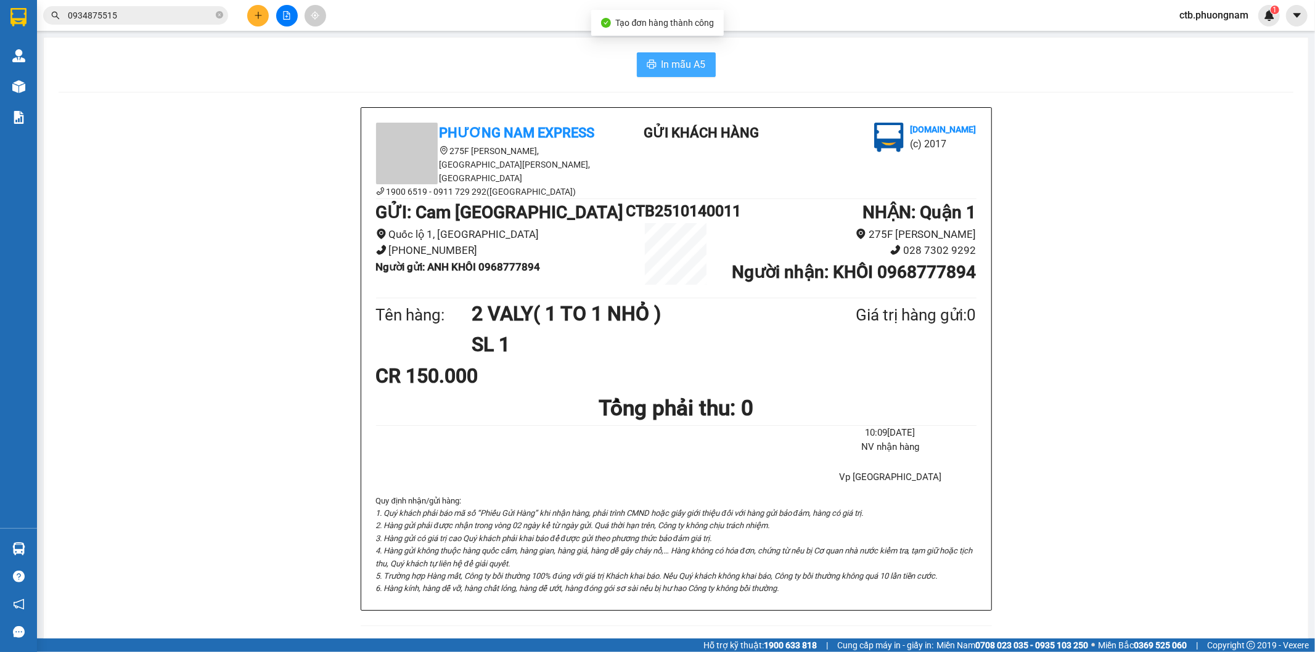
click at [656, 54] on button "In mẫu A5" at bounding box center [676, 64] width 79 height 25
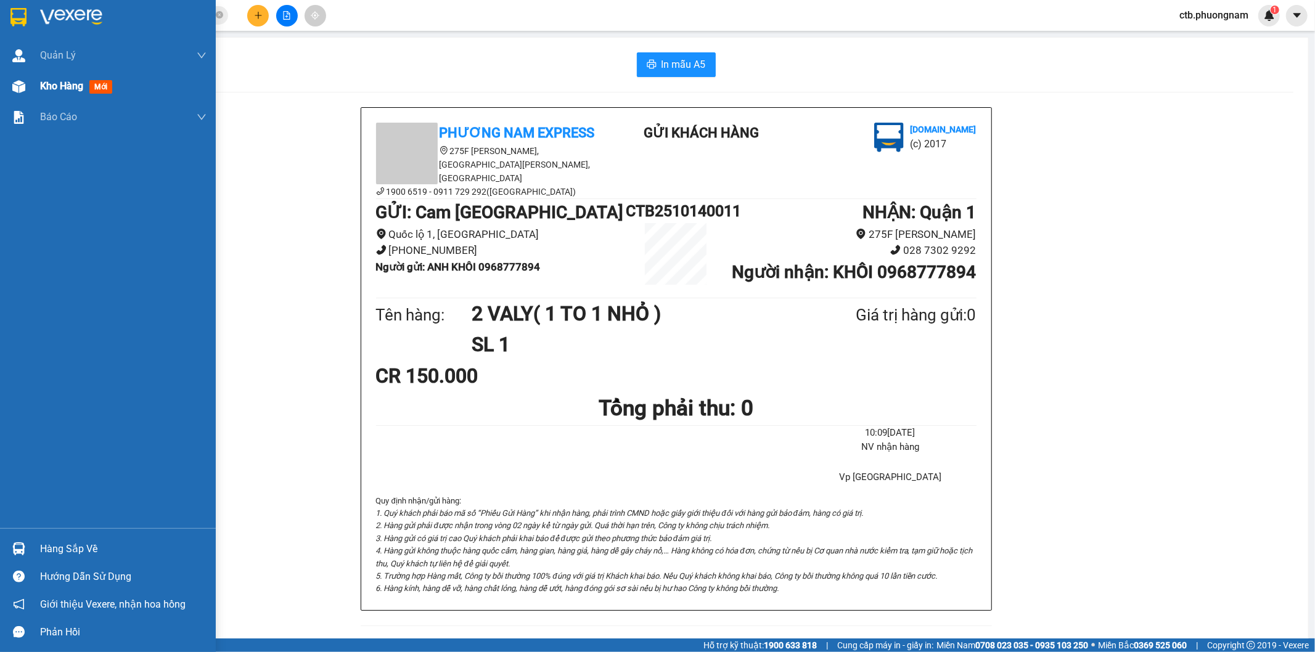
click at [48, 78] on div "Kho hàng mới" at bounding box center [78, 85] width 77 height 15
